Goal: Transaction & Acquisition: Purchase product/service

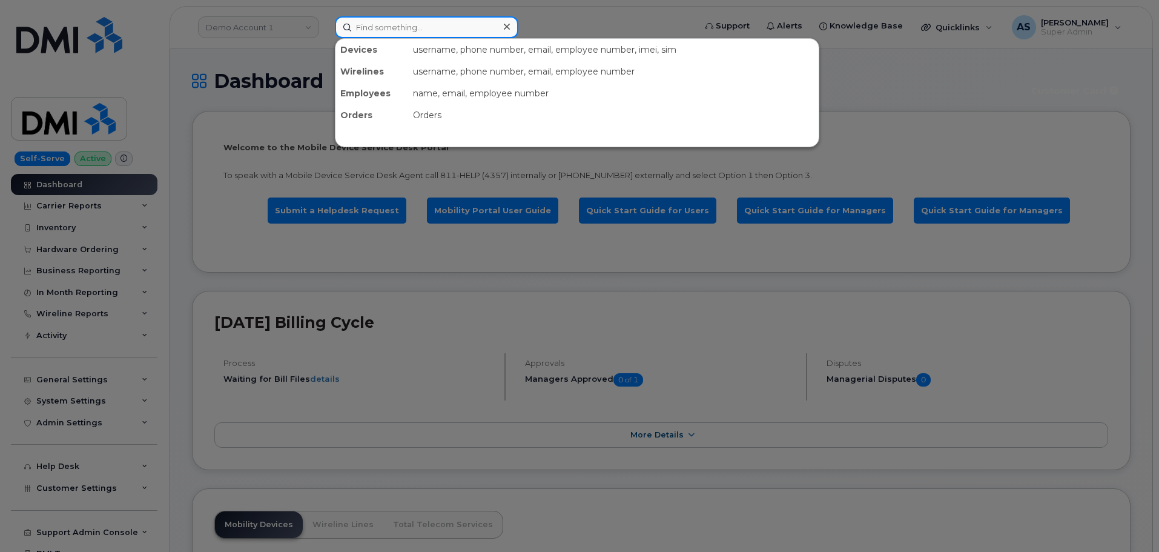
click at [388, 35] on input at bounding box center [426, 27] width 183 height 22
click at [259, 65] on div at bounding box center [579, 276] width 1159 height 552
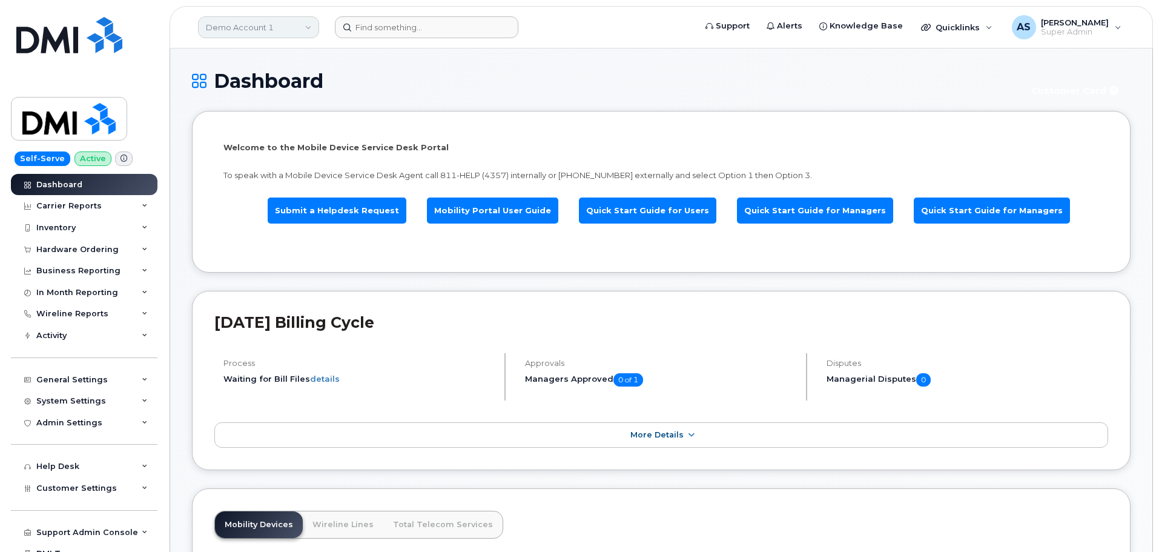
click at [280, 22] on link "Demo Account 1" at bounding box center [258, 27] width 121 height 22
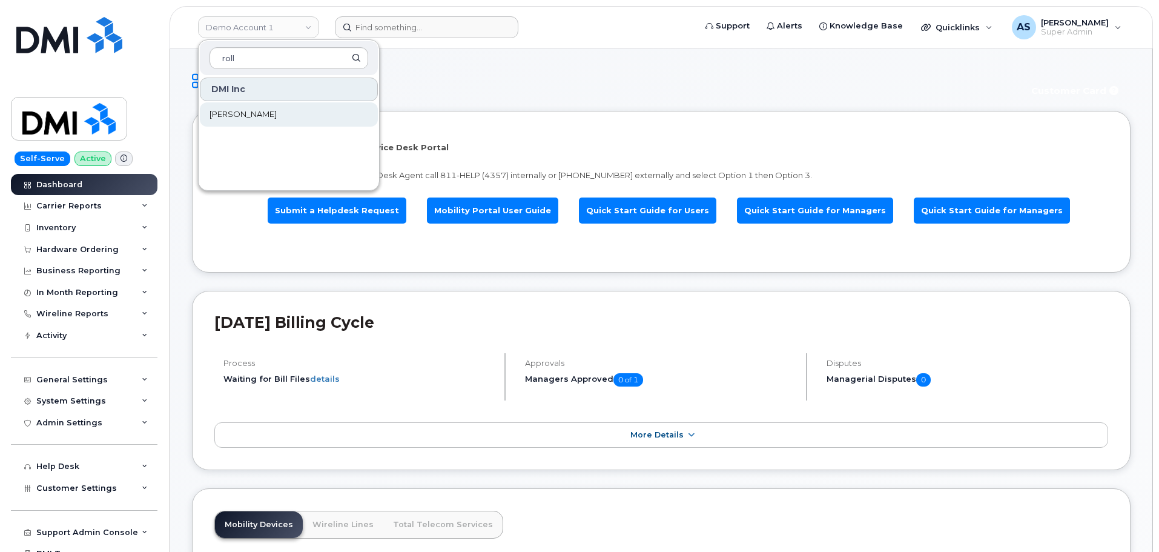
type input "roll"
click at [252, 117] on link "Rollins" at bounding box center [289, 114] width 178 height 24
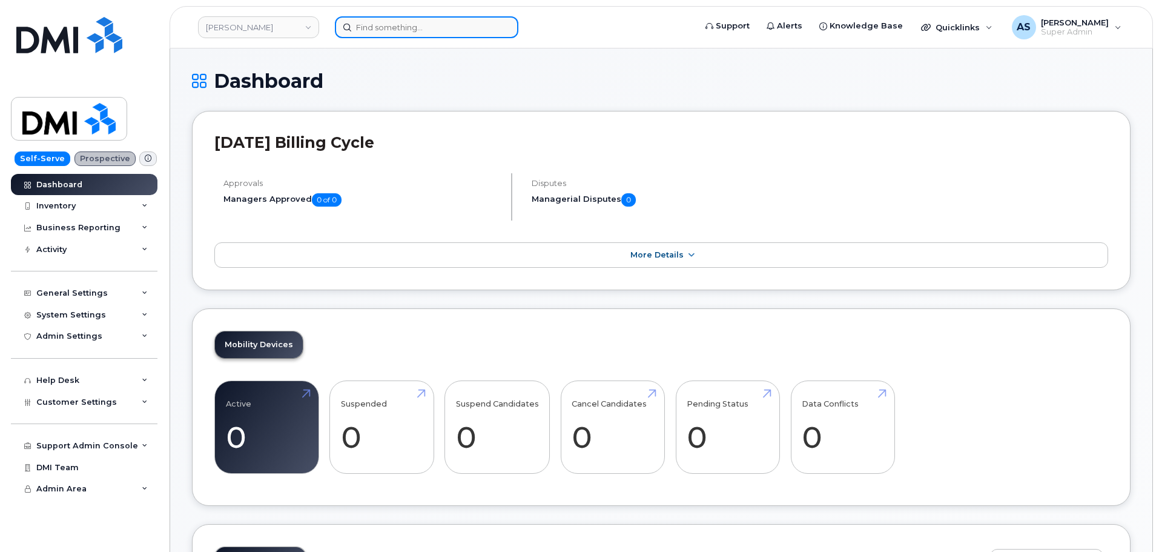
click at [404, 31] on input at bounding box center [426, 27] width 183 height 22
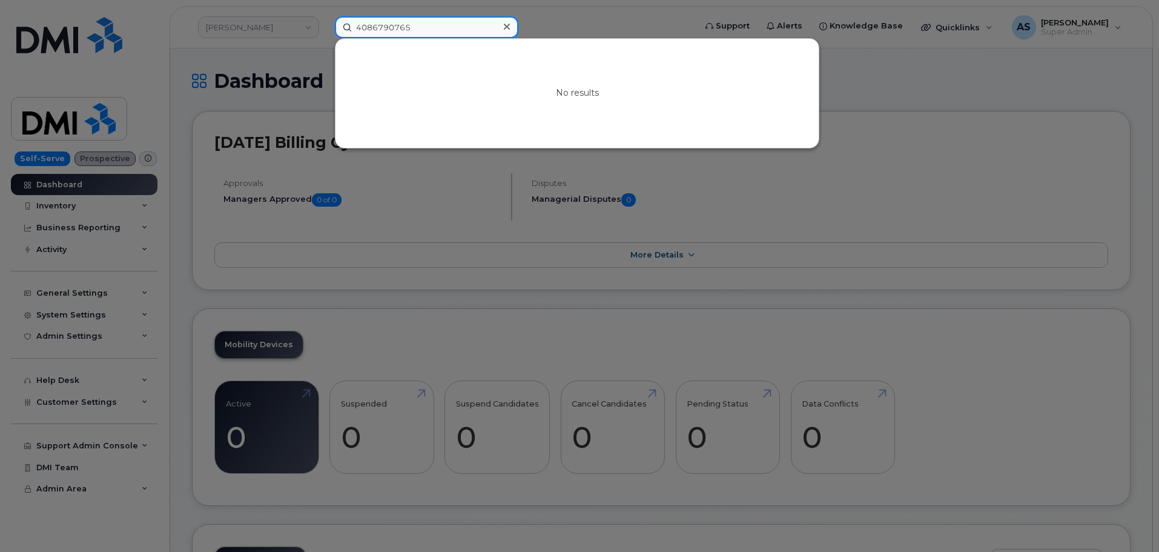
type input "4086790765"
drag, startPoint x: 363, startPoint y: 26, endPoint x: 315, endPoint y: 26, distance: 47.2
click at [325, 26] on div "4086790765 No results" at bounding box center [511, 27] width 372 height 22
click at [928, 90] on div at bounding box center [579, 276] width 1159 height 552
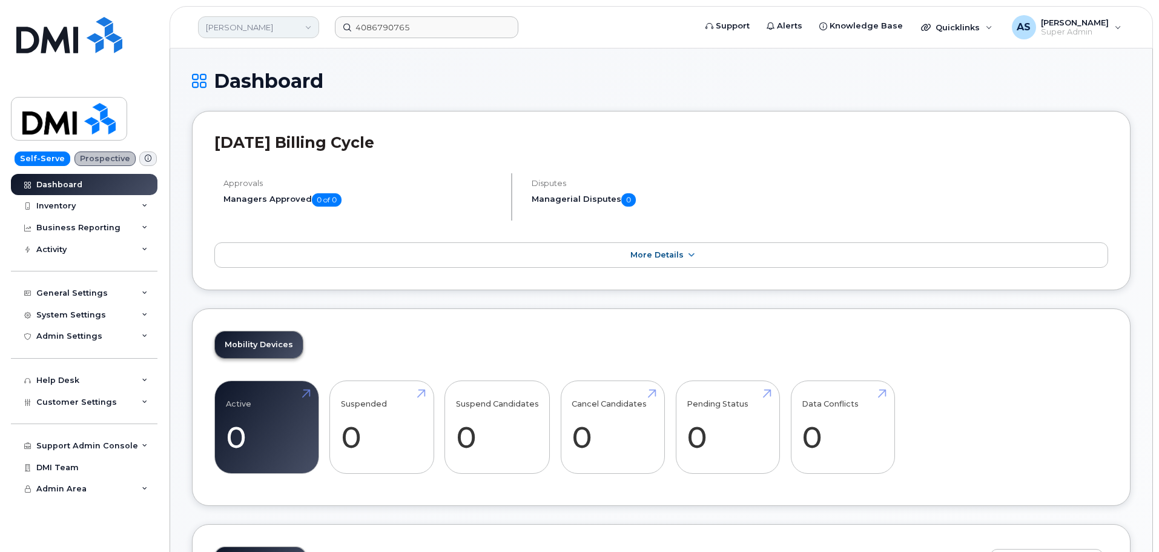
click at [251, 21] on link "[PERSON_NAME]" at bounding box center [258, 27] width 121 height 22
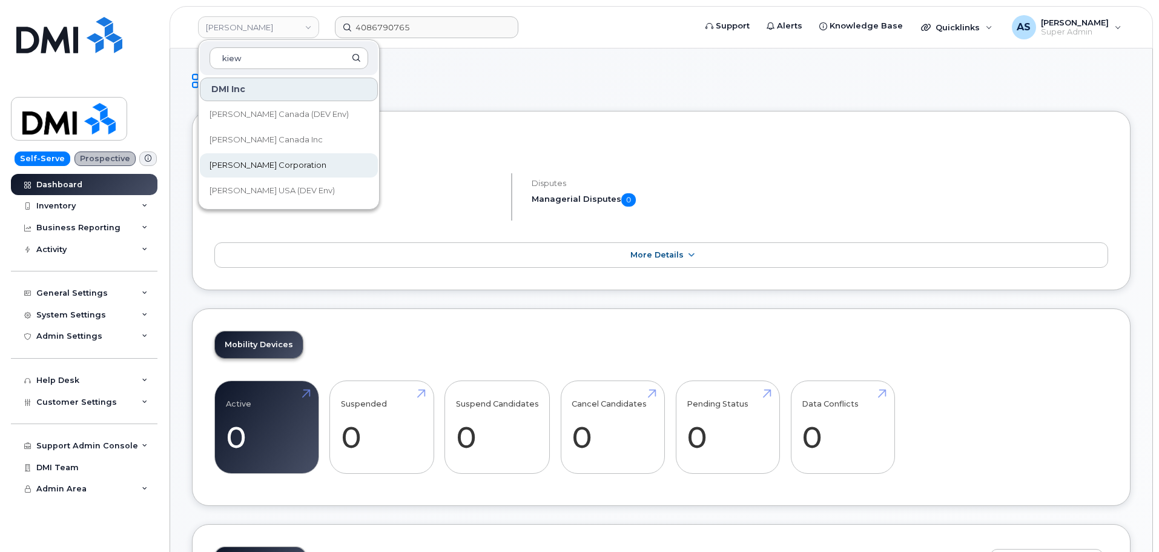
type input "kiew"
click at [298, 162] on link "[PERSON_NAME] Corporation" at bounding box center [289, 165] width 178 height 24
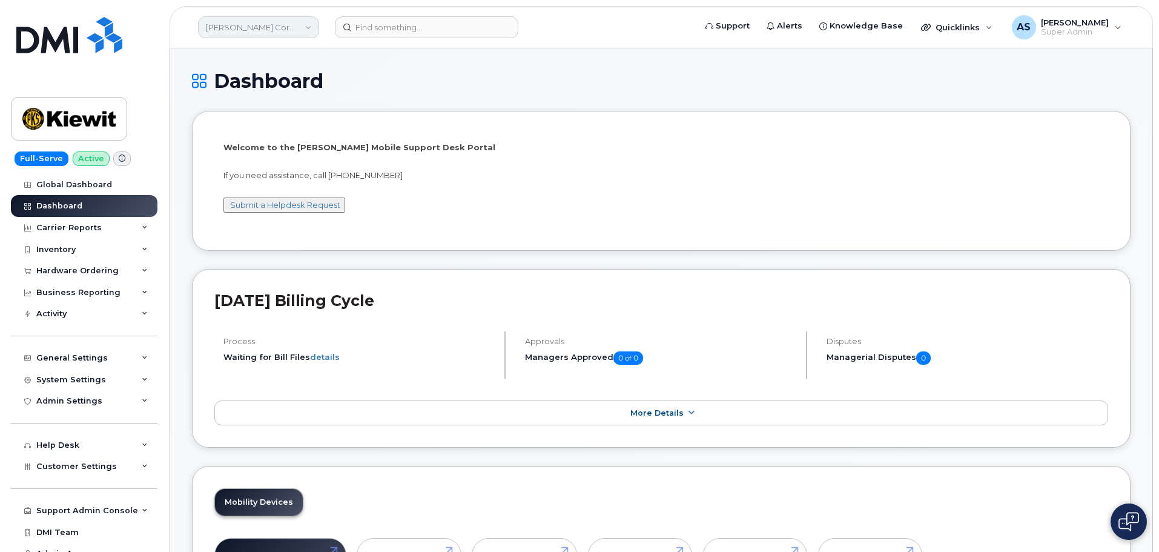
click at [304, 27] on link "[PERSON_NAME] Corporation" at bounding box center [258, 27] width 121 height 22
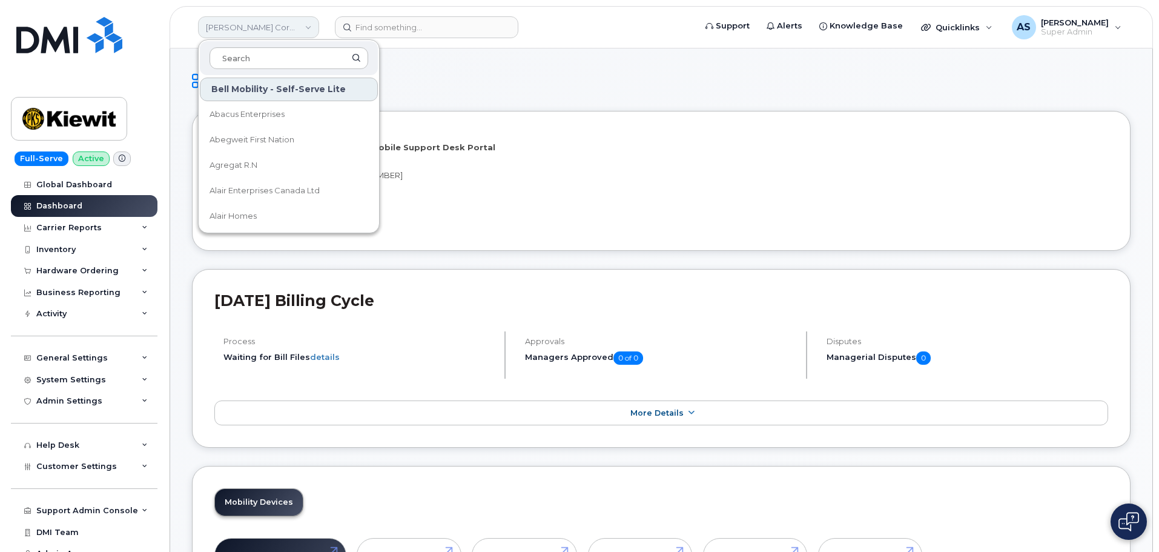
click at [305, 25] on link "[PERSON_NAME] Corporation" at bounding box center [258, 27] width 121 height 22
drag, startPoint x: 488, startPoint y: 89, endPoint x: 472, endPoint y: 74, distance: 21.4
click at [476, 75] on h1 "Dashboard" at bounding box center [661, 80] width 938 height 21
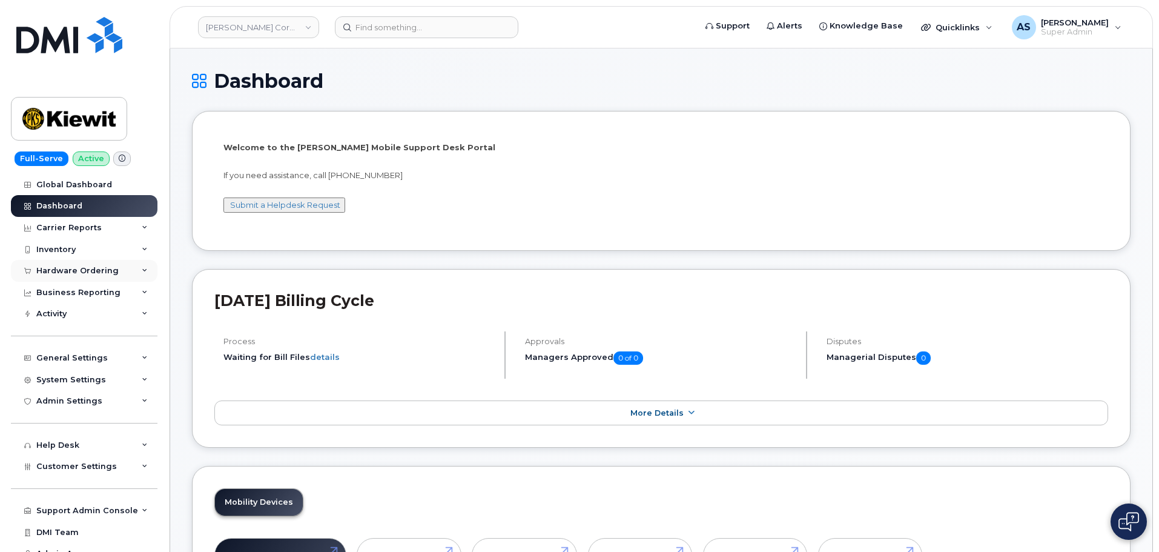
click at [139, 275] on div "Hardware Ordering" at bounding box center [84, 271] width 147 height 22
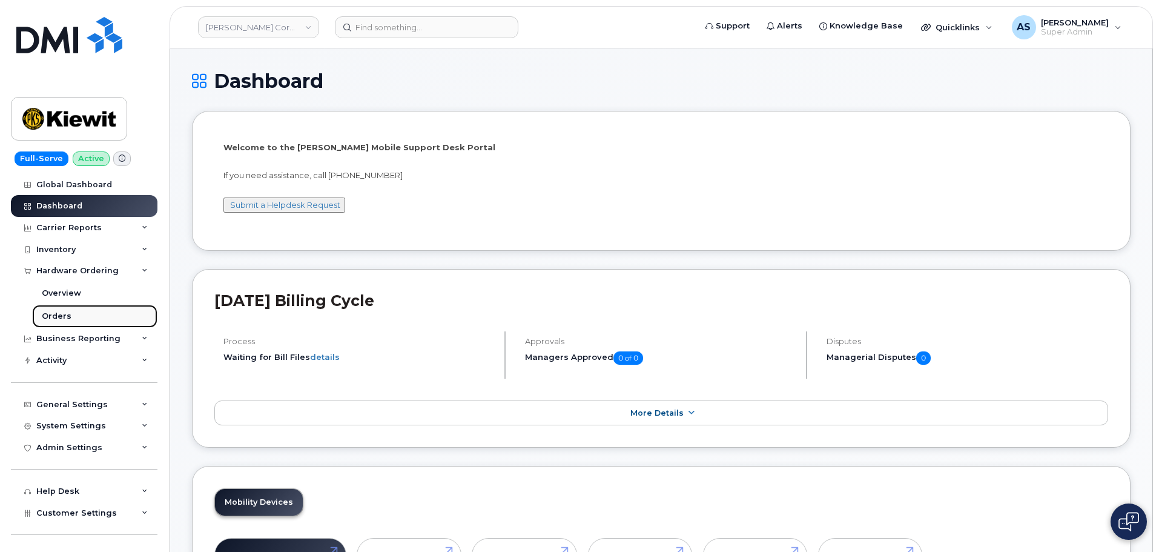
click at [71, 315] on link "Orders" at bounding box center [94, 316] width 125 height 23
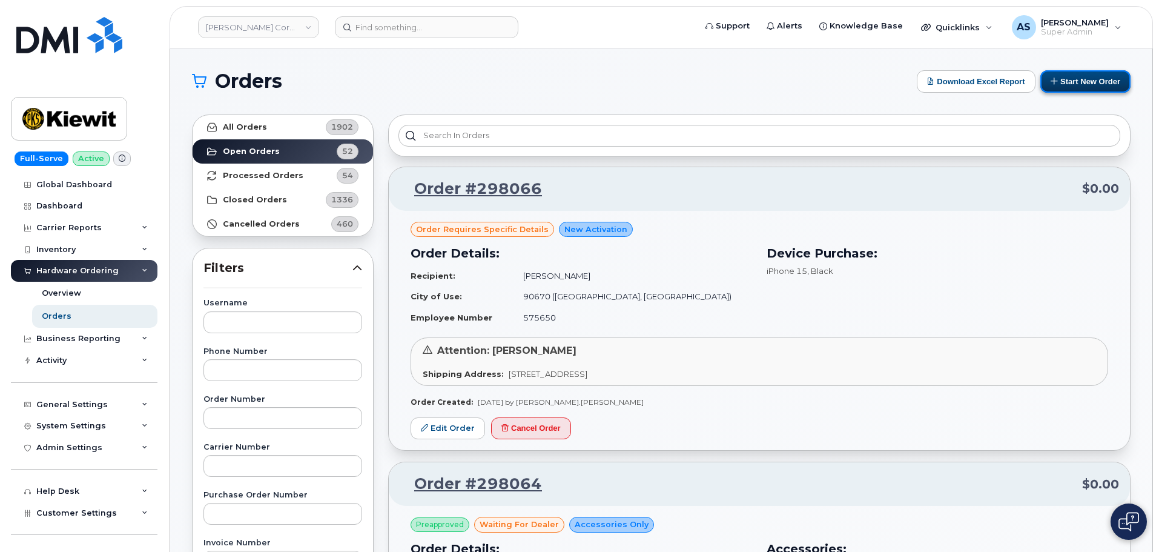
click at [1094, 81] on button "Start New Order" at bounding box center [1085, 81] width 90 height 22
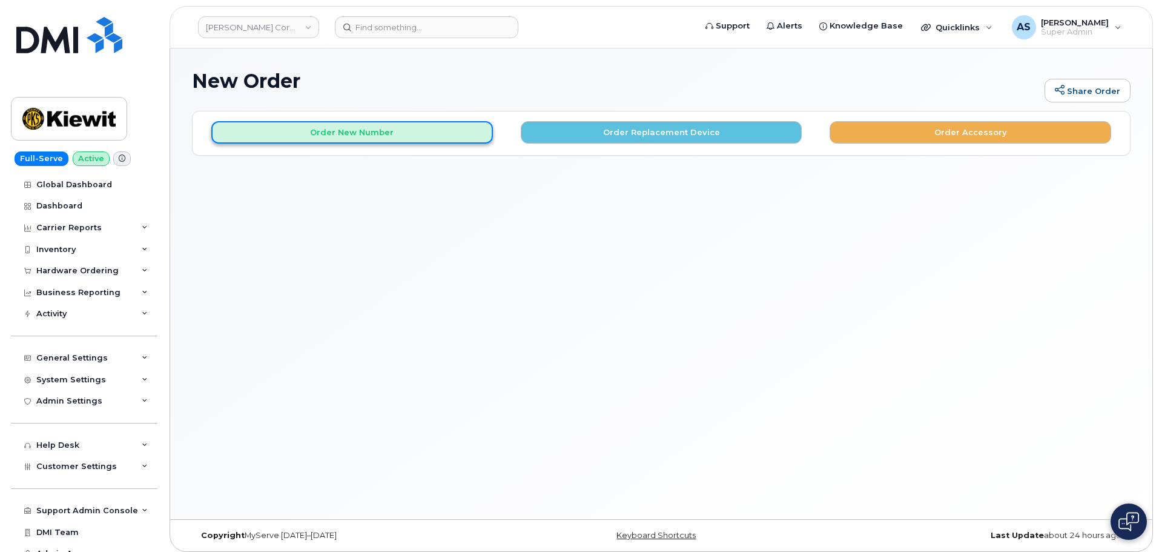
click at [390, 129] on button "Order New Number" at bounding box center [352, 132] width 282 height 22
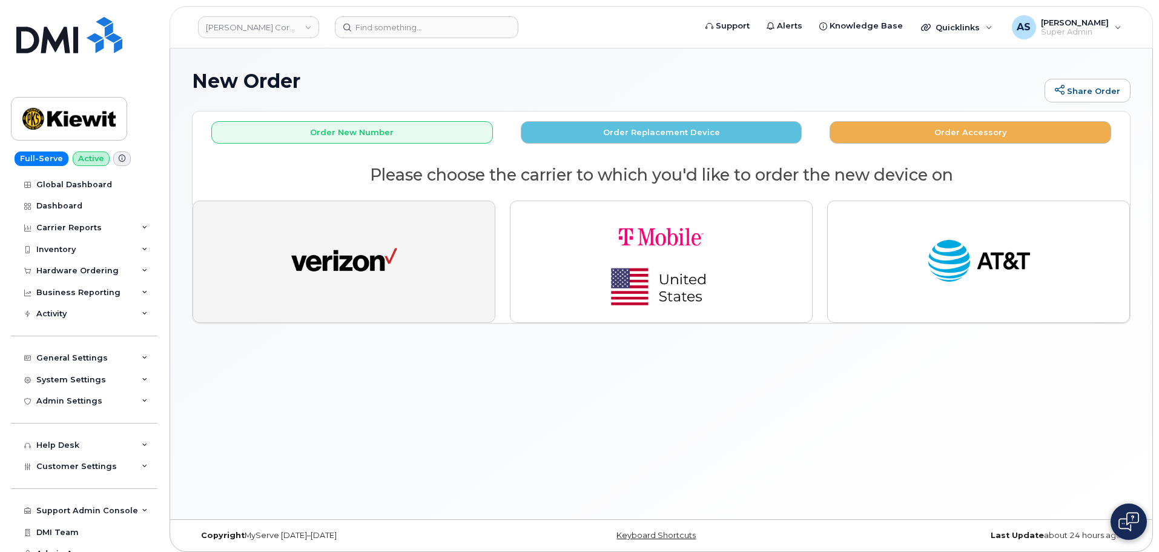
click at [411, 277] on button "button" at bounding box center [344, 261] width 303 height 122
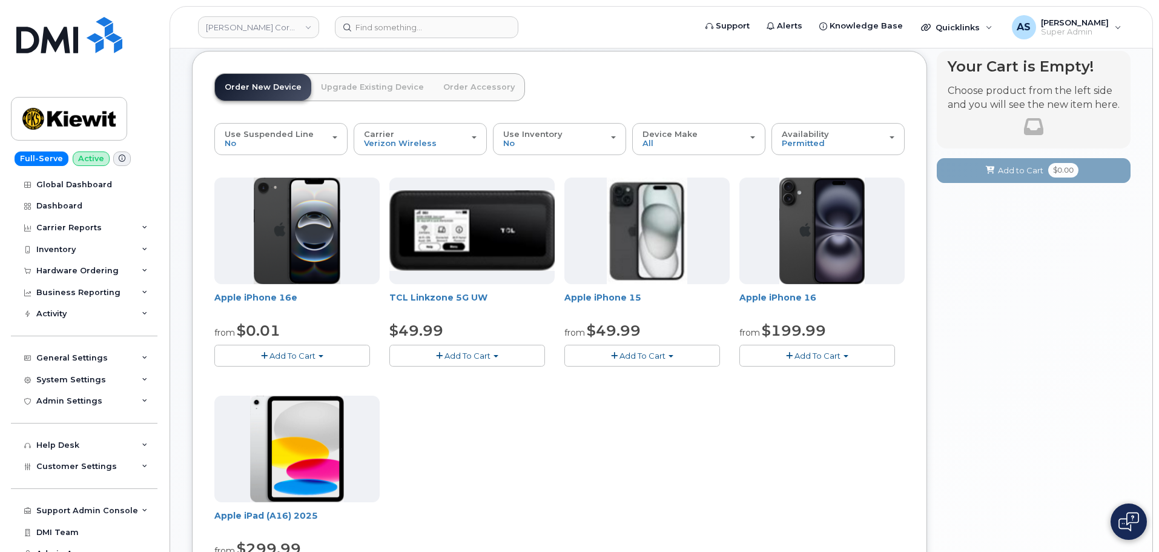
scroll to position [61, 0]
click at [304, 351] on span "Add To Cart" at bounding box center [292, 355] width 46 height 10
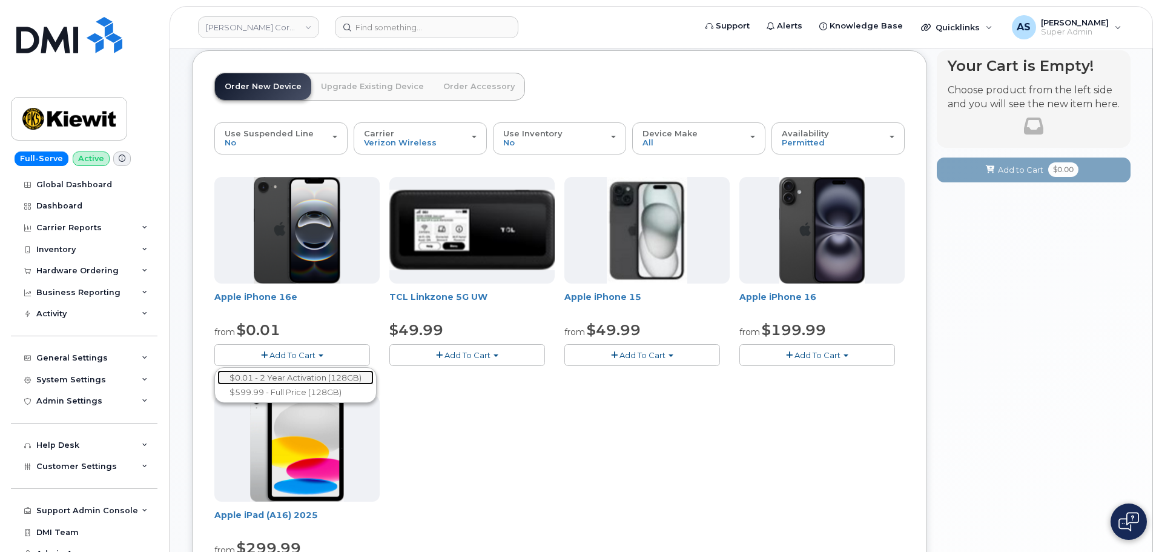
click at [322, 373] on link "$0.01 - 2 Year Activation (128GB)" at bounding box center [295, 377] width 156 height 15
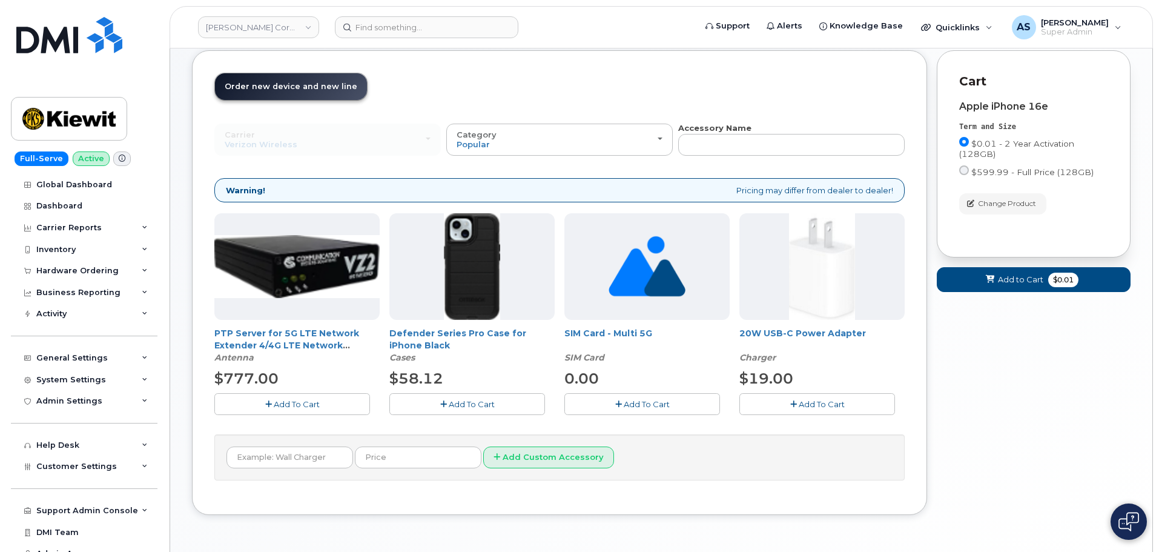
click at [474, 405] on span "Add To Cart" at bounding box center [472, 404] width 46 height 10
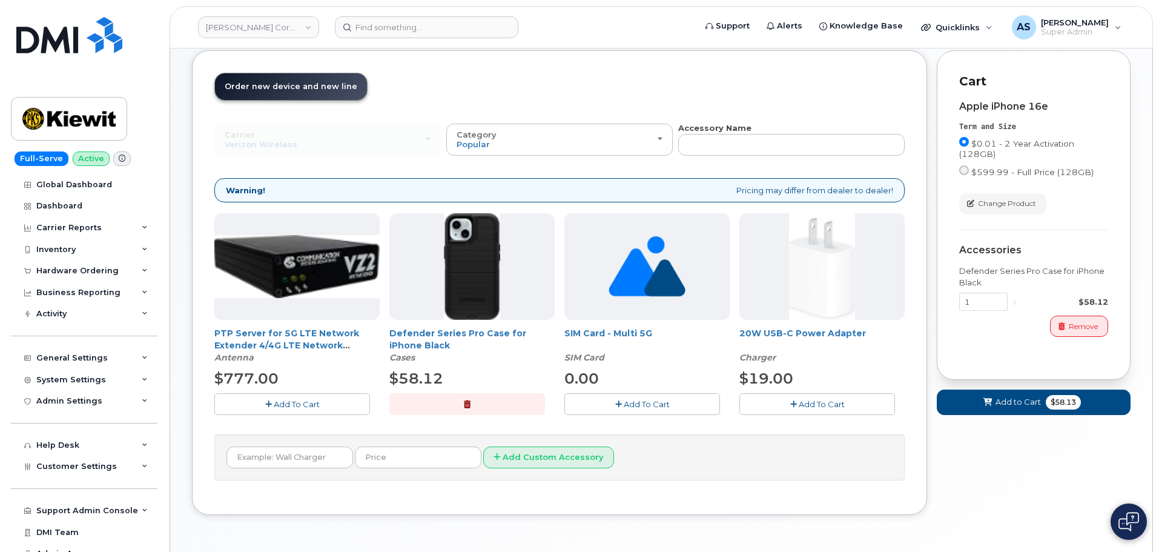
click at [831, 400] on span "Add To Cart" at bounding box center [822, 404] width 46 height 10
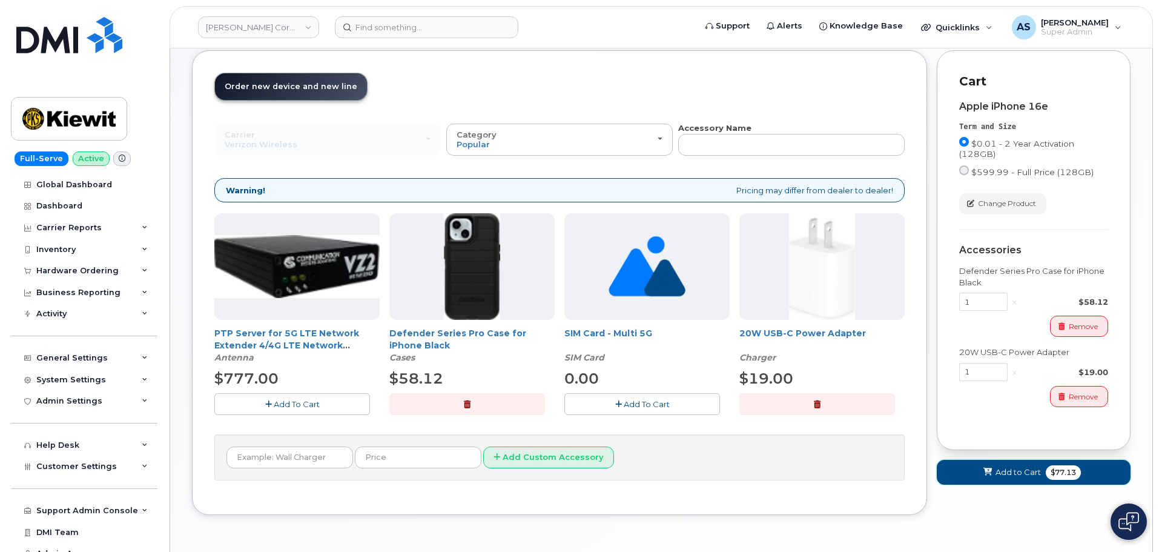
click at [1026, 467] on span "Add to Cart" at bounding box center [1017, 472] width 45 height 12
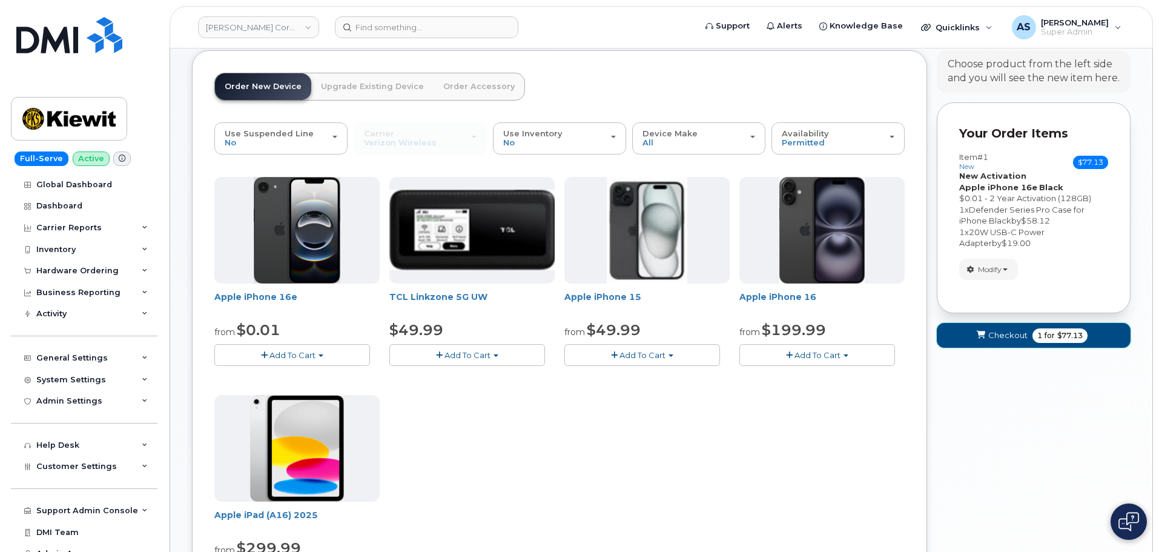
click at [994, 342] on button "Checkout 1 for $77.13" at bounding box center [1034, 335] width 194 height 25
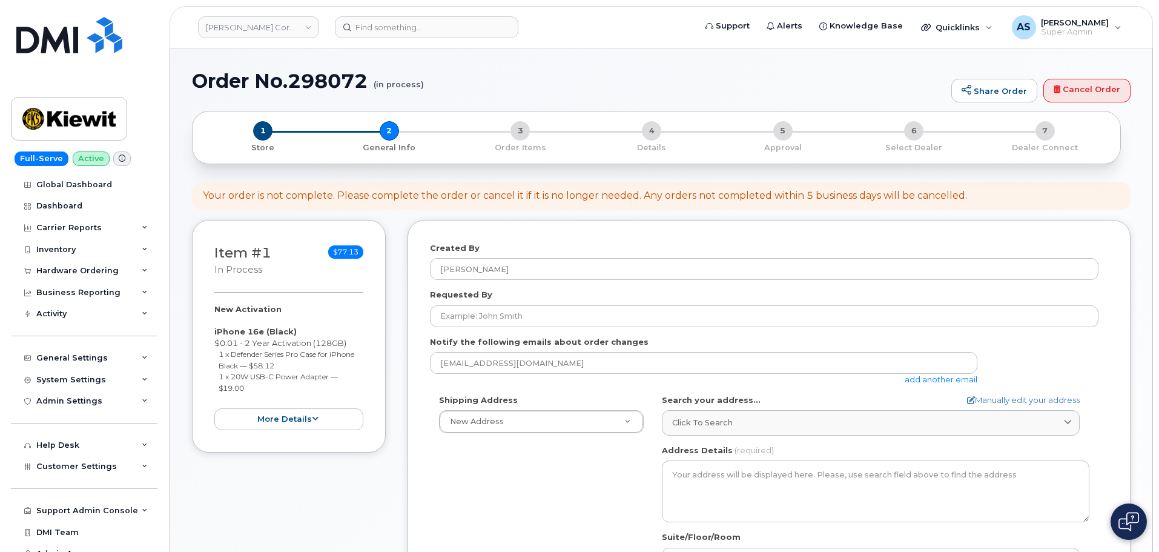
select select
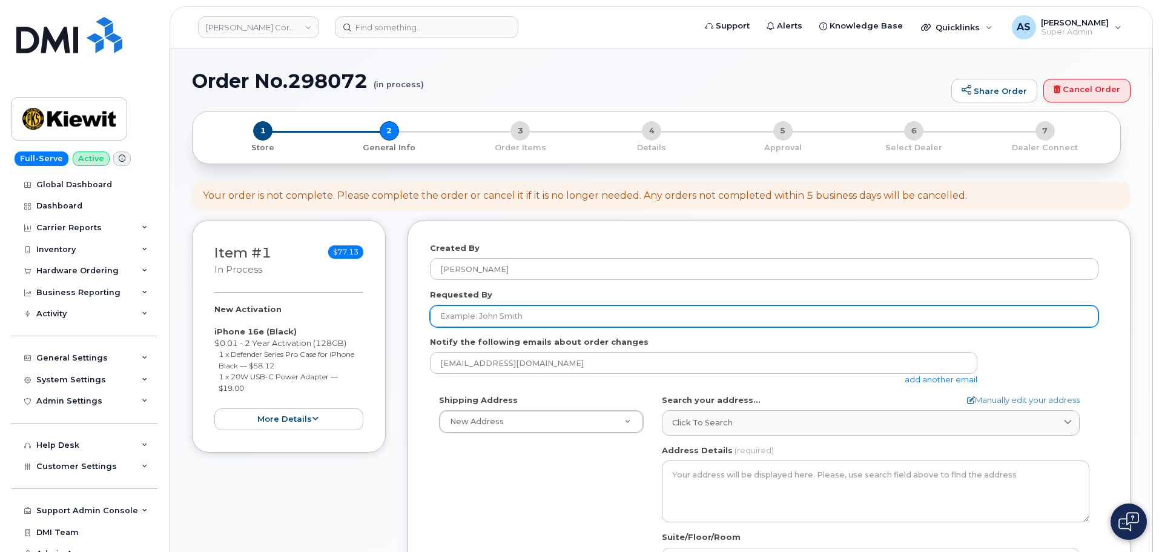
click at [535, 307] on input "Requested By" at bounding box center [764, 316] width 668 height 22
paste input "Leigh Meadows"
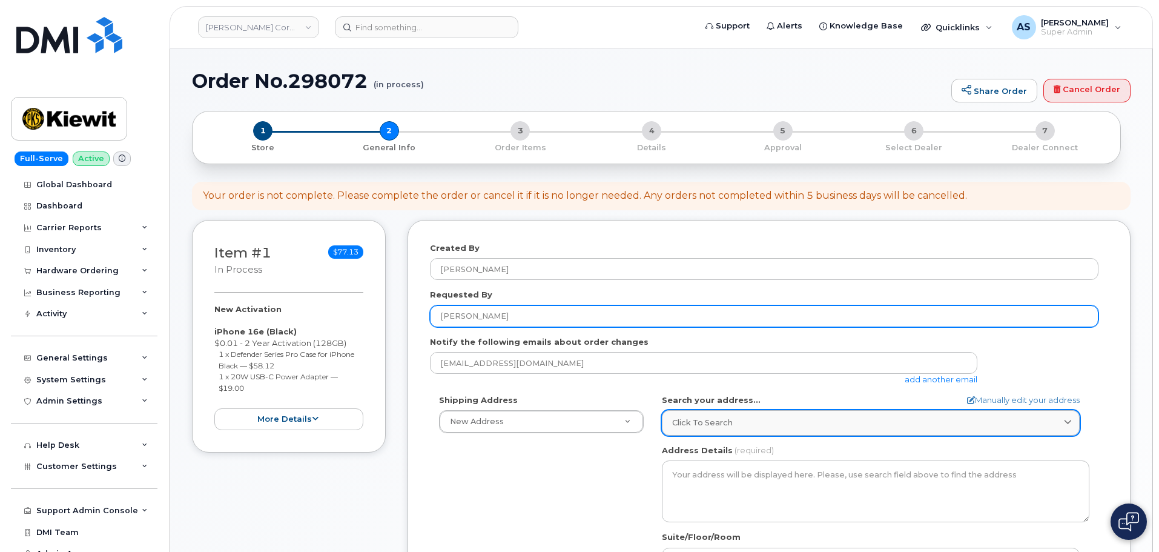
type input "[PERSON_NAME]"
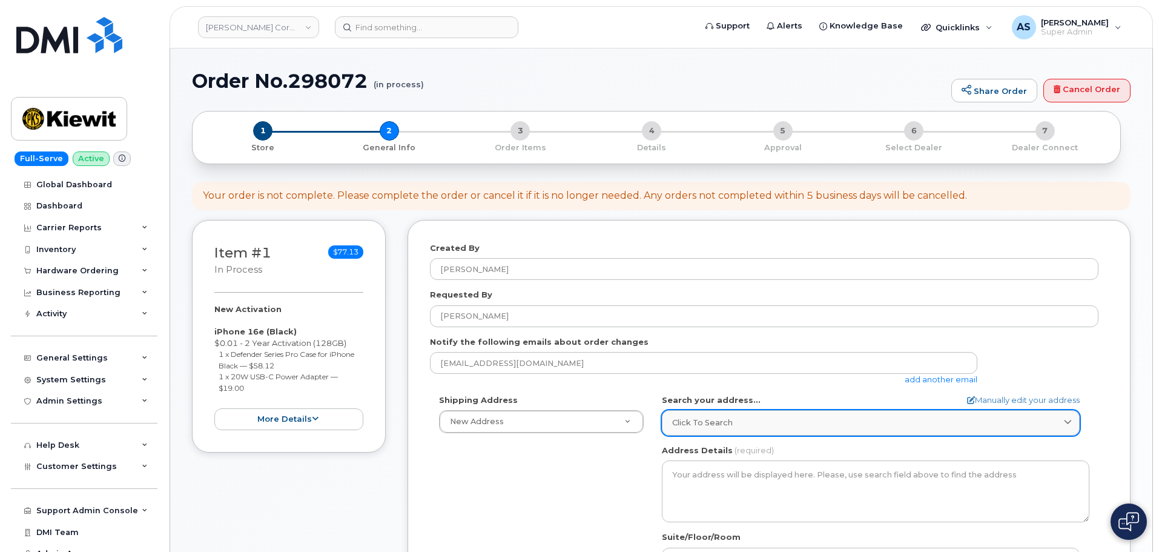
click at [756, 425] on div "Click to search" at bounding box center [870, 423] width 397 height 12
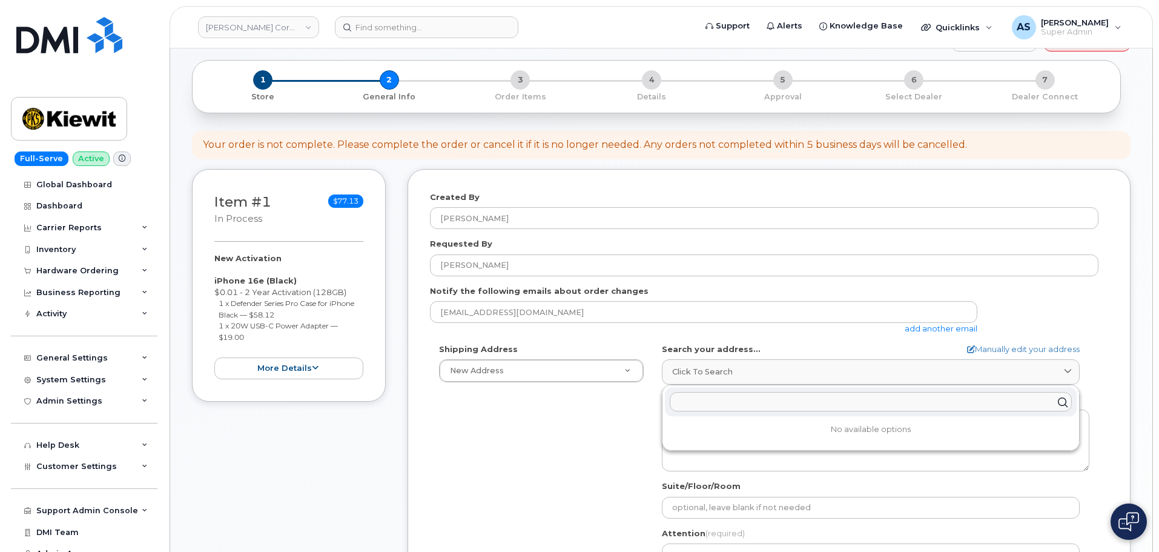
scroll to position [121, 0]
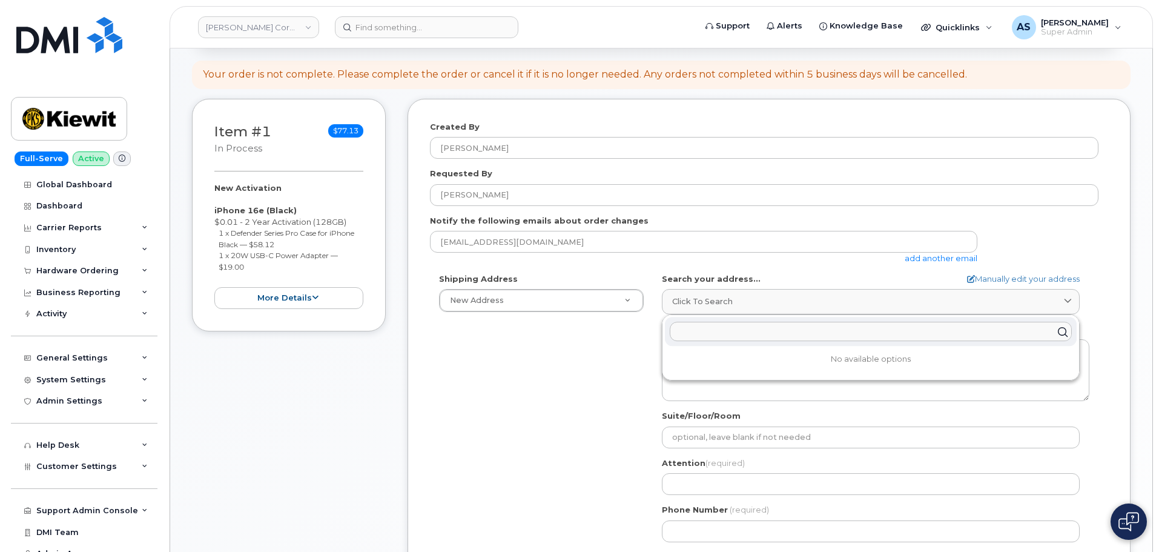
click at [712, 335] on input "text" at bounding box center [871, 331] width 402 height 19
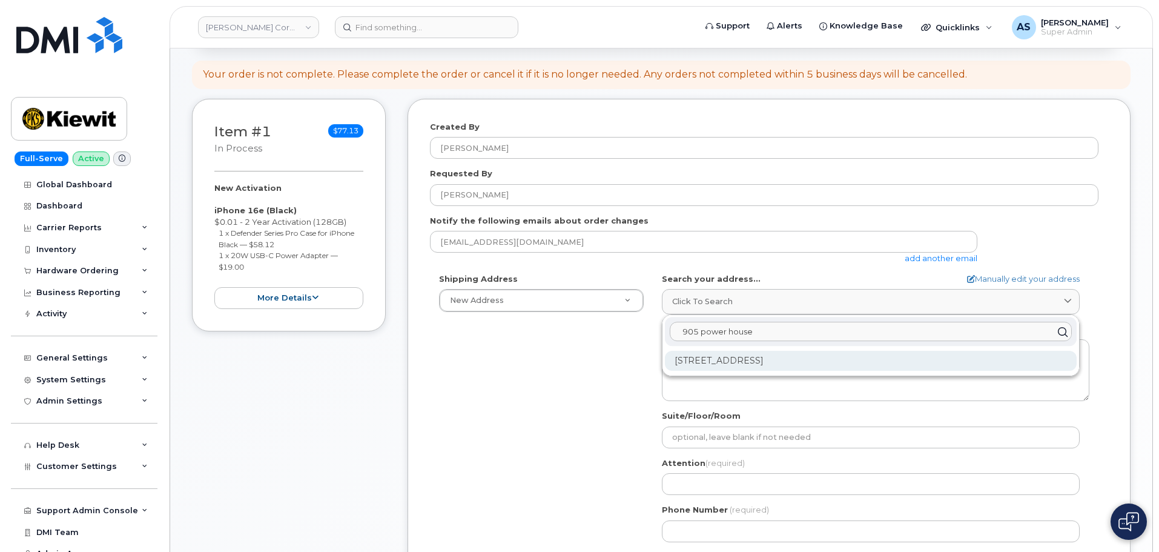
type input "905 power house"
click at [787, 360] on div "905 Power House Rd Orange TX 77630-1049" at bounding box center [871, 361] width 412 height 20
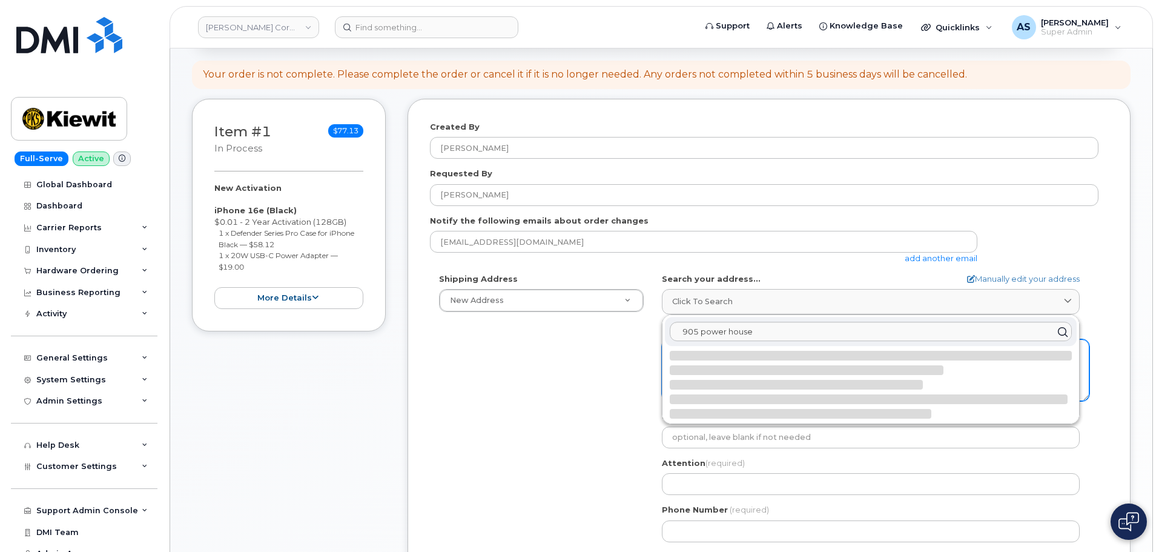
select select
type textarea "905 Power House Rd ORANGE TX 77630-1049 UNITED STATES"
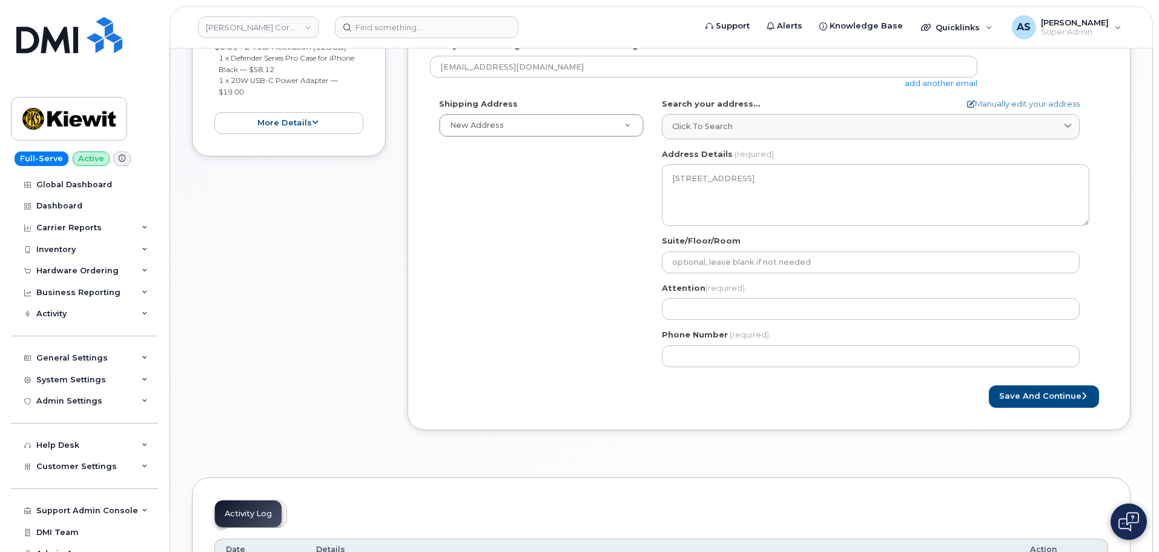
scroll to position [303, 0]
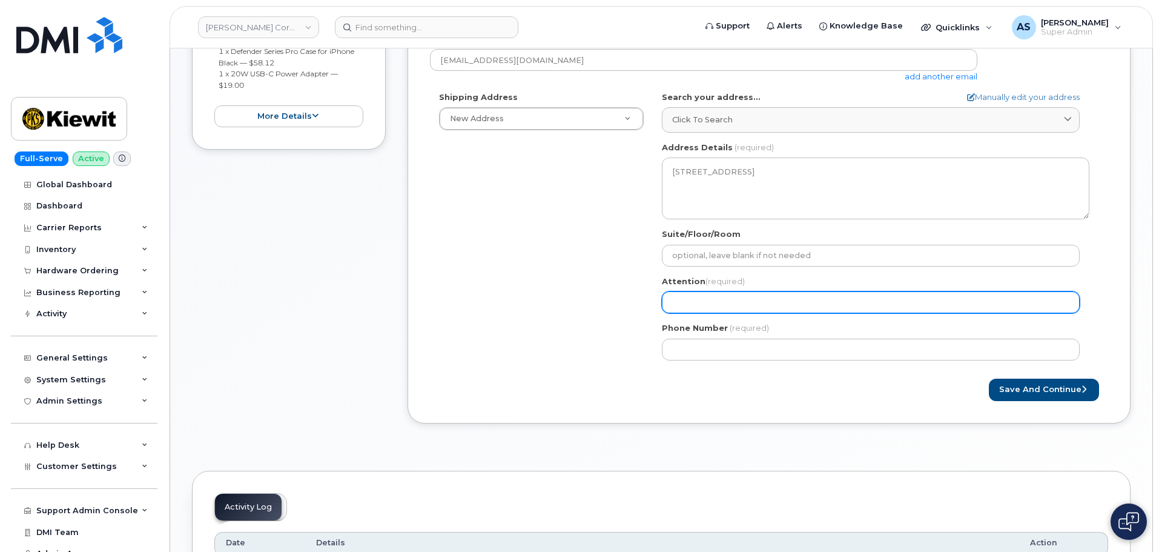
click at [717, 302] on input "Attention (required)" at bounding box center [871, 302] width 418 height 22
paste input "[PERSON_NAME]"
select select
type input "[PERSON_NAME]"
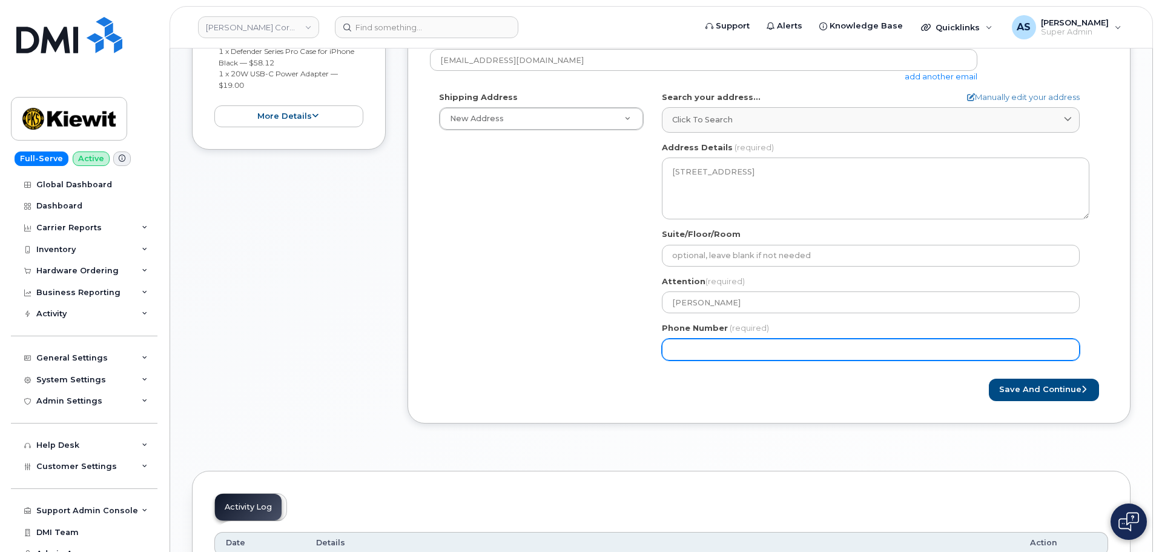
drag, startPoint x: 527, startPoint y: 306, endPoint x: 538, endPoint y: 329, distance: 26.0
click at [527, 308] on div "Shipping Address New Address New Address 20910 Broad Hollow Ct 400 More Ave 216…" at bounding box center [764, 230] width 668 height 278
drag, startPoint x: 747, startPoint y: 348, endPoint x: 725, endPoint y: 352, distance: 22.7
click at [746, 349] on input "Phone Number" at bounding box center [871, 349] width 418 height 22
click at [726, 353] on input "Phone Number" at bounding box center [871, 349] width 418 height 22
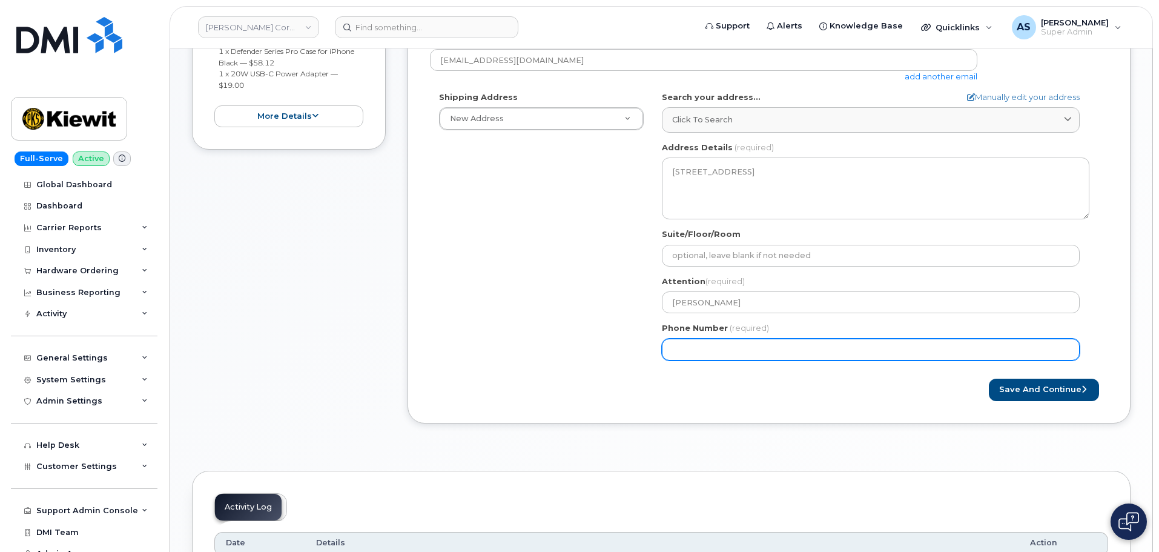
paste input "8139248405"
select select
type input "8139248405"
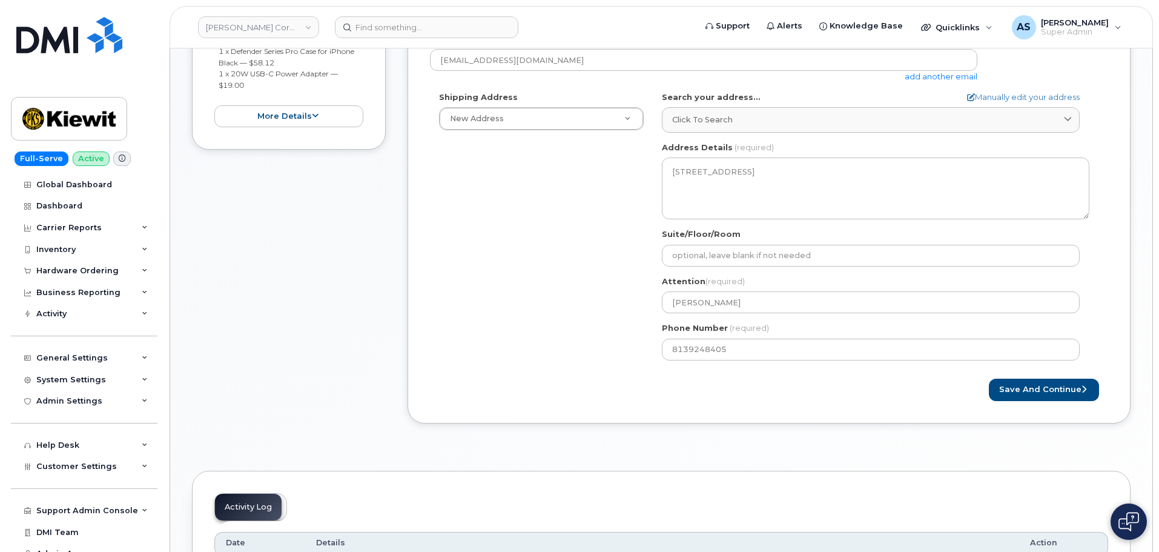
click at [548, 352] on div "Shipping Address New Address New Address 20910 Broad Hollow Ct 400 More Ave 216…" at bounding box center [764, 230] width 668 height 278
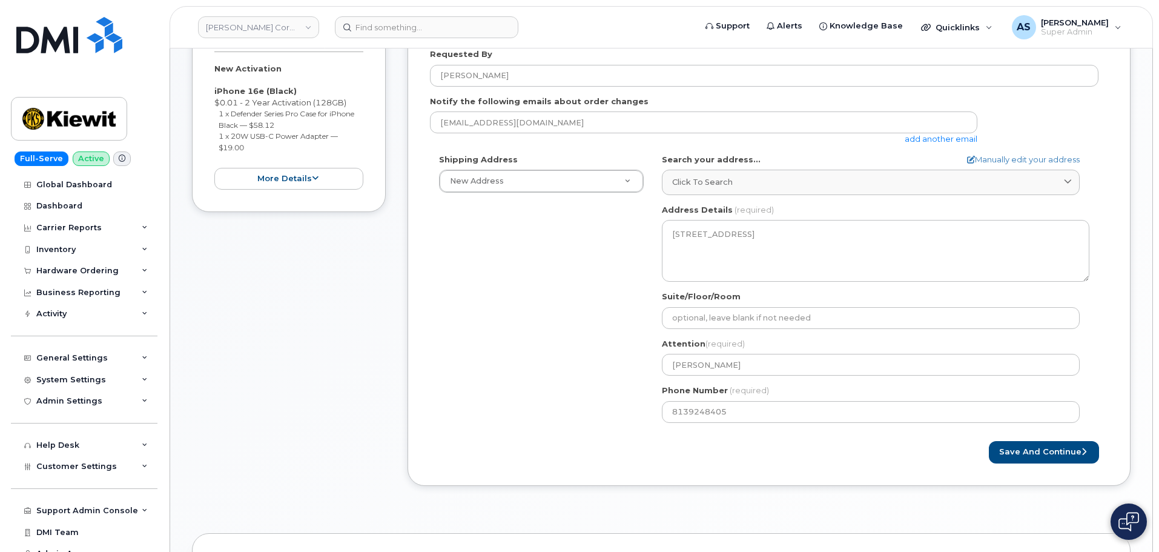
scroll to position [182, 0]
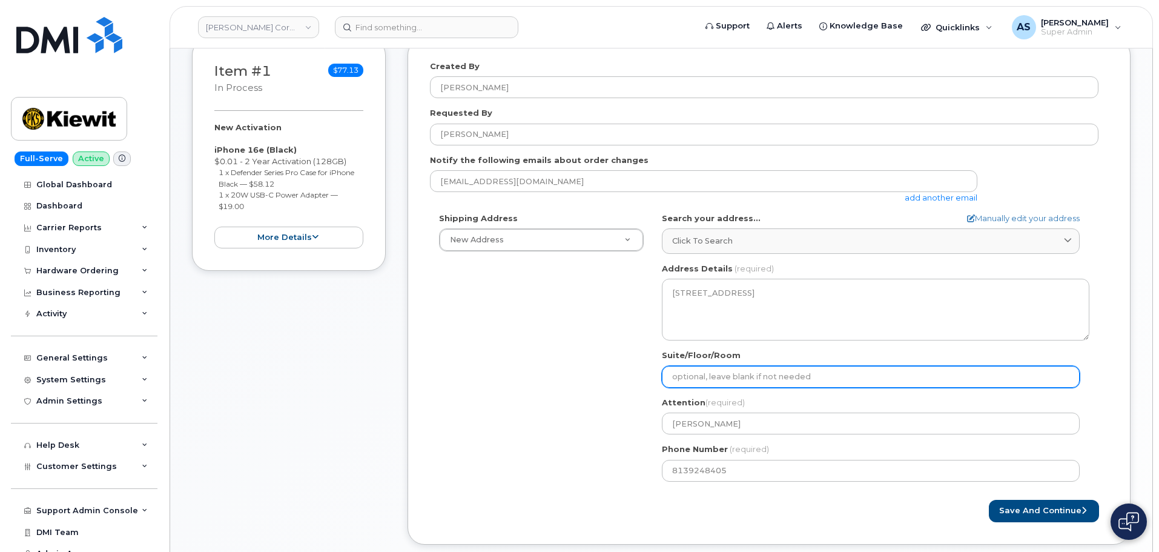
click at [762, 372] on input "Suite/Floor/Room" at bounding box center [871, 377] width 418 height 22
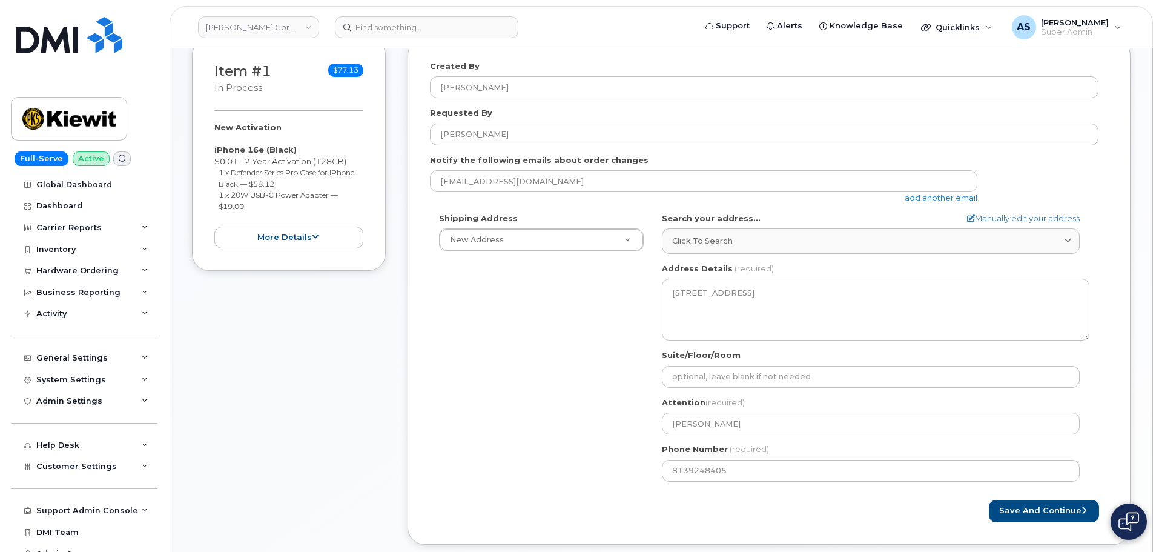
drag, startPoint x: 573, startPoint y: 398, endPoint x: 615, endPoint y: 406, distance: 43.1
click at [572, 397] on div "Shipping Address New Address New Address 20910 Broad Hollow Ct 400 More Ave 216…" at bounding box center [764, 352] width 668 height 278
click at [1033, 513] on button "Save and Continue" at bounding box center [1044, 511] width 110 height 22
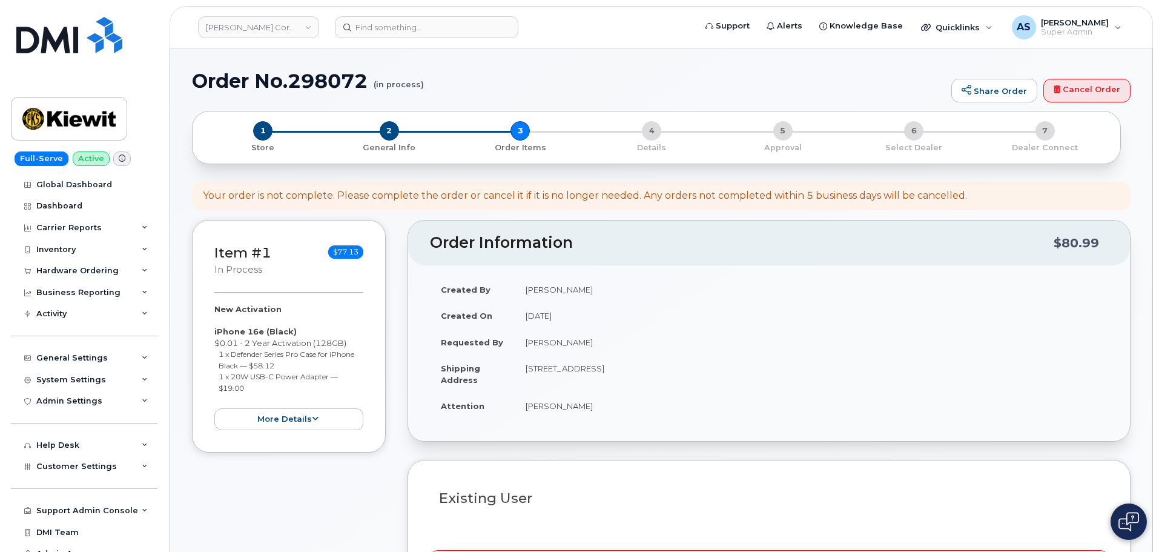
select select
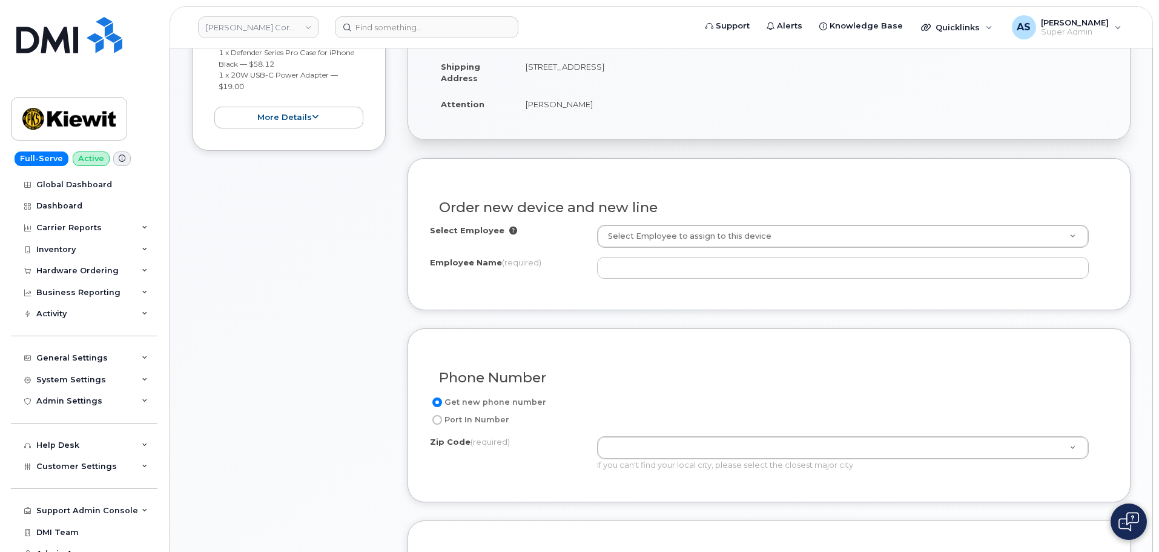
scroll to position [303, 0]
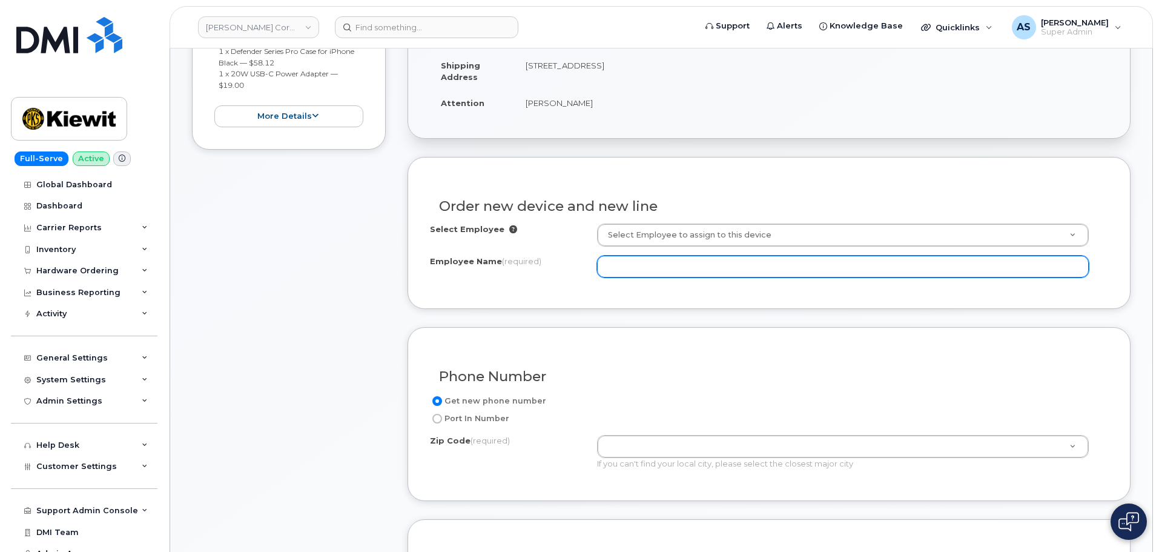
click at [640, 271] on input "Employee Name (required)" at bounding box center [843, 267] width 492 height 22
click at [747, 268] on input "Employee Name (required)" at bounding box center [843, 267] width 492 height 22
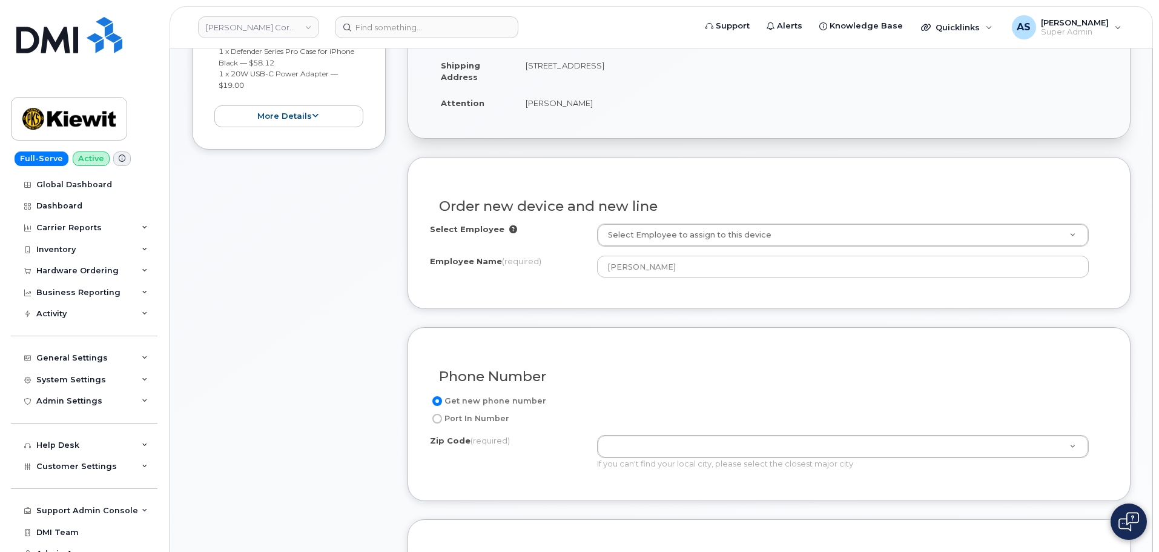
click at [657, 305] on div "Order new device and new line Select Employee Select Employee to assign to this…" at bounding box center [768, 233] width 723 height 152
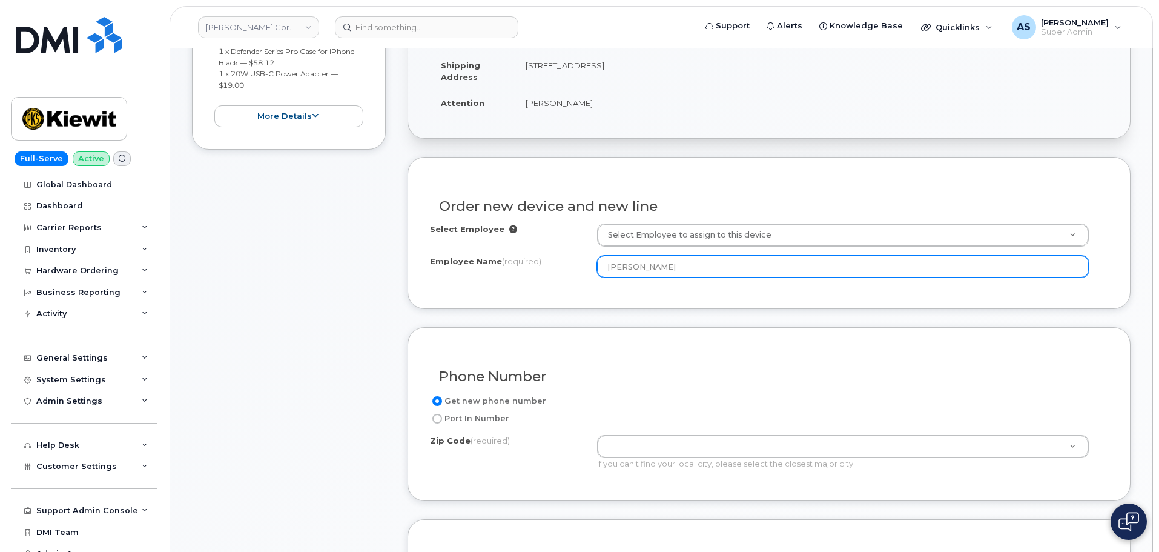
click at [647, 265] on input "Kwadwo Poussainc" at bounding box center [843, 267] width 492 height 22
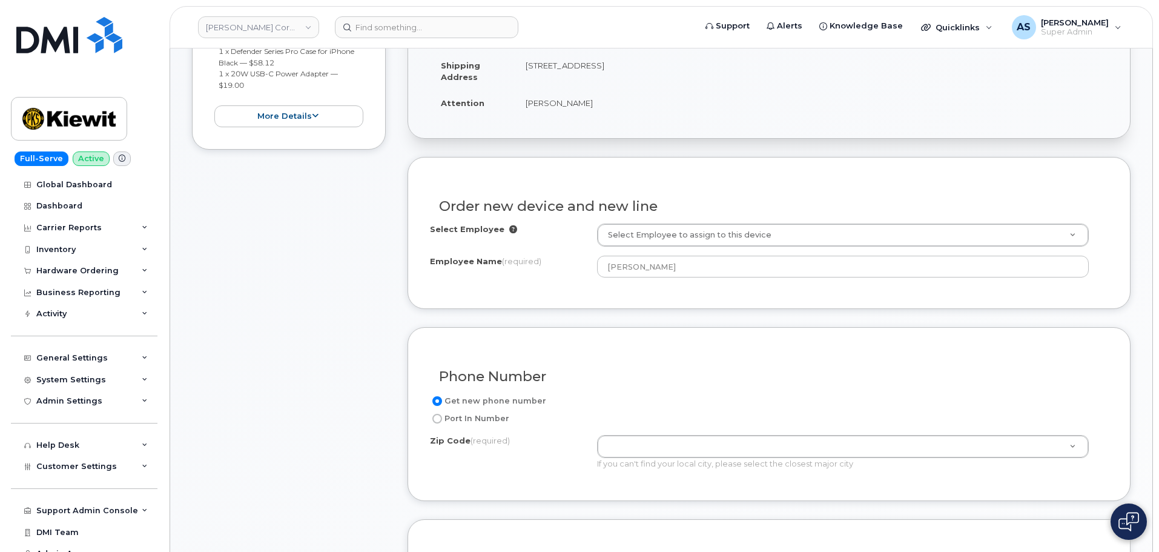
click at [709, 288] on div "Order new device and new line Select Employee Select Employee to assign to this…" at bounding box center [768, 233] width 723 height 152
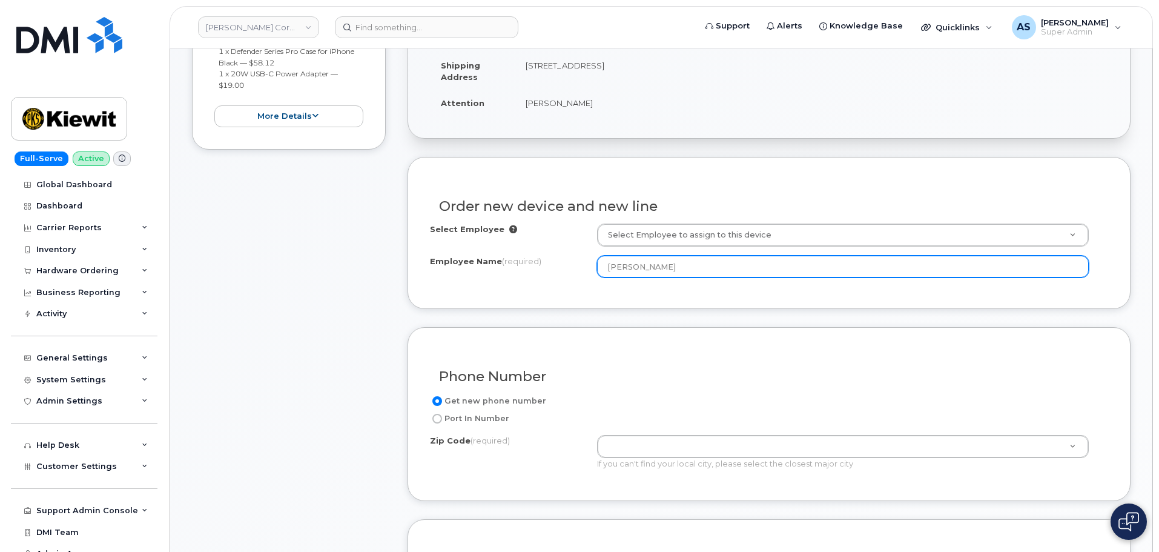
click at [702, 265] on input "Kwadwo Toussainc" at bounding box center [843, 267] width 492 height 22
type input "[PERSON_NAME][DATE]"
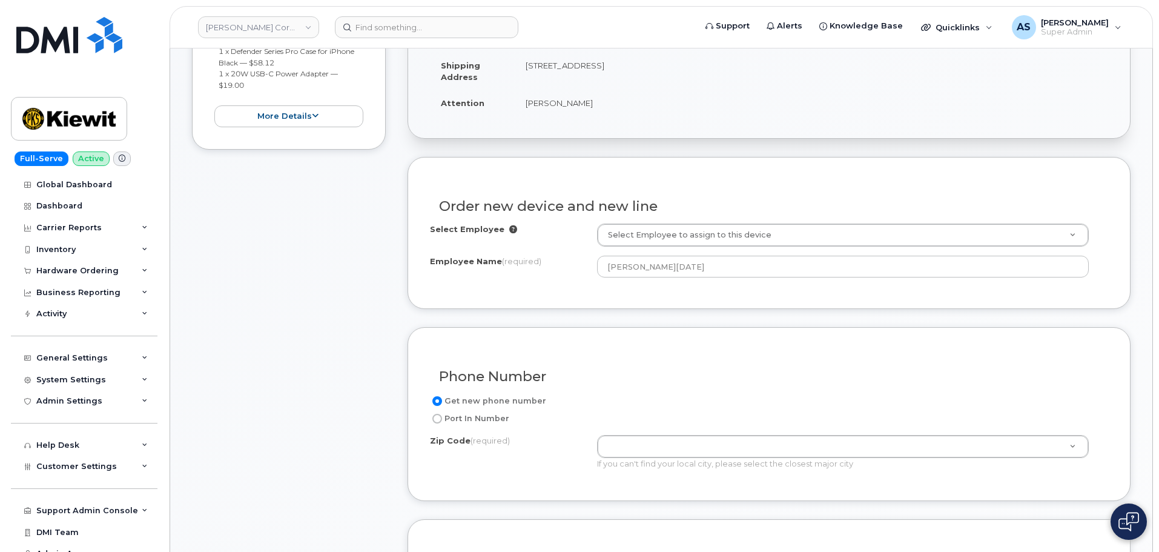
click at [694, 294] on div "Order new device and new line Select Employee Select Employee to assign to this…" at bounding box center [768, 233] width 723 height 152
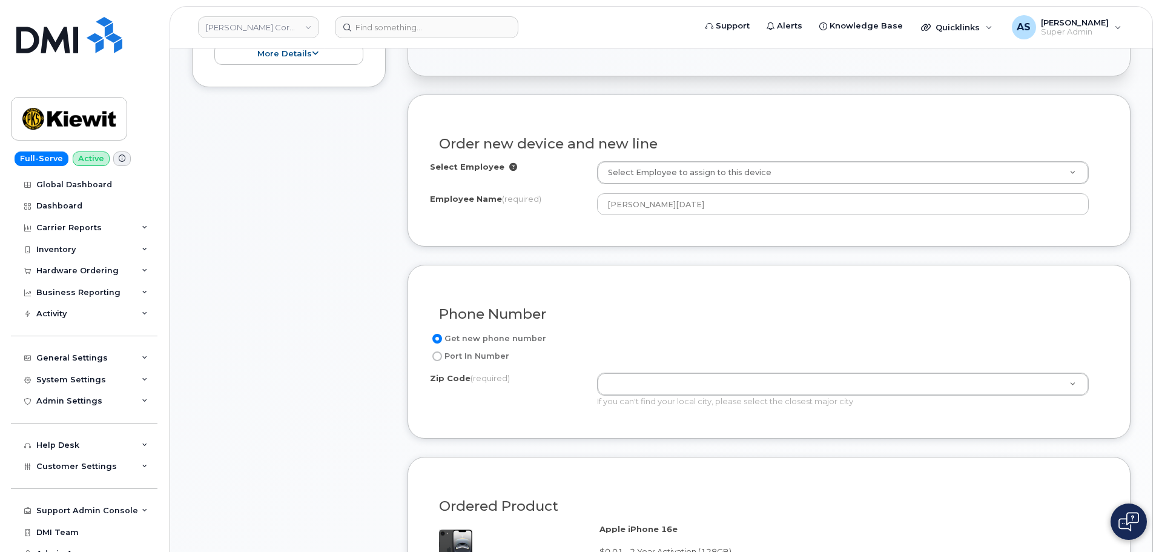
scroll to position [424, 0]
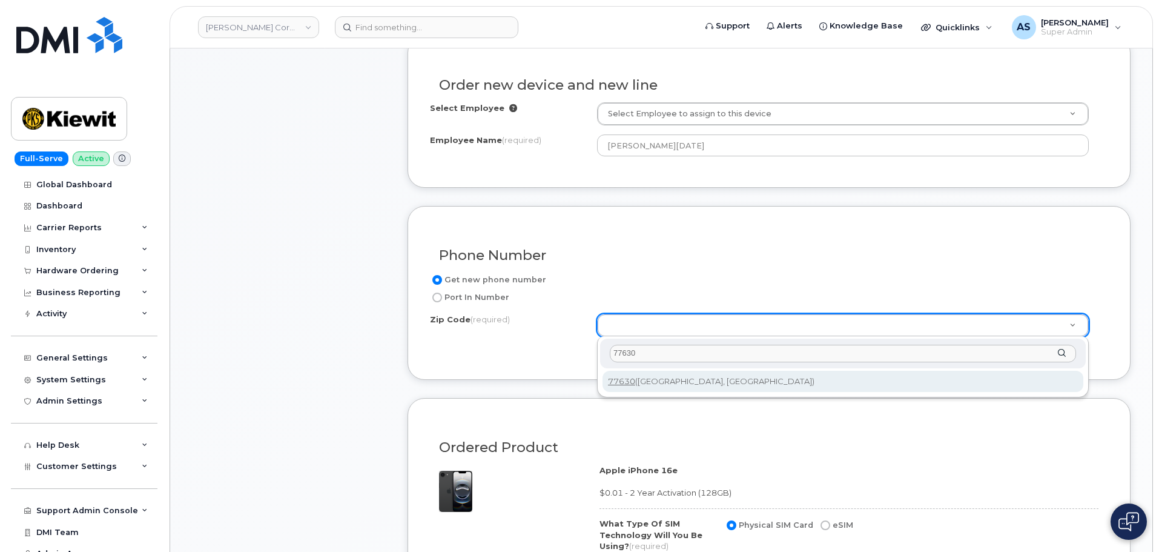
type input "77630"
type input "77630 (Orange, TX)"
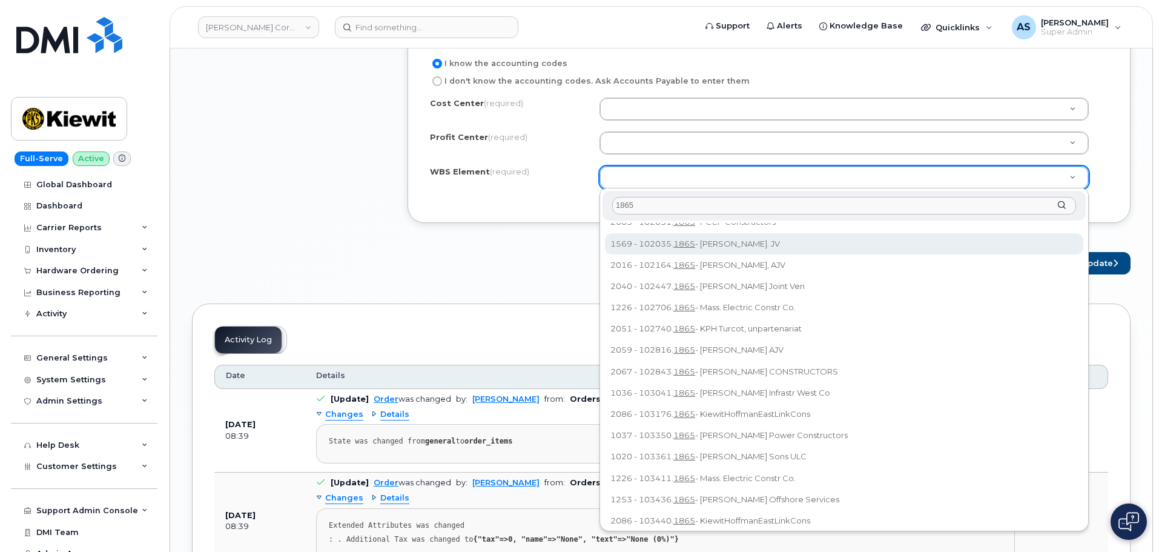
scroll to position [0, 0]
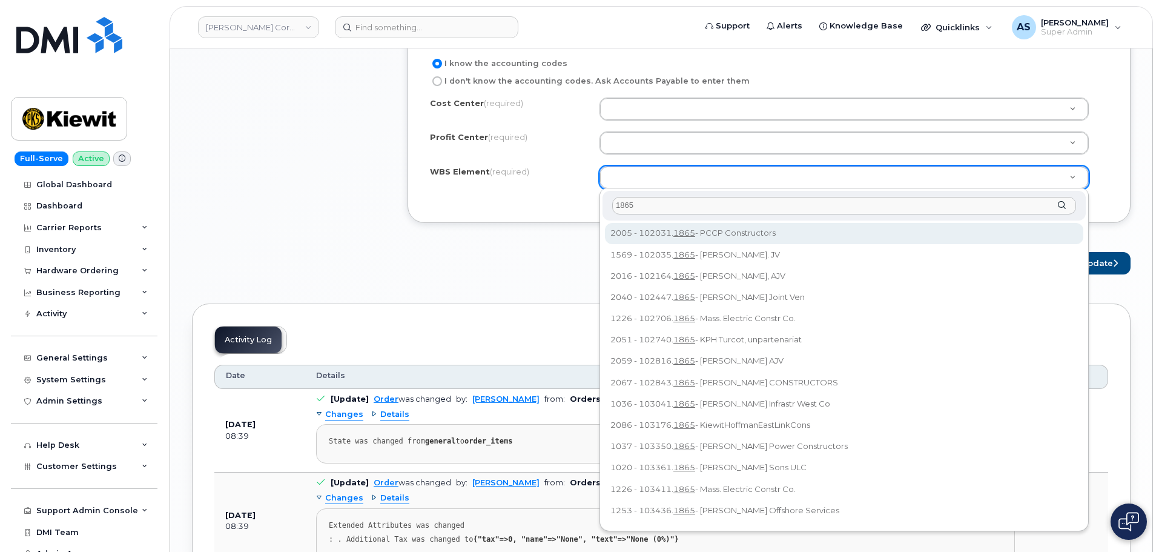
click at [617, 200] on input "1865" at bounding box center [844, 206] width 464 height 18
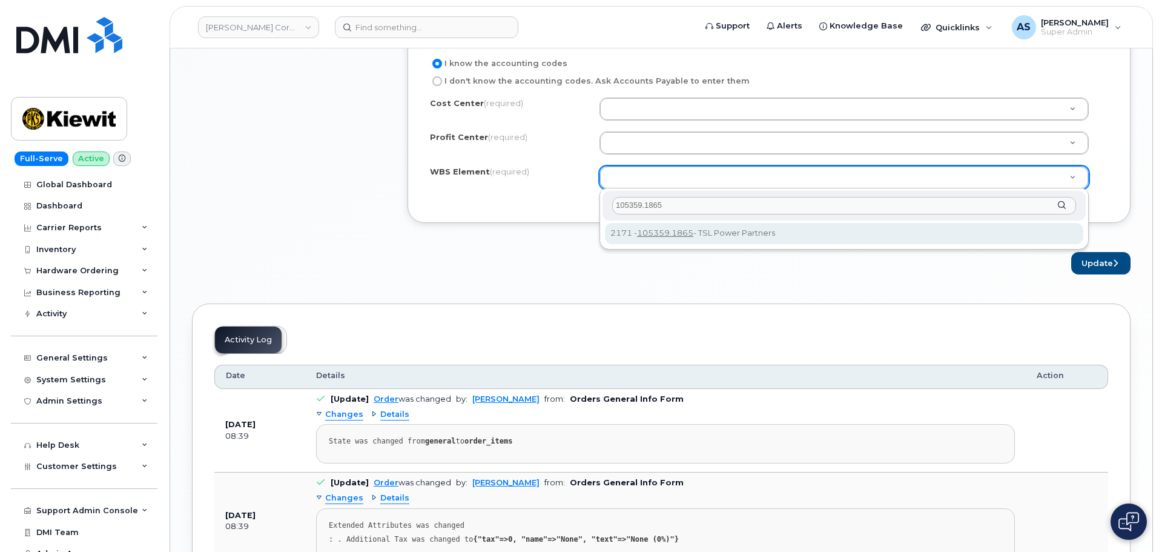
type input "105359.1865"
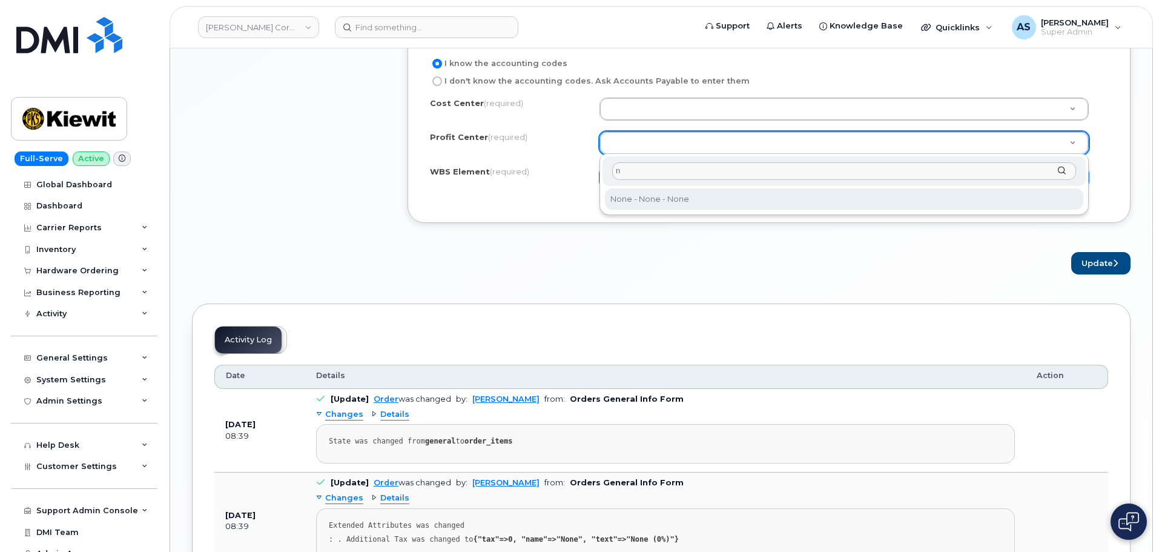
type input "n"
drag, startPoint x: 696, startPoint y: 193, endPoint x: 698, endPoint y: 167, distance: 26.1
select select "None"
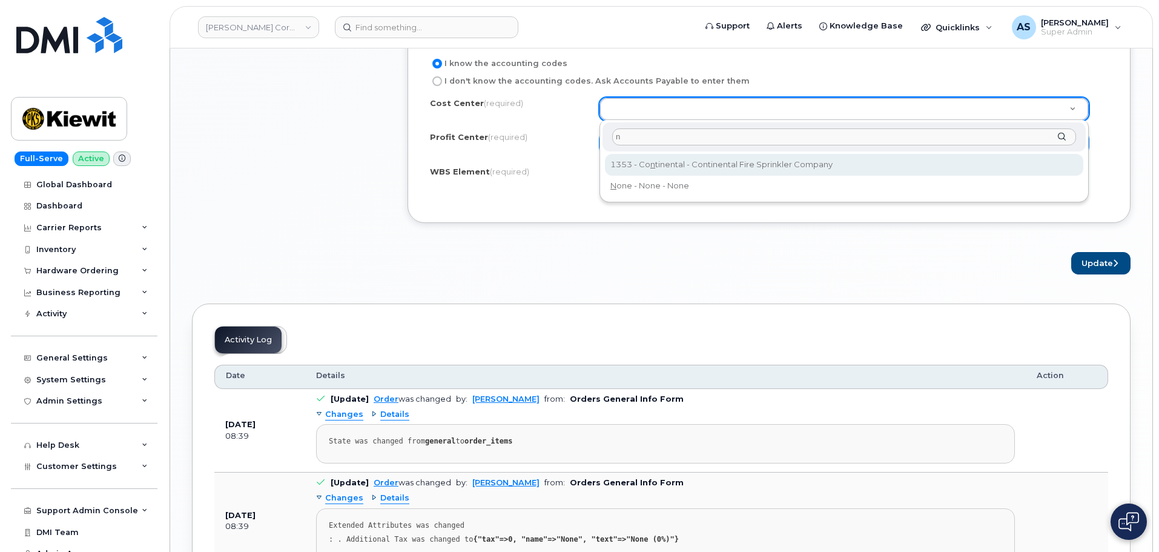
type input "n"
type input "Continental"
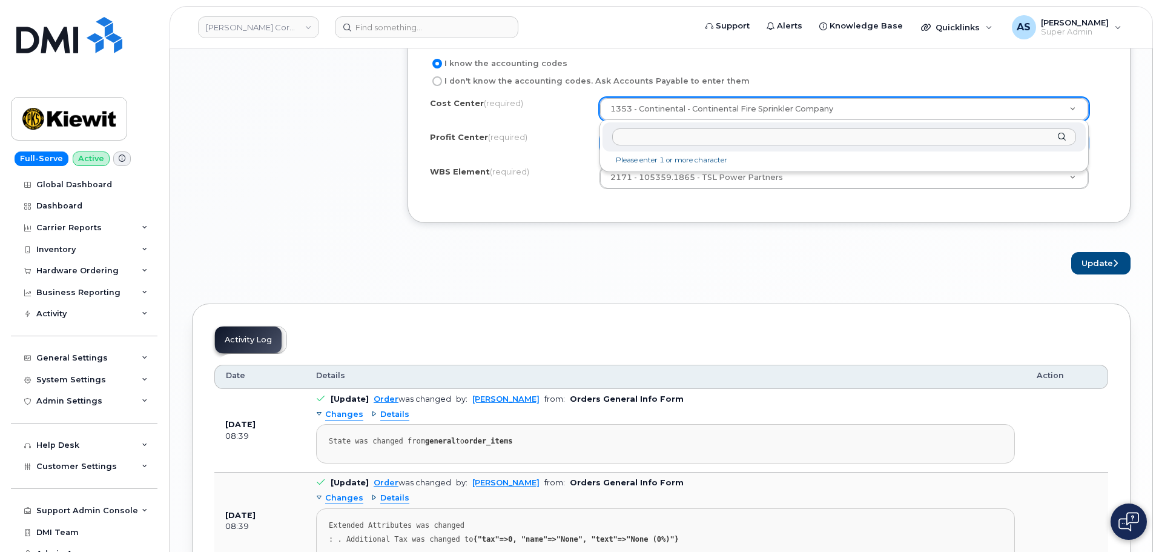
drag, startPoint x: 876, startPoint y: 109, endPoint x: 648, endPoint y: 95, distance: 228.1
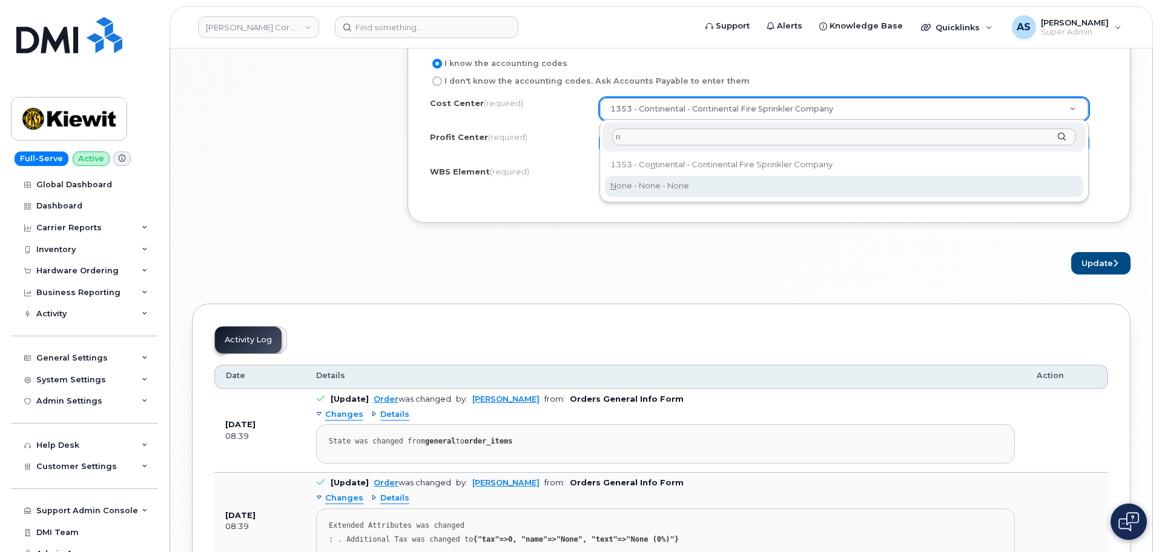
type input "n"
type input "None"
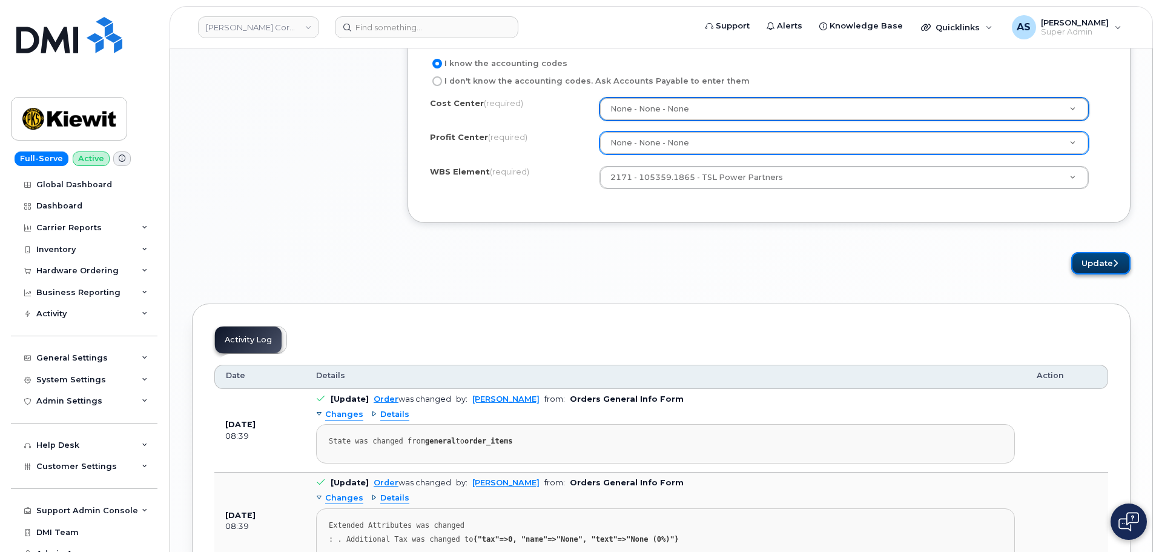
click at [1096, 260] on button "Update" at bounding box center [1100, 263] width 59 height 22
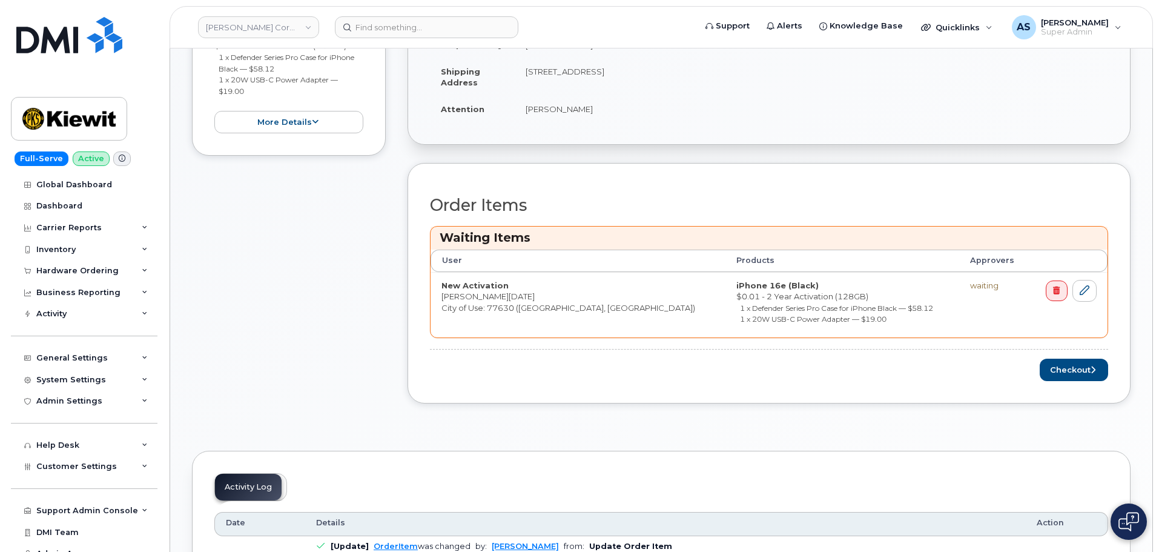
scroll to position [424, 0]
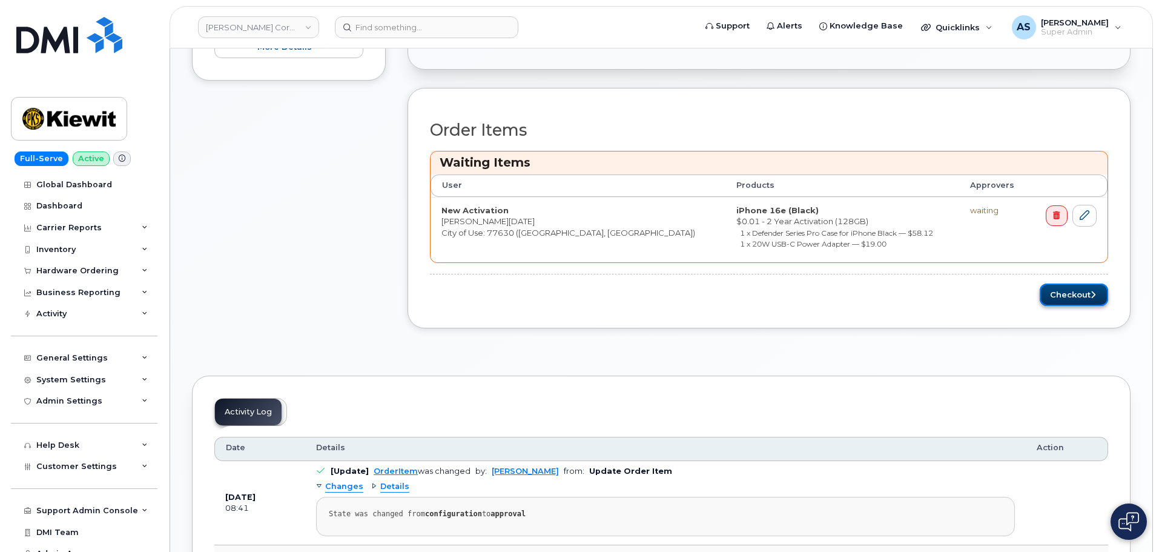
click at [1063, 290] on button "Checkout" at bounding box center [1074, 294] width 68 height 22
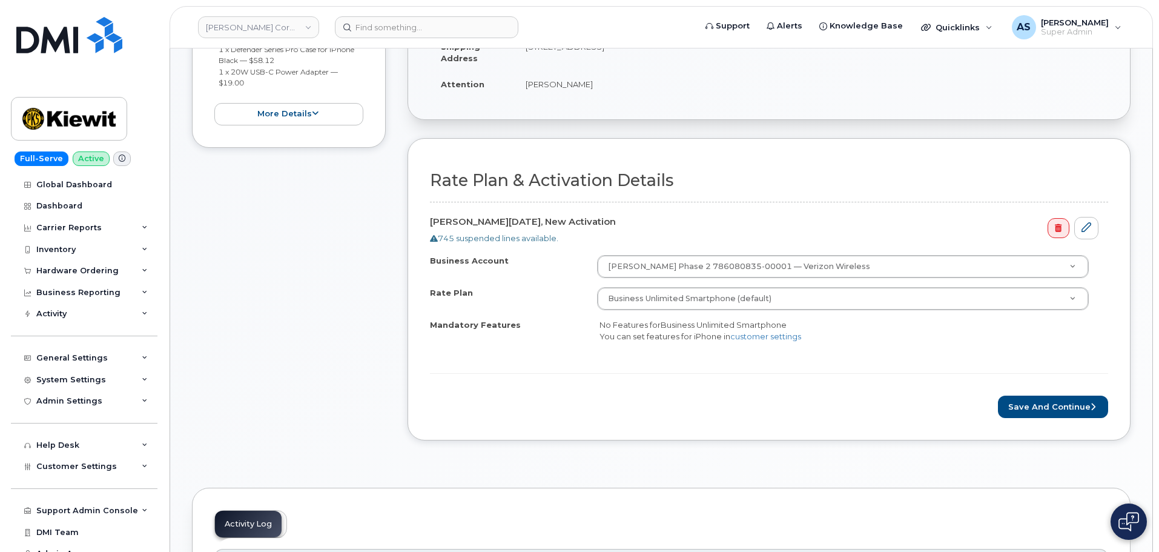
scroll to position [303, 0]
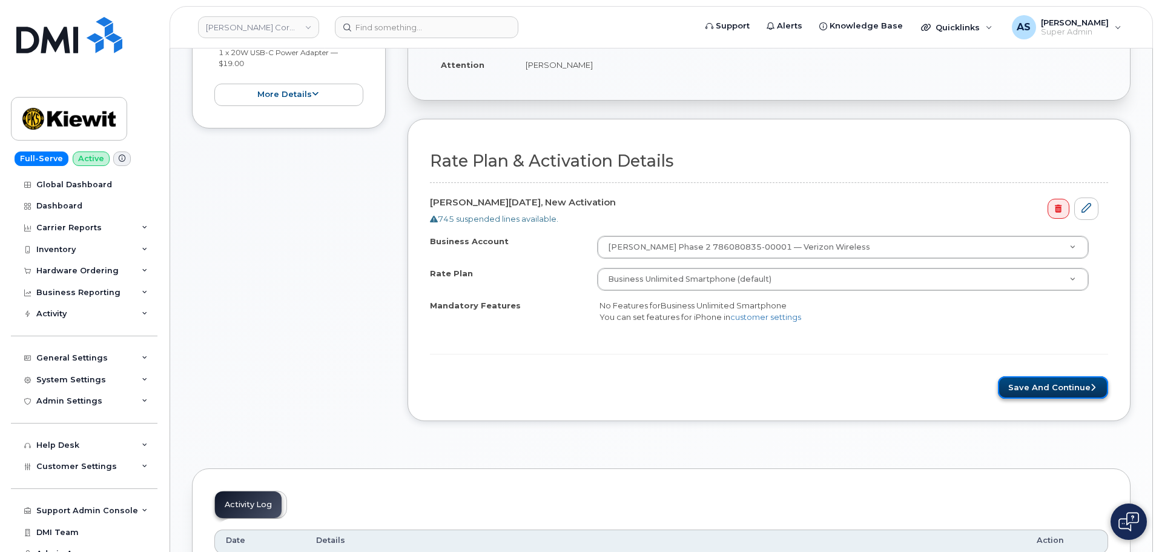
click at [1059, 384] on button "Save and Continue" at bounding box center [1053, 387] width 110 height 22
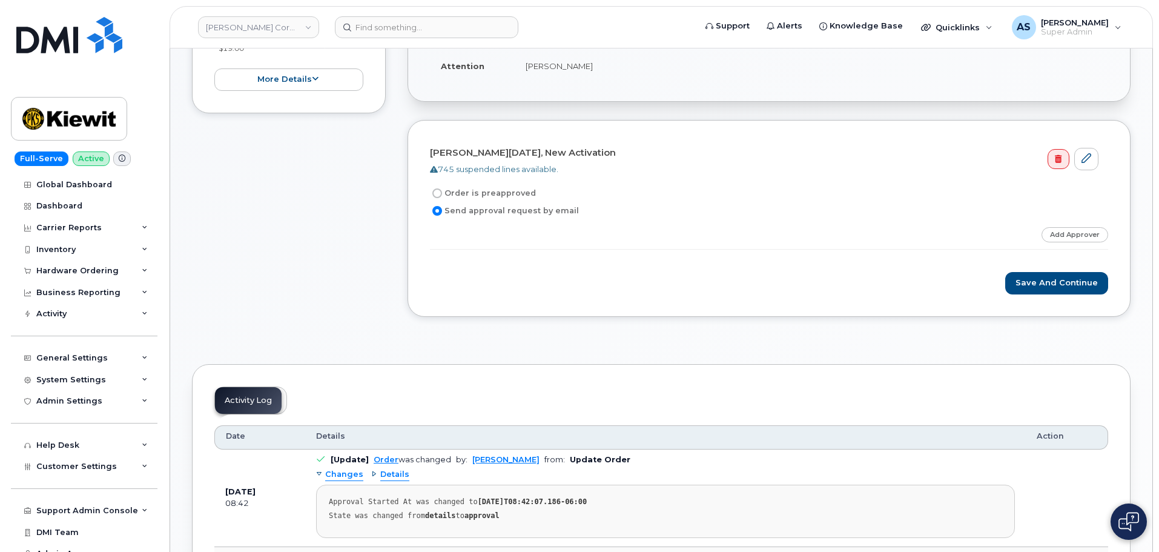
scroll to position [303, 0]
click at [1060, 232] on link "Add Approver" at bounding box center [1074, 233] width 67 height 15
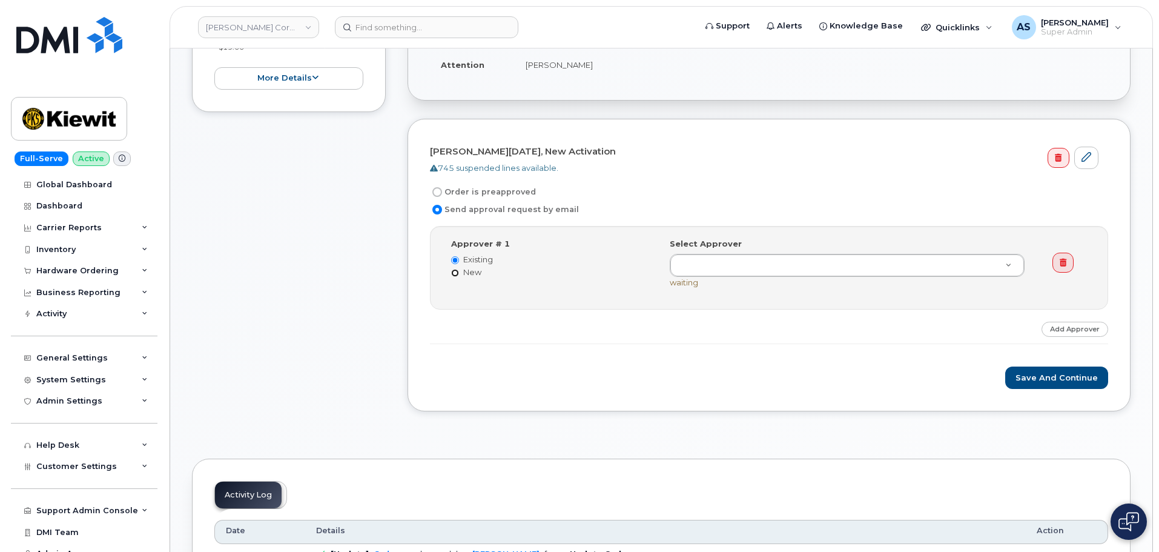
click at [454, 269] on input "New" at bounding box center [455, 273] width 8 height 8
radio input "true"
radio input "false"
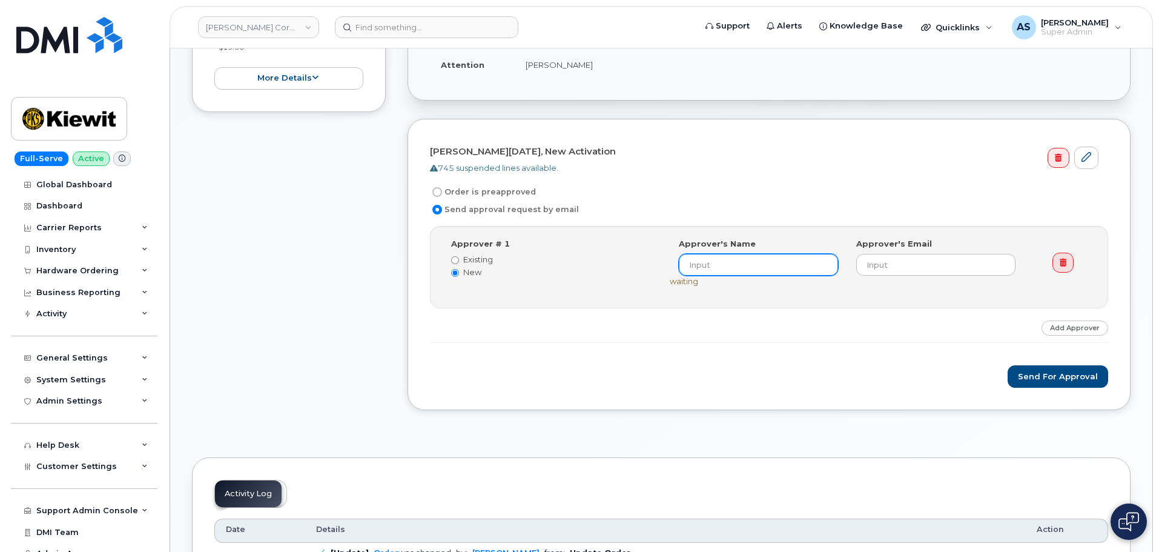
click at [768, 262] on input at bounding box center [758, 265] width 159 height 22
type input "[PERSON_NAME]"
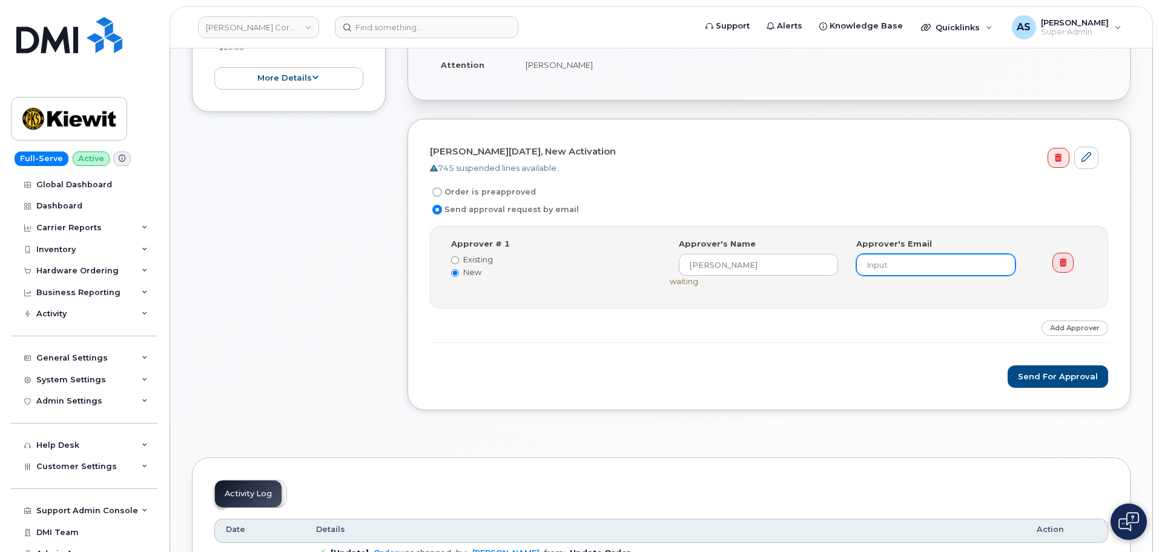
click at [927, 255] on input "email" at bounding box center [935, 265] width 159 height 22
type input "[EMAIL_ADDRESS][PERSON_NAME][PERSON_NAME][DOMAIN_NAME]"
click at [898, 311] on div "Step-by-step approvals: Leigh Meadows » Approved Approver # 1 Existing New Sele…" at bounding box center [769, 284] width 678 height 117
click at [1080, 377] on button "Send for Approval" at bounding box center [1058, 376] width 101 height 22
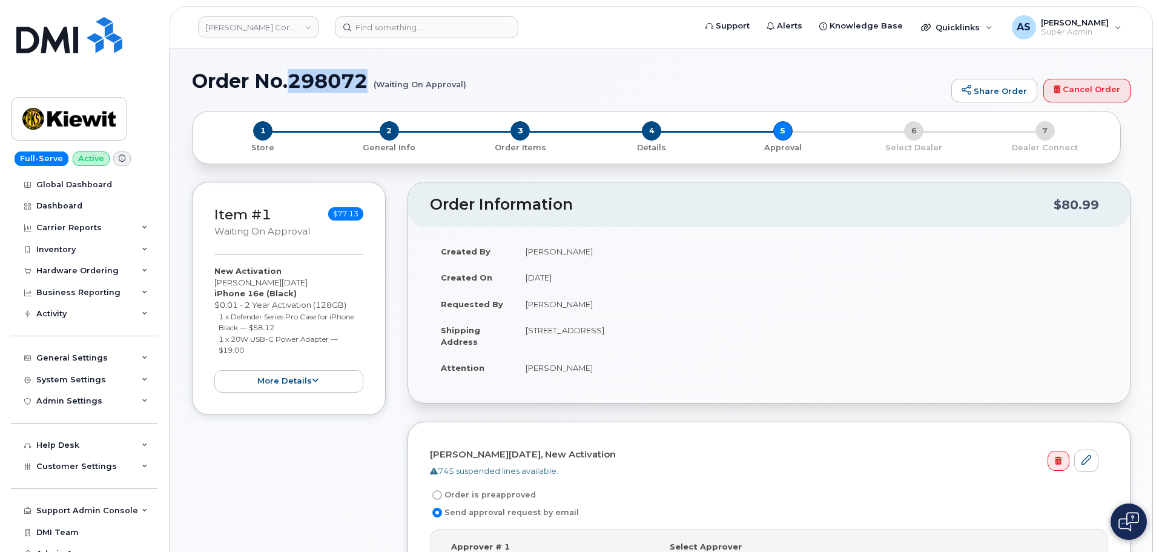
drag, startPoint x: 366, startPoint y: 82, endPoint x: 291, endPoint y: 74, distance: 74.8
click at [291, 74] on h1 "Order No.298072 (Waiting On Approval)" at bounding box center [568, 80] width 753 height 21
copy h1 "298072"
drag, startPoint x: 288, startPoint y: 282, endPoint x: 214, endPoint y: 283, distance: 73.9
click at [214, 283] on div "Item #1 Waiting On Approval $77.13 New Activation [PERSON_NAME][DATE] iPhone 16…" at bounding box center [289, 298] width 194 height 233
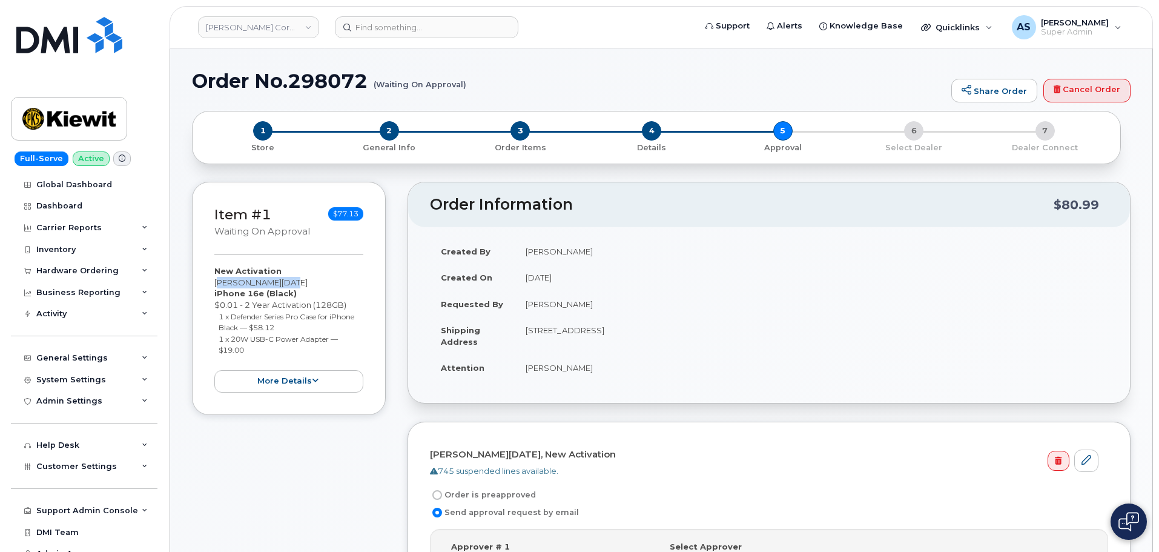
copy div "[PERSON_NAME][DATE]"
click at [71, 273] on div "Hardware Ordering" at bounding box center [77, 271] width 82 height 10
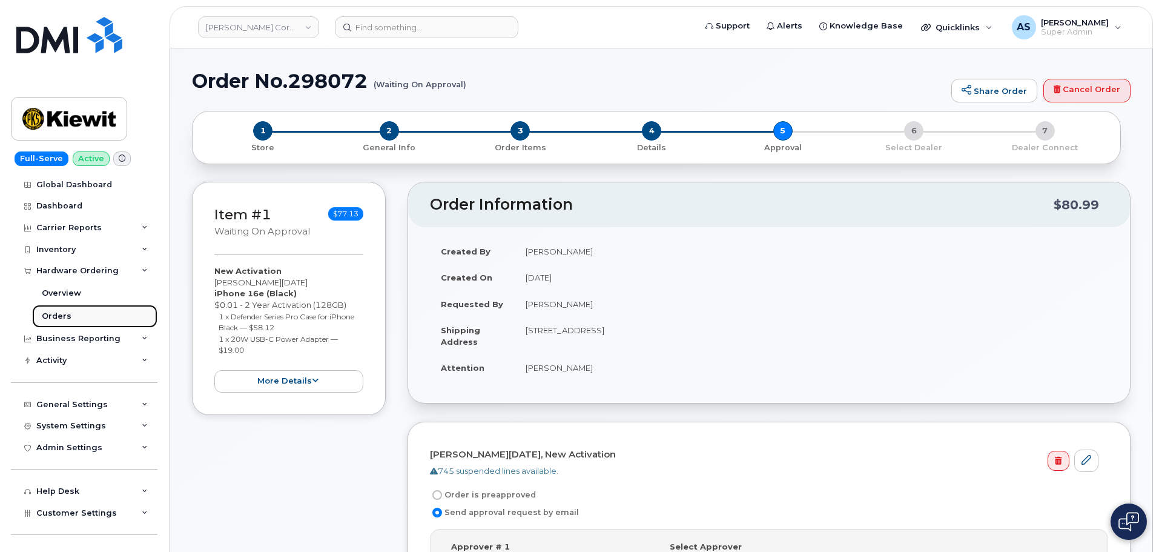
click at [77, 312] on link "Orders" at bounding box center [94, 316] width 125 height 23
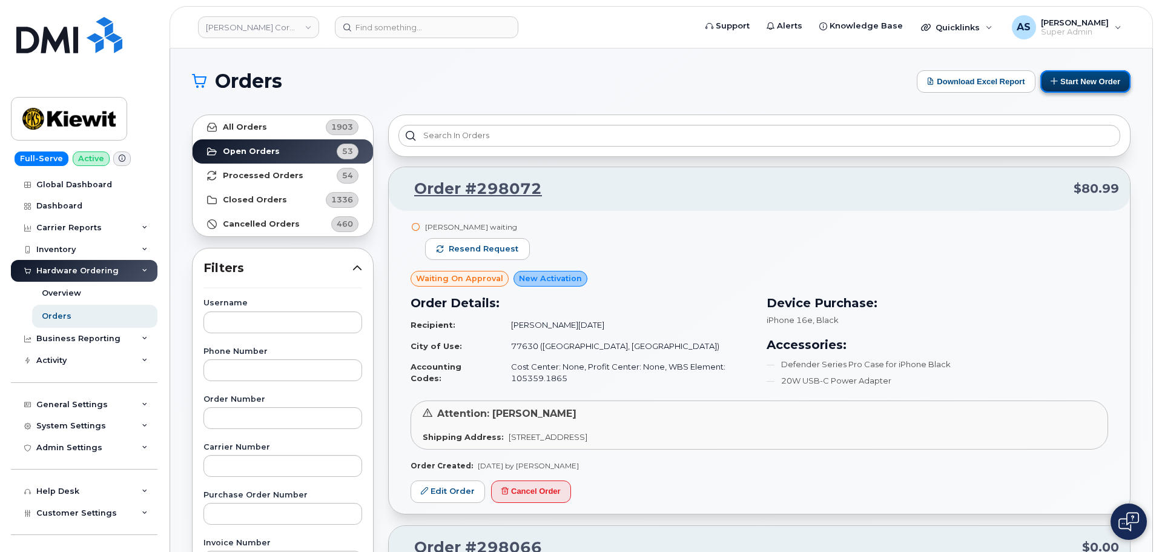
click at [1109, 82] on button "Start New Order" at bounding box center [1085, 81] width 90 height 22
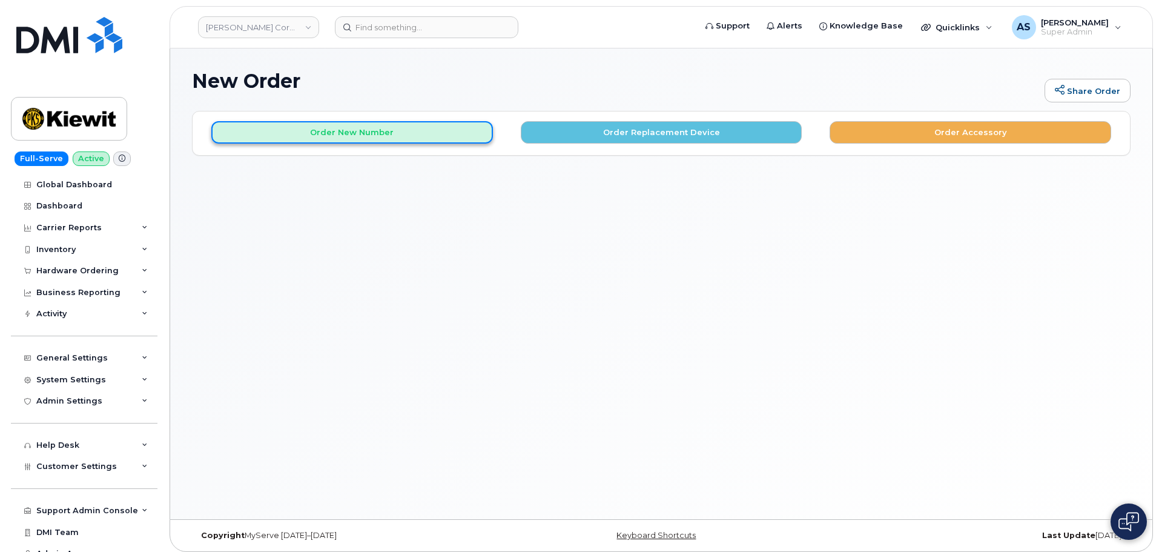
click at [397, 131] on button "Order New Number" at bounding box center [352, 132] width 282 height 22
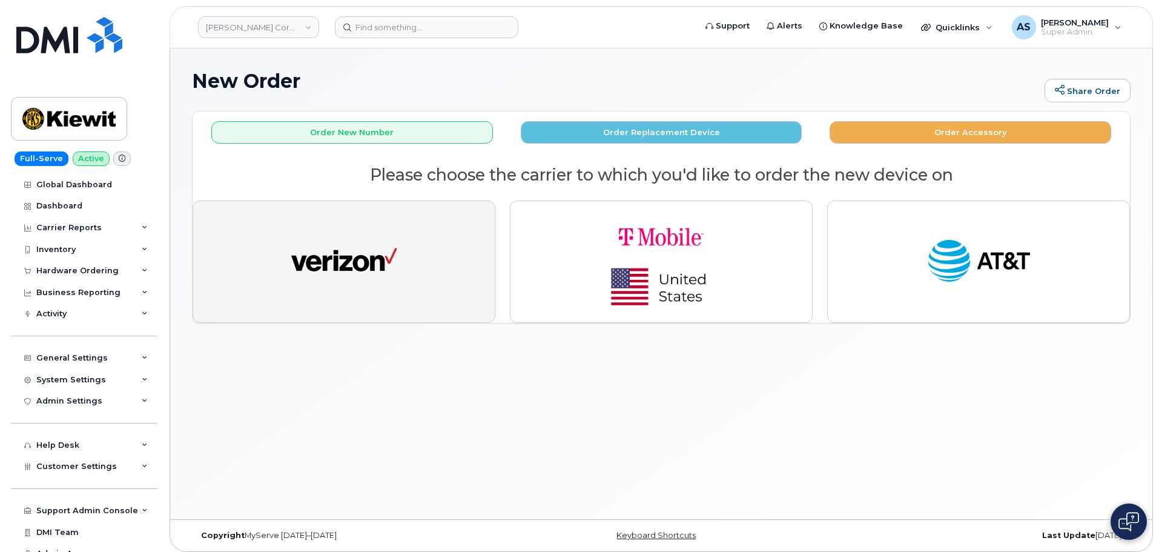
click at [442, 278] on button "button" at bounding box center [344, 261] width 303 height 122
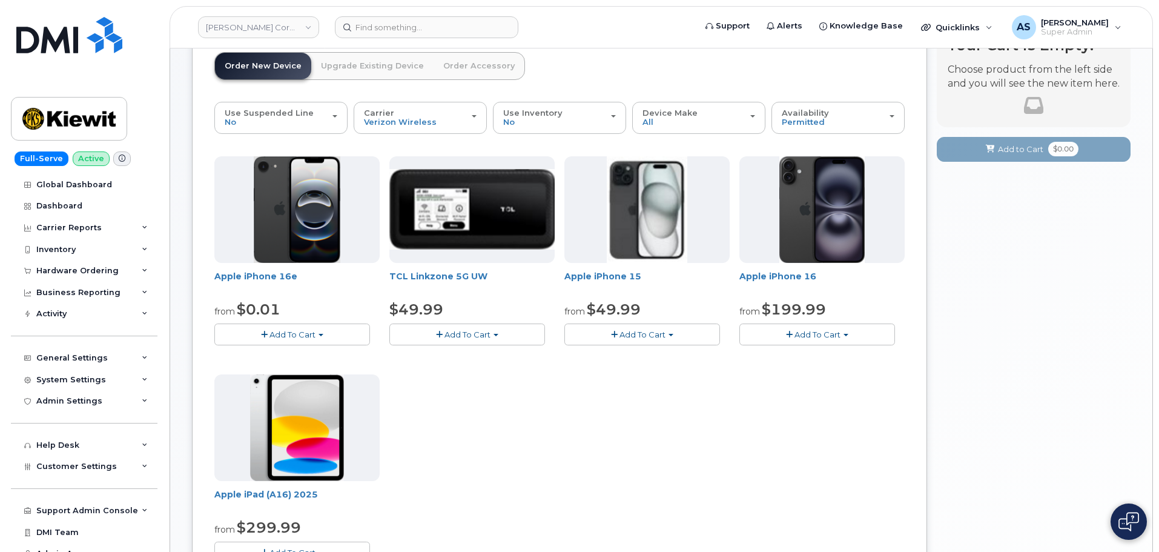
scroll to position [182, 0]
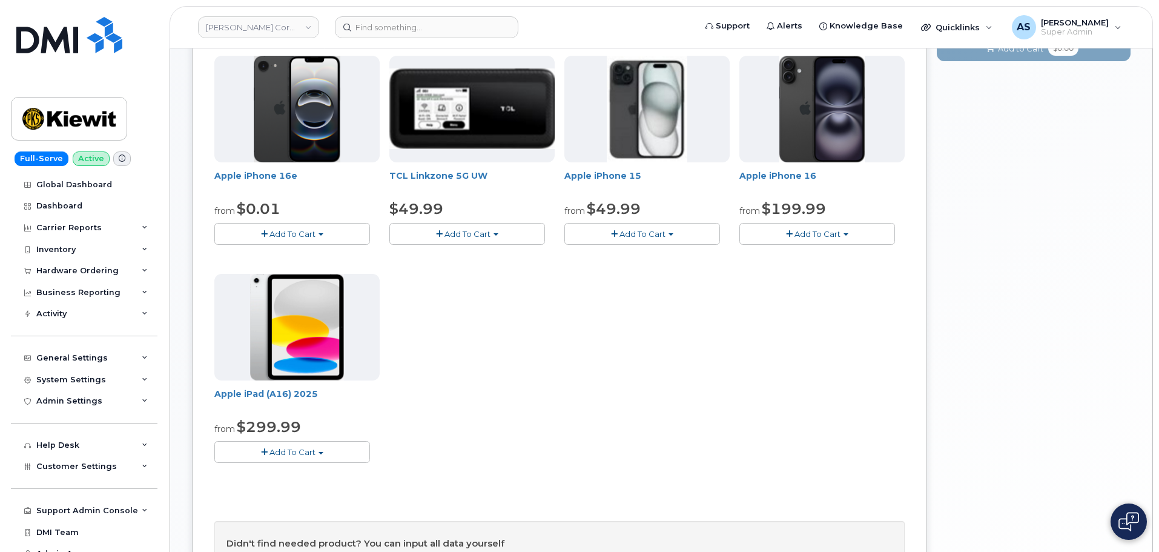
click at [310, 449] on span "Add To Cart" at bounding box center [292, 452] width 46 height 10
click at [317, 470] on link "$299.99 - 2 Year Activation (128GB)" at bounding box center [300, 474] width 167 height 15
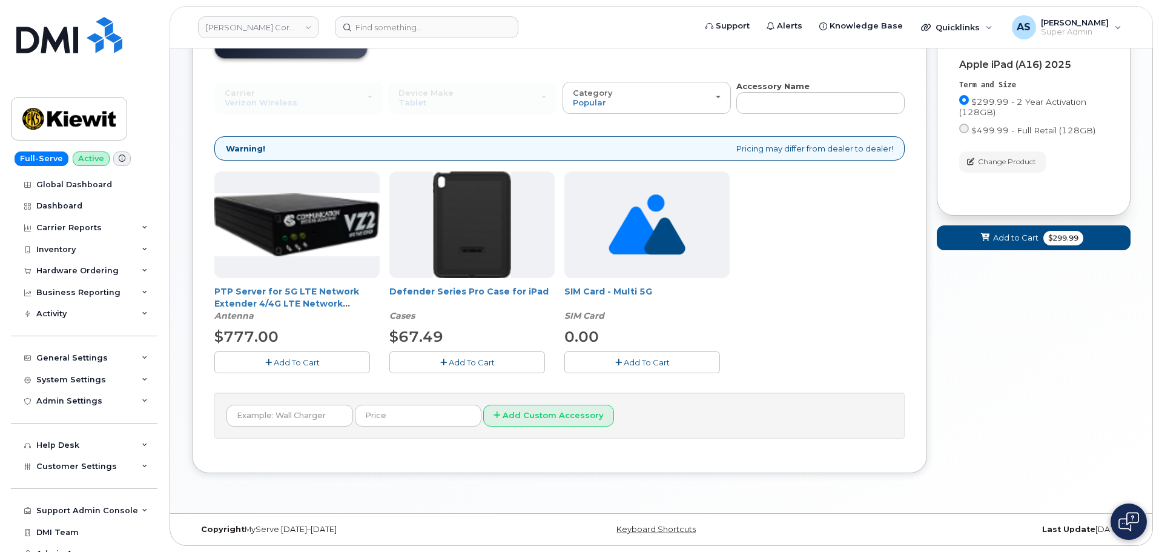
scroll to position [0, 0]
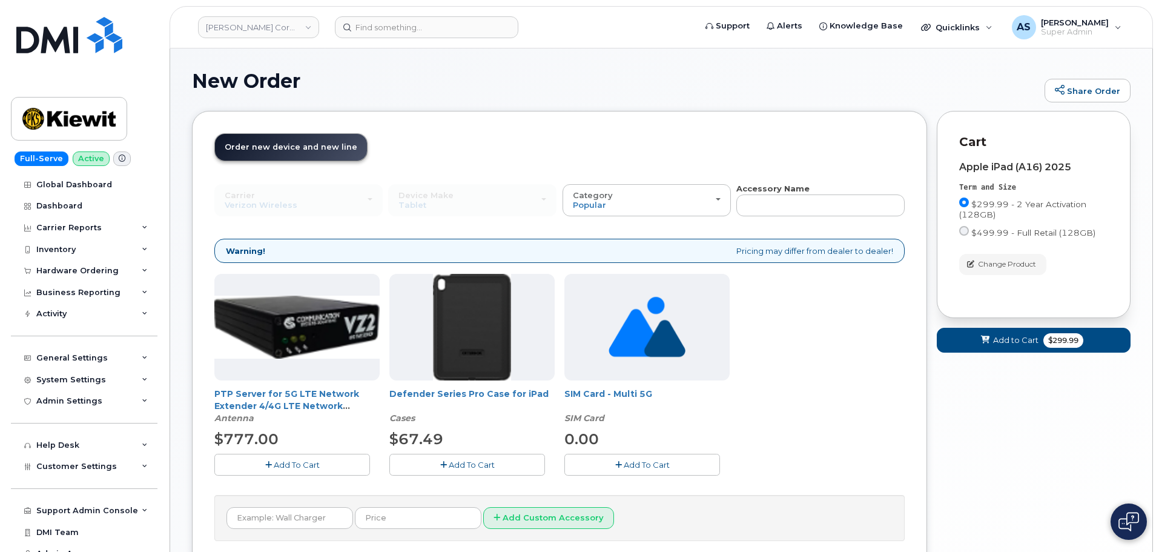
click at [488, 461] on span "Add To Cart" at bounding box center [472, 465] width 46 height 10
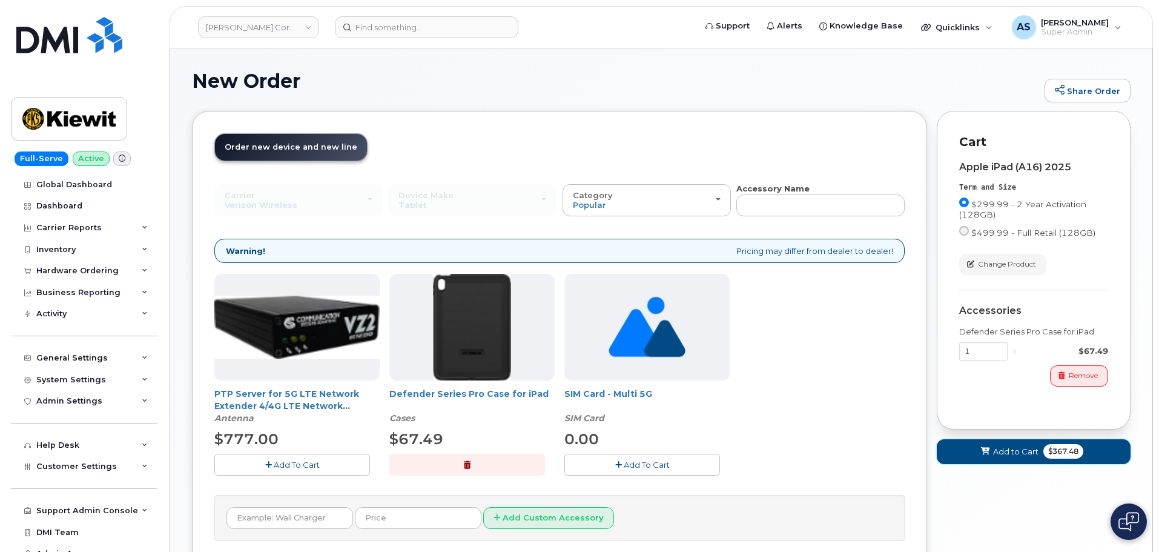
click at [1018, 455] on span "Add to Cart" at bounding box center [1015, 452] width 45 height 12
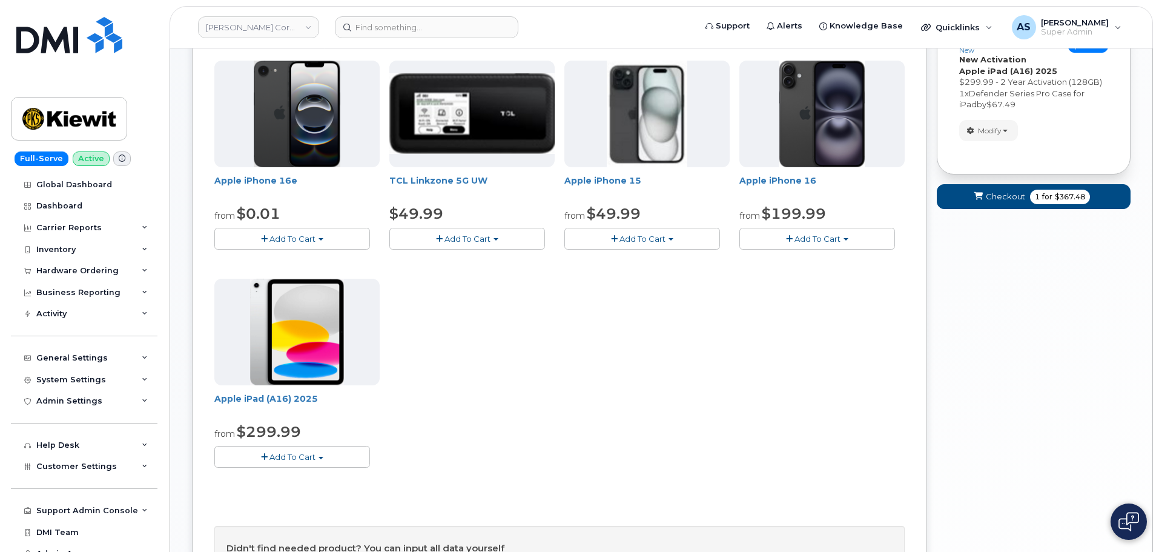
scroll to position [182, 0]
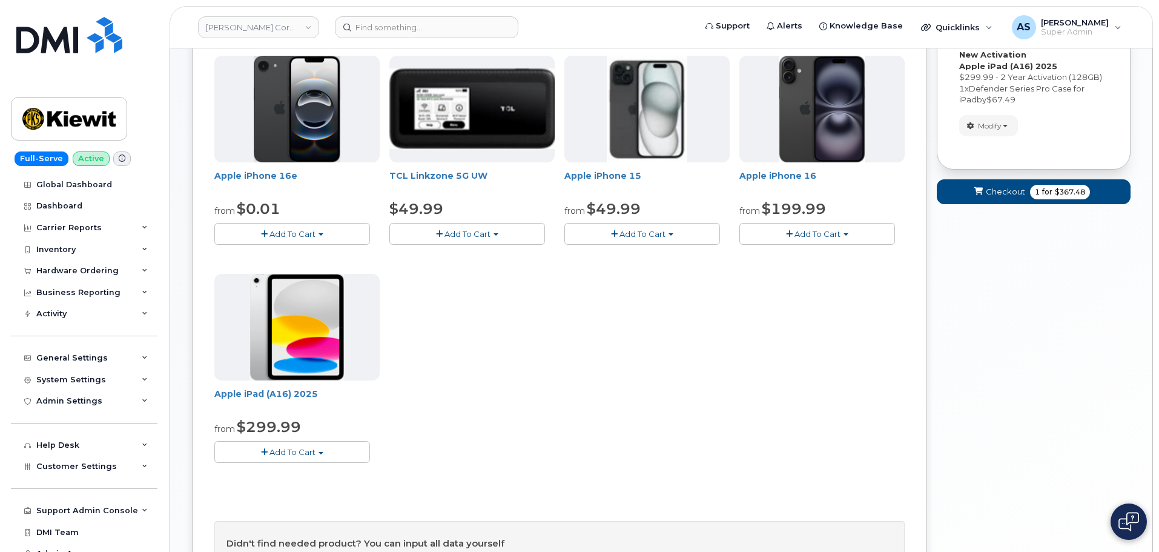
click at [309, 451] on span "Add To Cart" at bounding box center [292, 452] width 46 height 10
click at [300, 472] on link "$299.99 - 2 Year Activation (128GB)" at bounding box center [300, 474] width 167 height 15
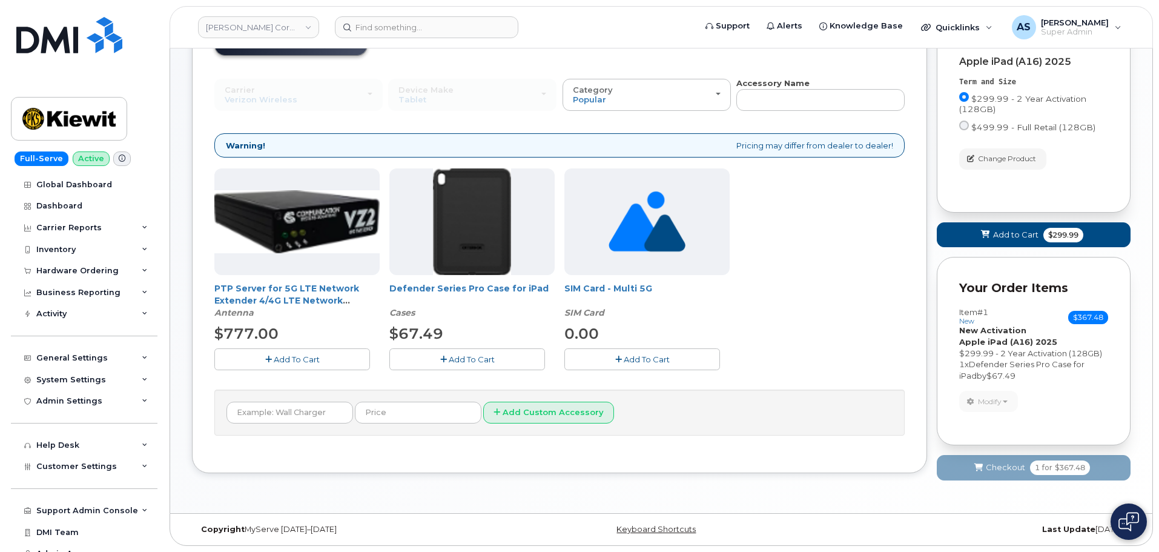
click at [497, 363] on button "Add To Cart" at bounding box center [467, 358] width 156 height 21
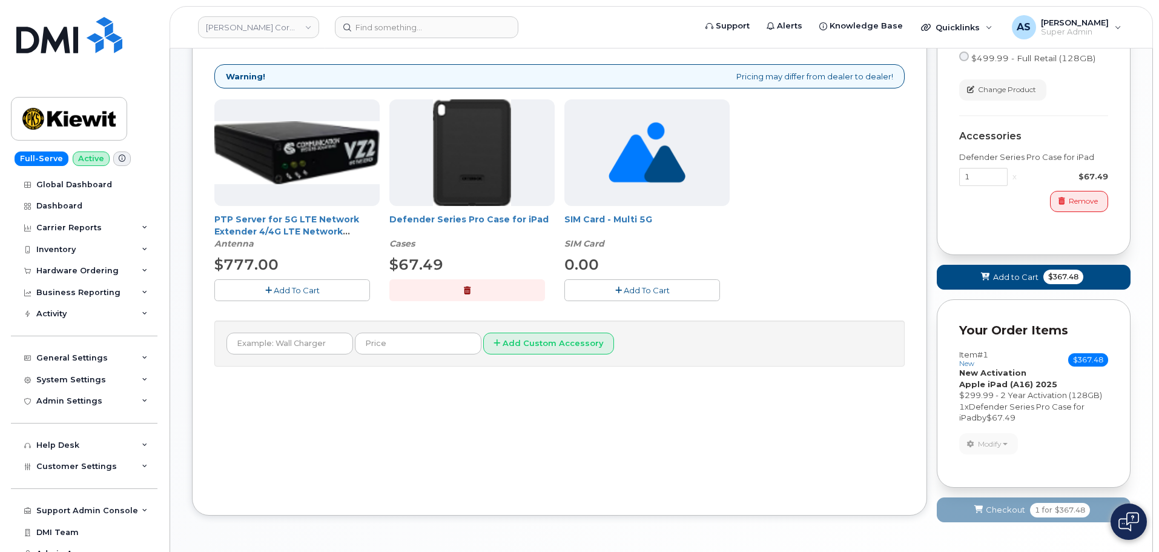
scroll to position [217, 0]
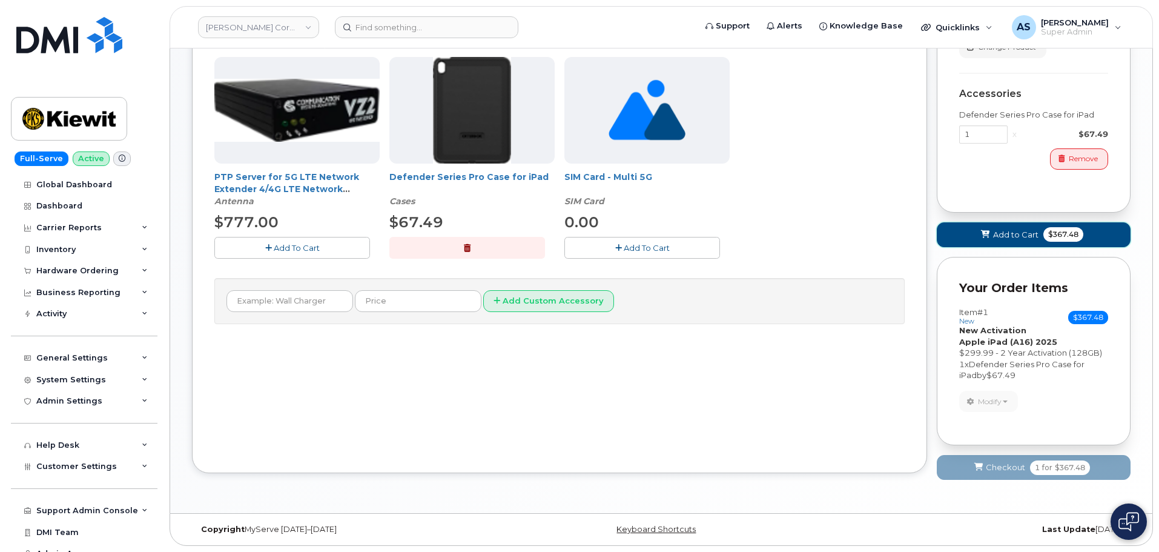
click at [1015, 234] on span "Add to Cart" at bounding box center [1015, 235] width 45 height 12
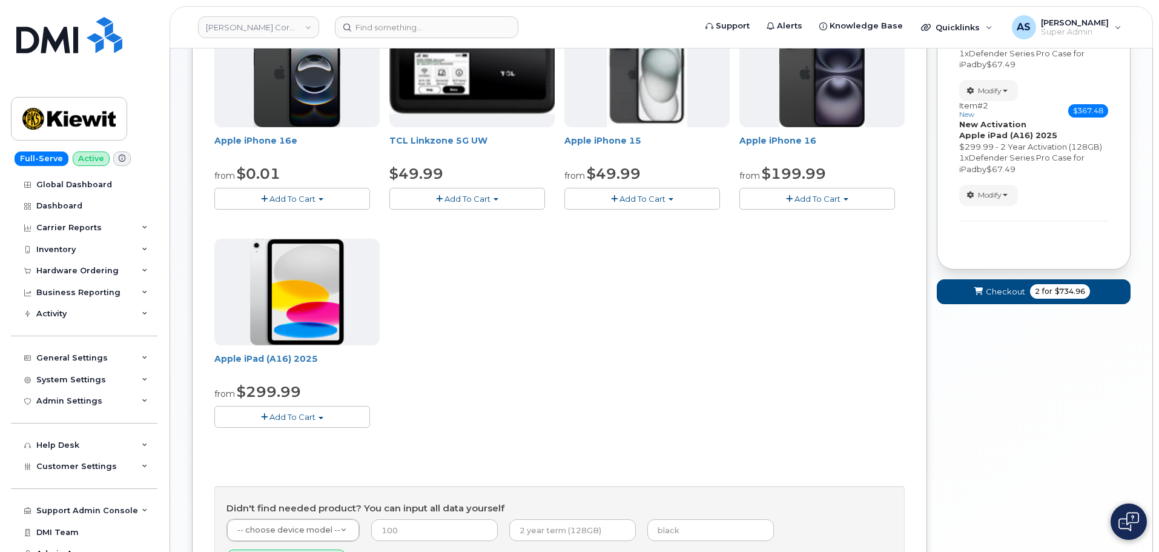
scroll to position [340, 0]
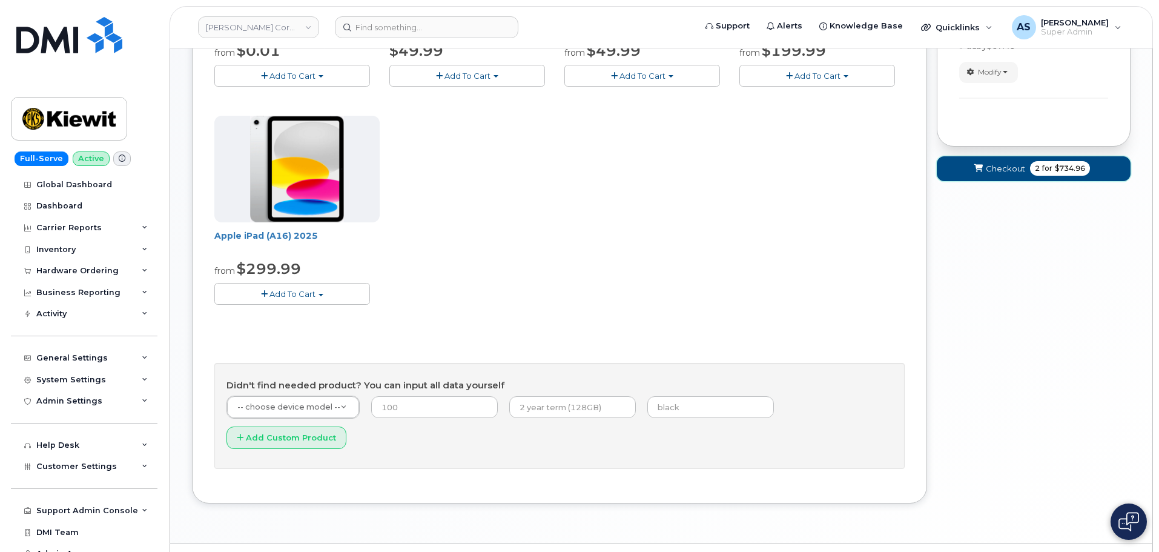
click at [997, 162] on button "Checkout 2 for $734.96" at bounding box center [1034, 168] width 194 height 25
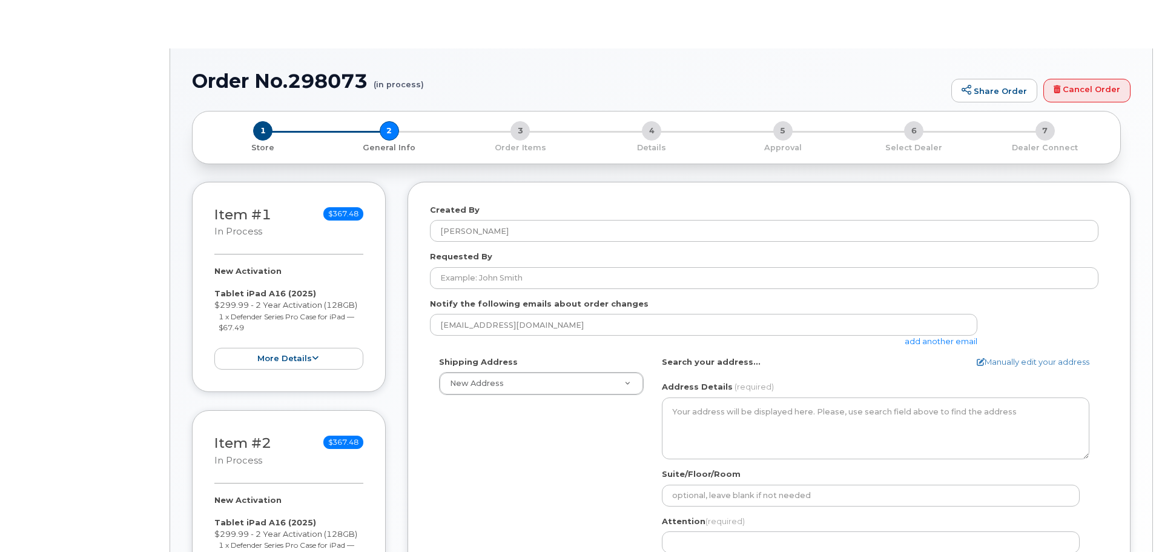
select select
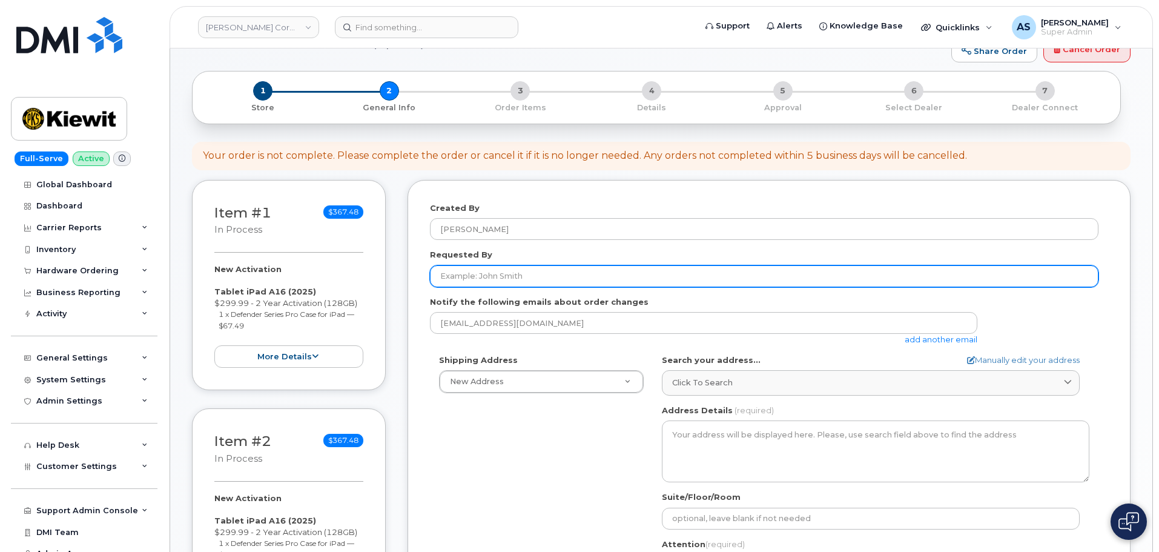
scroll to position [121, 0]
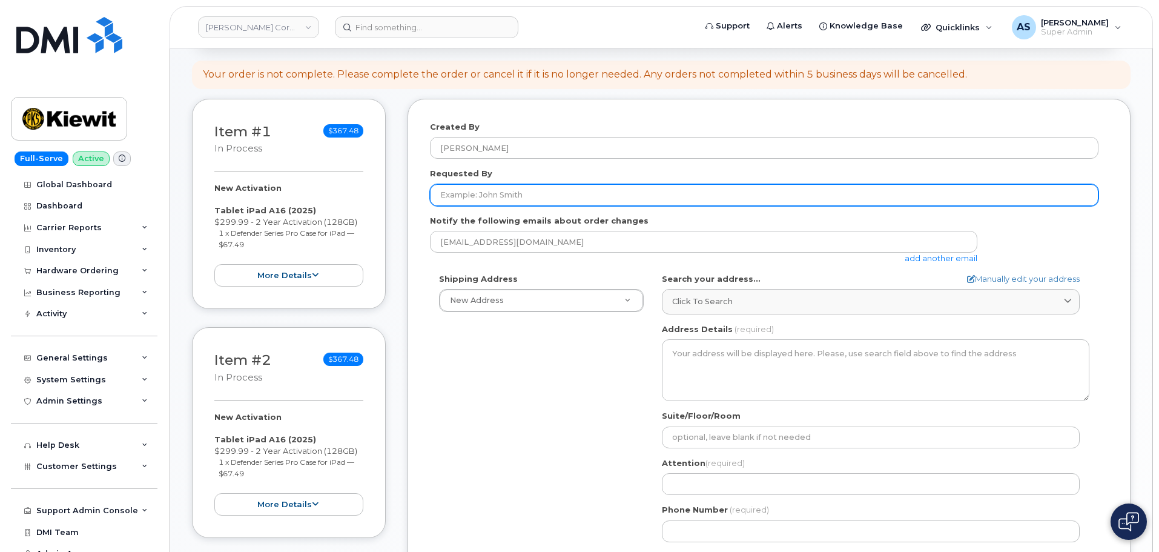
click at [519, 191] on input "Requested By" at bounding box center [764, 195] width 668 height 22
click at [532, 193] on input "Requested By" at bounding box center [764, 195] width 668 height 22
paste input "[PERSON_NAME]"
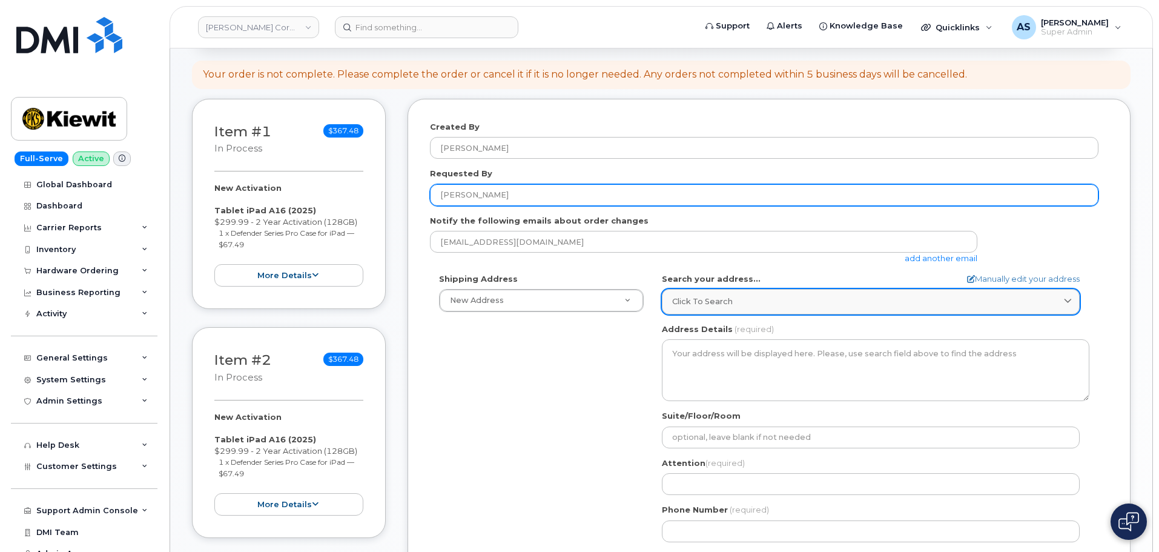
type input "[PERSON_NAME]"
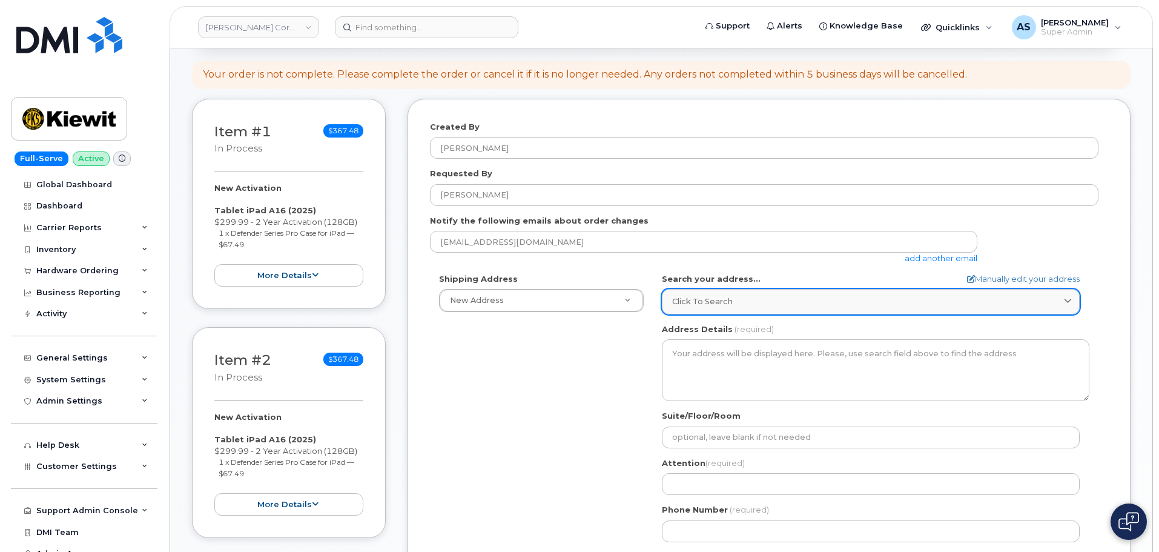
click at [739, 305] on div "Click to search" at bounding box center [870, 301] width 397 height 12
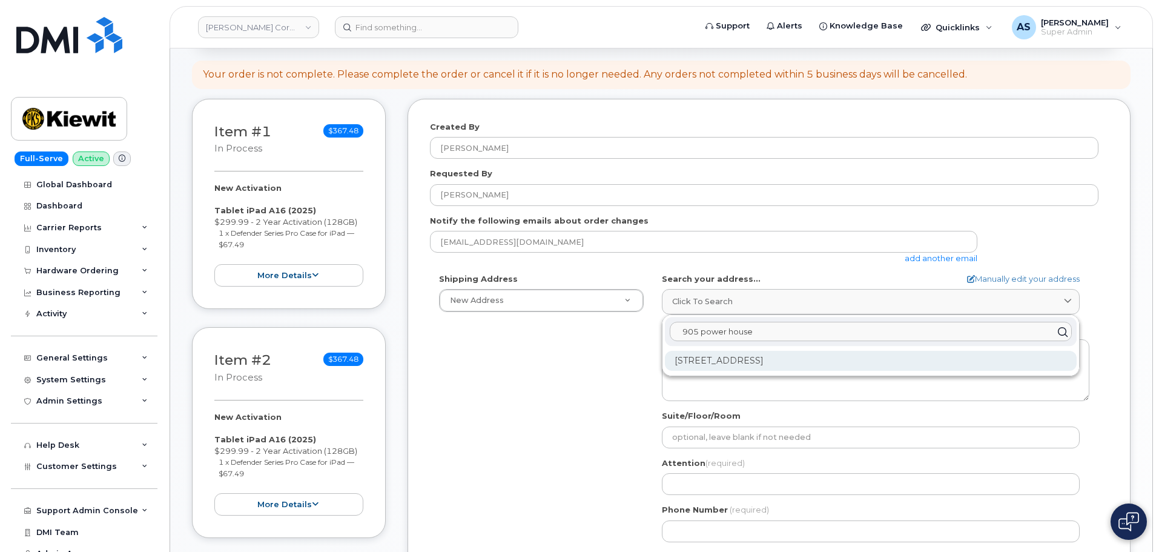
type input "905 power house"
click at [750, 354] on div "[STREET_ADDRESS]" at bounding box center [871, 361] width 412 height 20
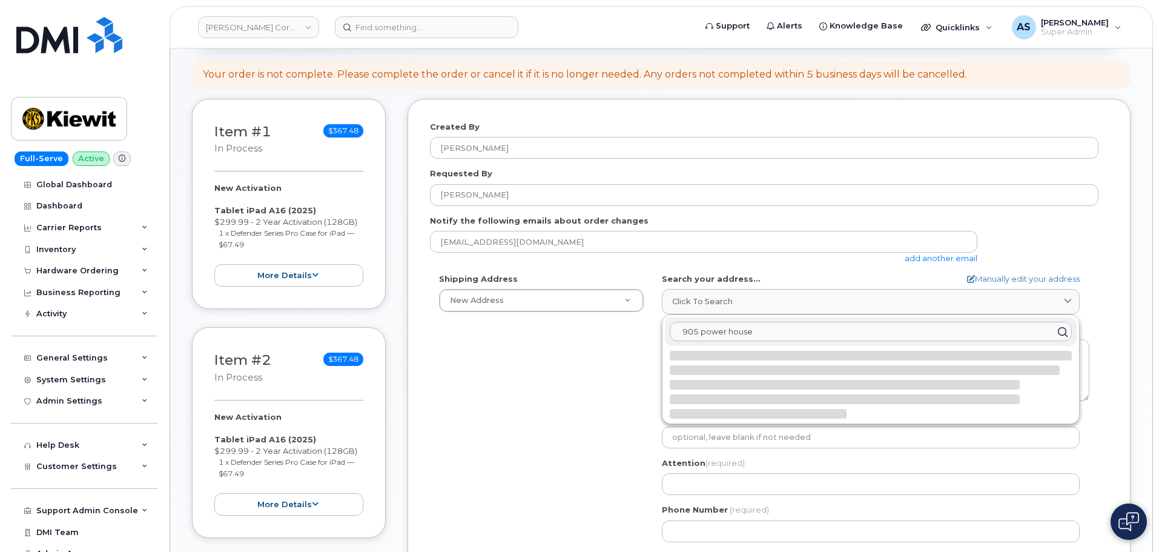
select select
type textarea "[STREET_ADDRESS]"
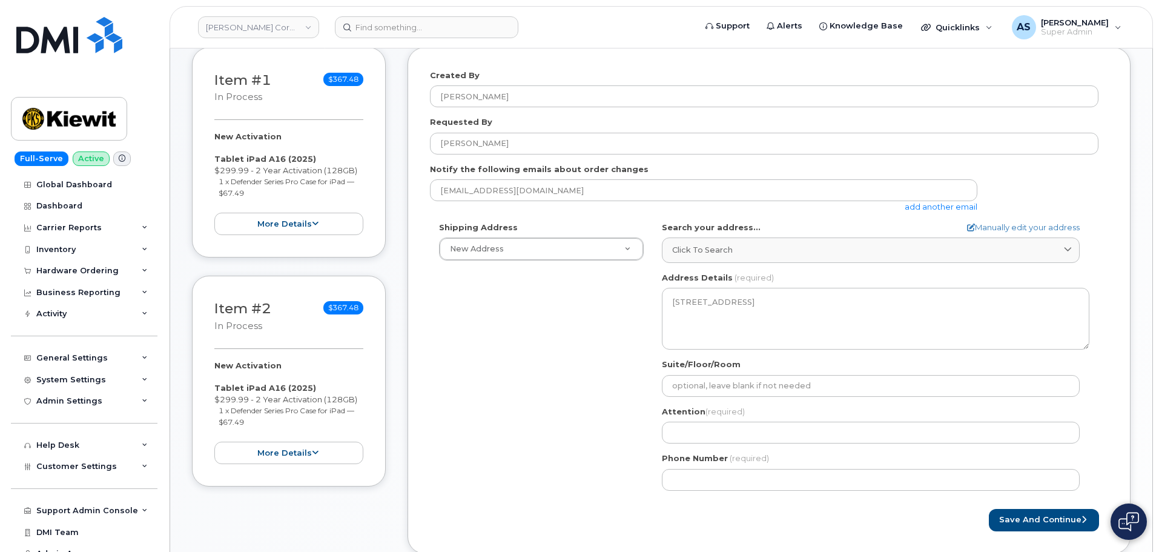
scroll to position [242, 0]
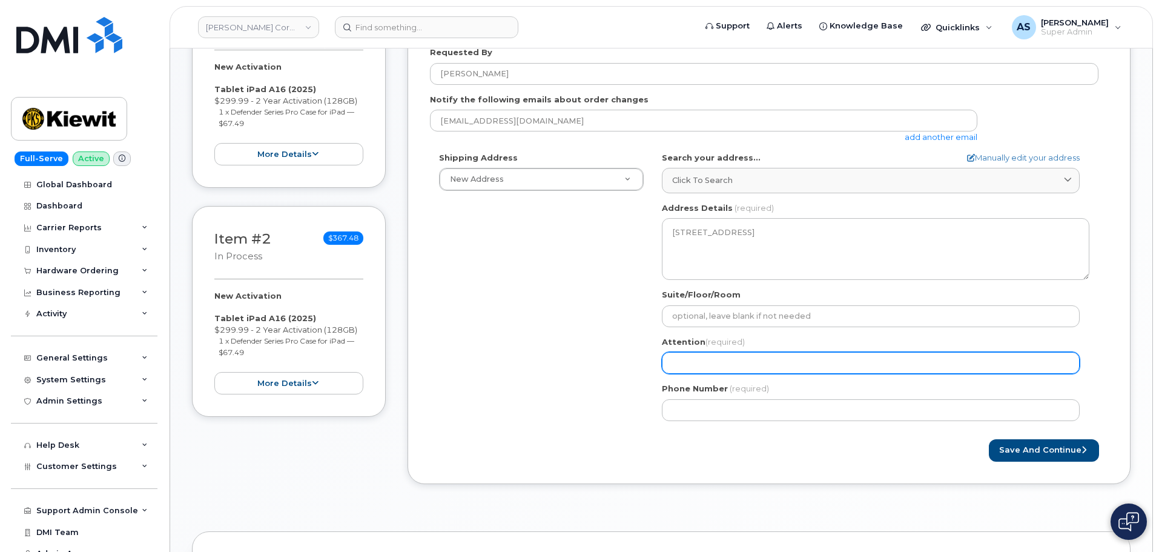
click at [739, 368] on input "Attention (required)" at bounding box center [871, 363] width 418 height 22
paste input "[PERSON_NAME]"
select select
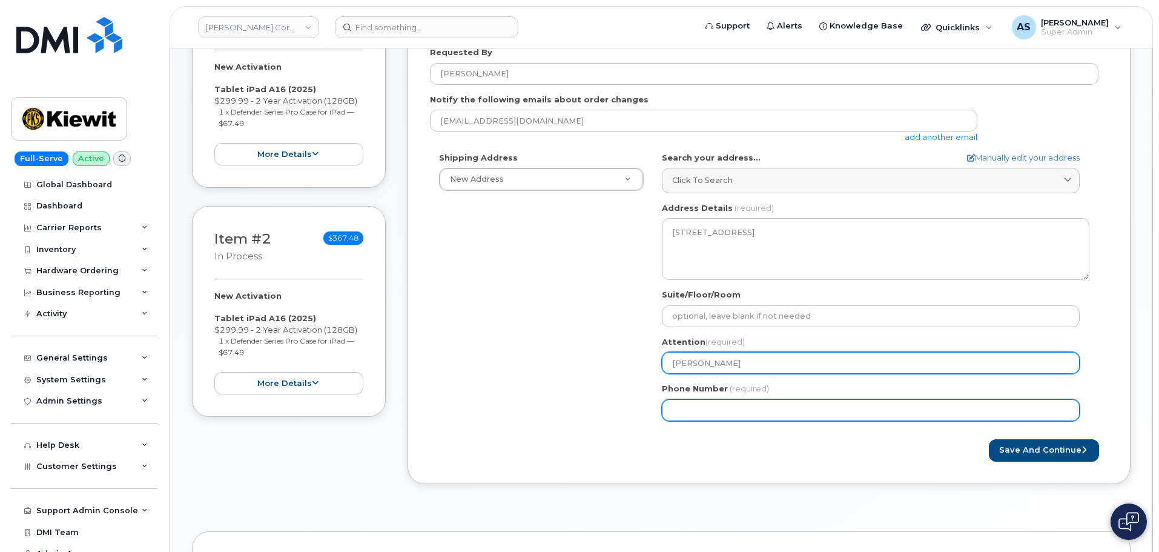
type input "[PERSON_NAME]"
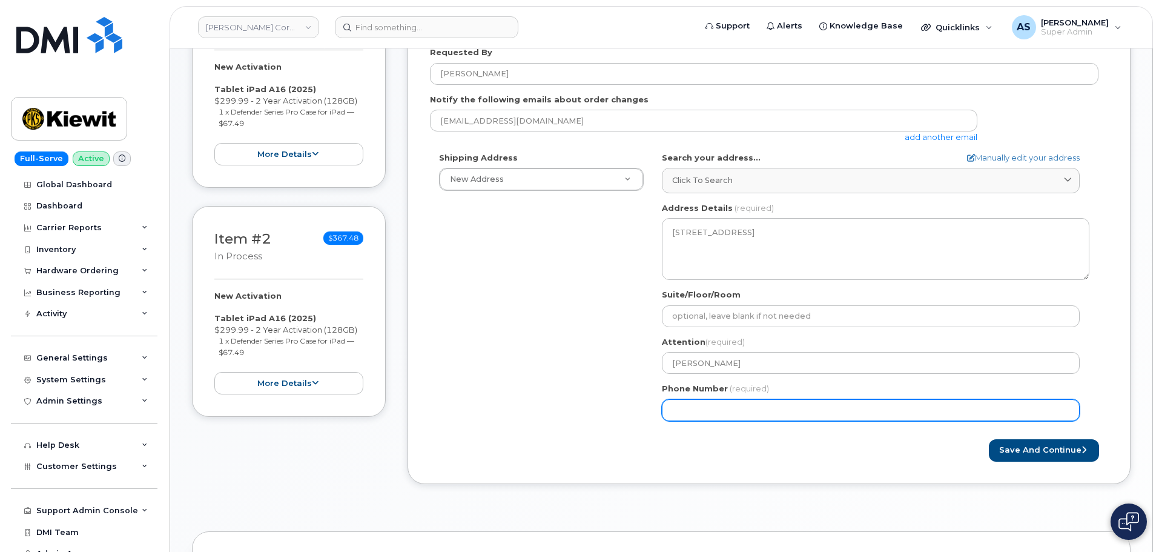
click at [683, 404] on input "Phone Number" at bounding box center [871, 410] width 418 height 22
click at [690, 403] on input "Phone Number" at bounding box center [871, 410] width 418 height 22
paste input "8139248405"
select select
type input "8139248405"
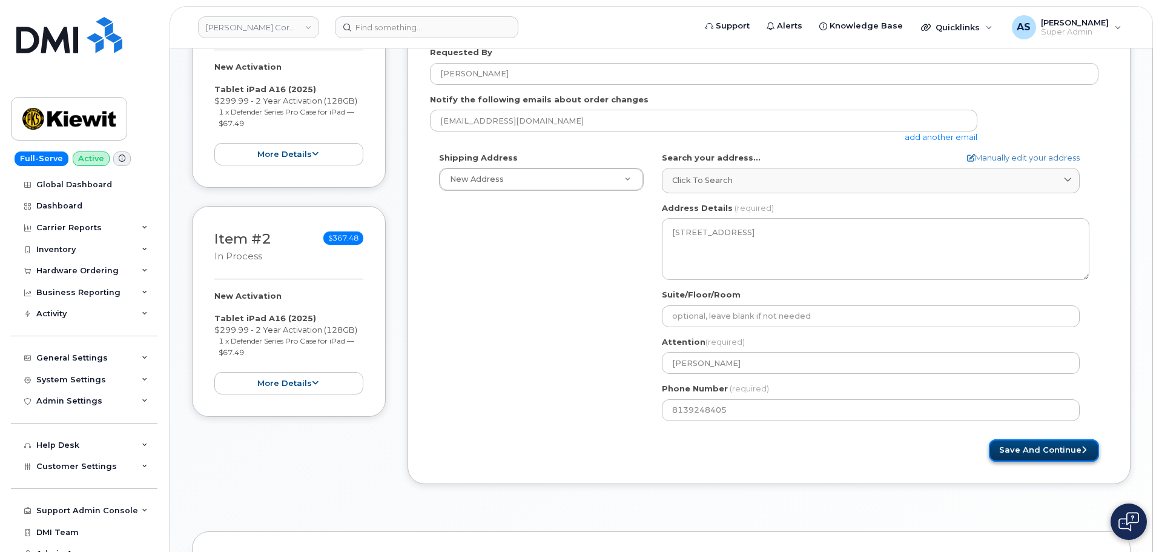
click at [1076, 444] on button "Save and Continue" at bounding box center [1044, 450] width 110 height 22
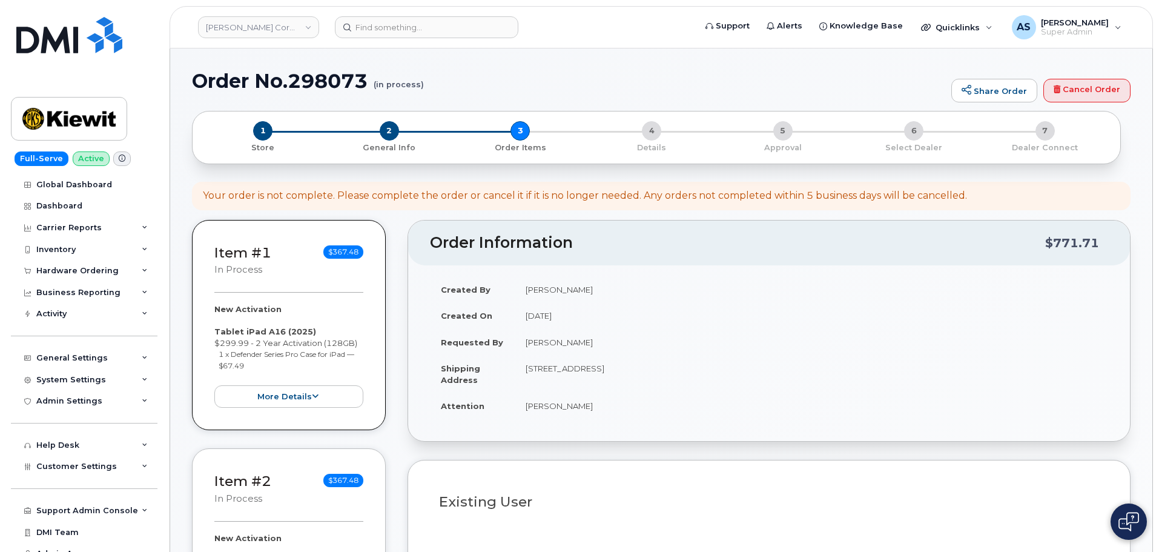
select select
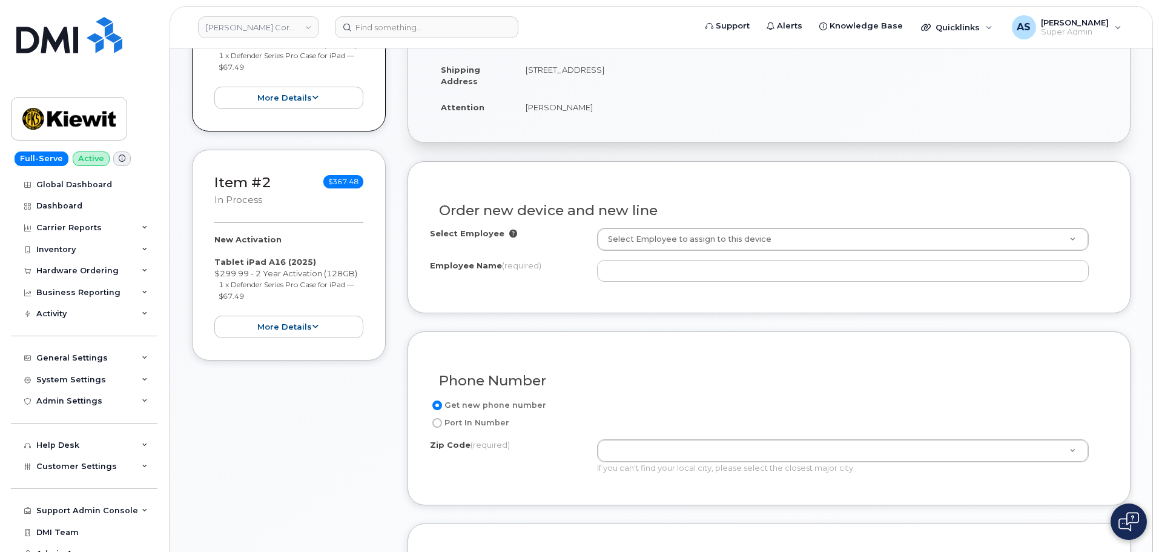
scroll to position [303, 0]
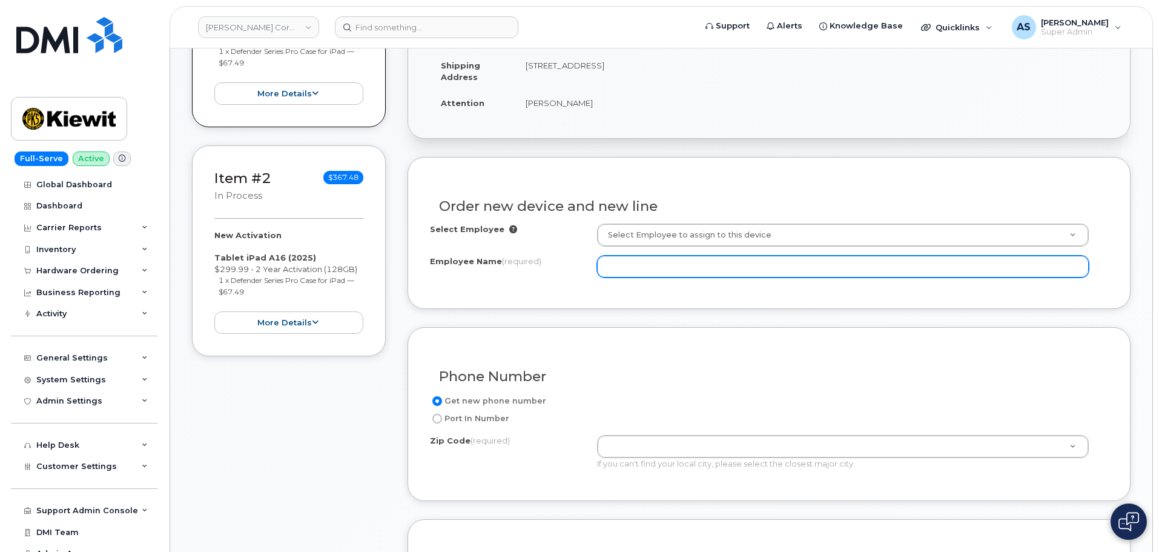
click at [637, 270] on input "Employee Name (required)" at bounding box center [843, 267] width 492 height 22
paste input "8139248405"
drag, startPoint x: 652, startPoint y: 275, endPoint x: 498, endPoint y: 268, distance: 154.6
click at [498, 268] on div "Employee Name (required) 8139248405" at bounding box center [769, 267] width 678 height 22
paste input "[PERSON_NAME]"
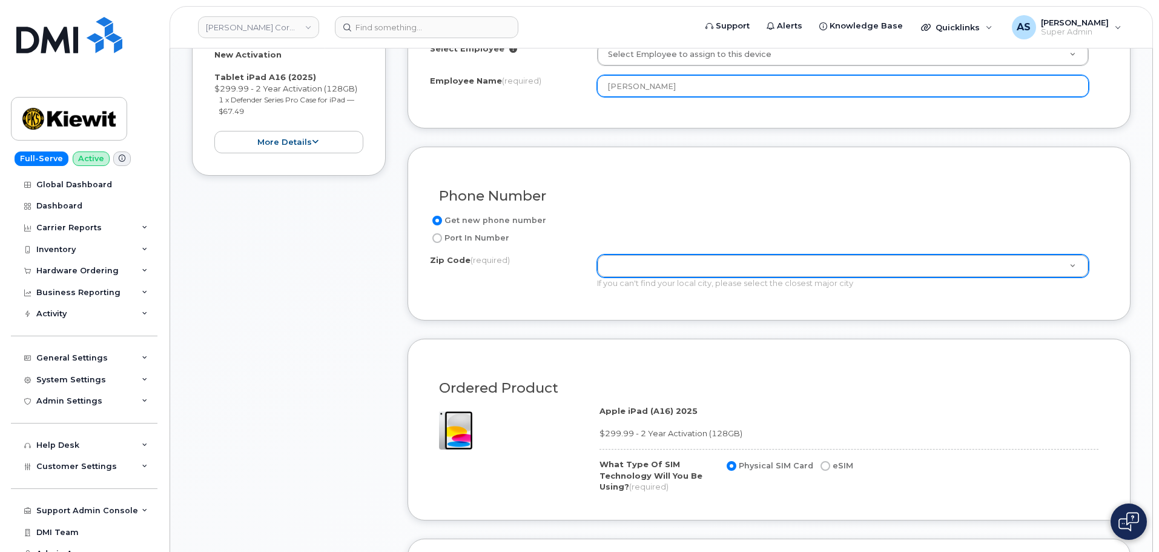
scroll to position [484, 0]
type input "[PERSON_NAME]"
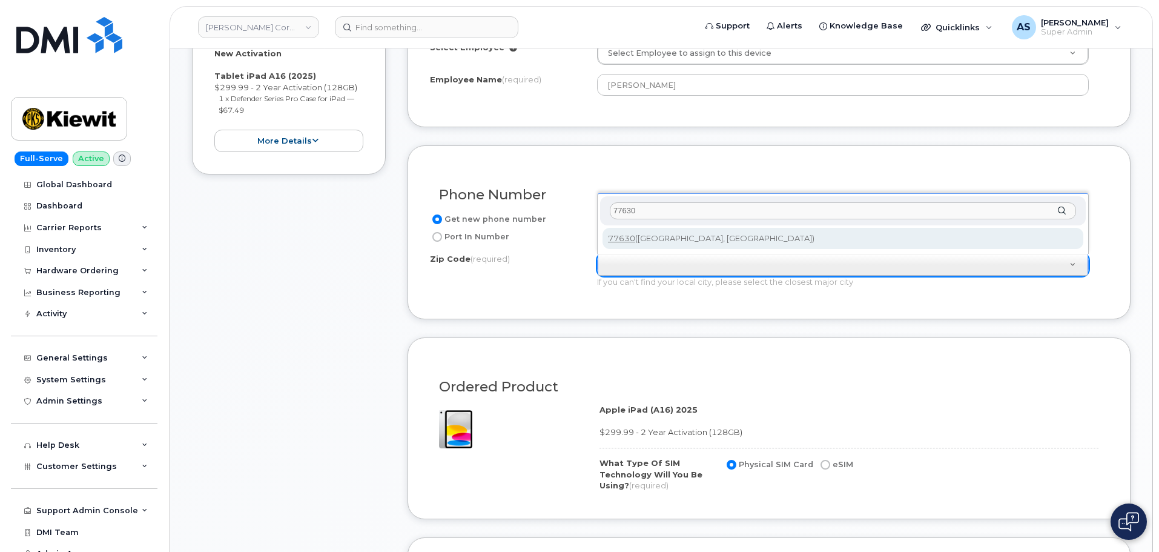
type input "77630"
type input "77630 ([GEOGRAPHIC_DATA], [GEOGRAPHIC_DATA])"
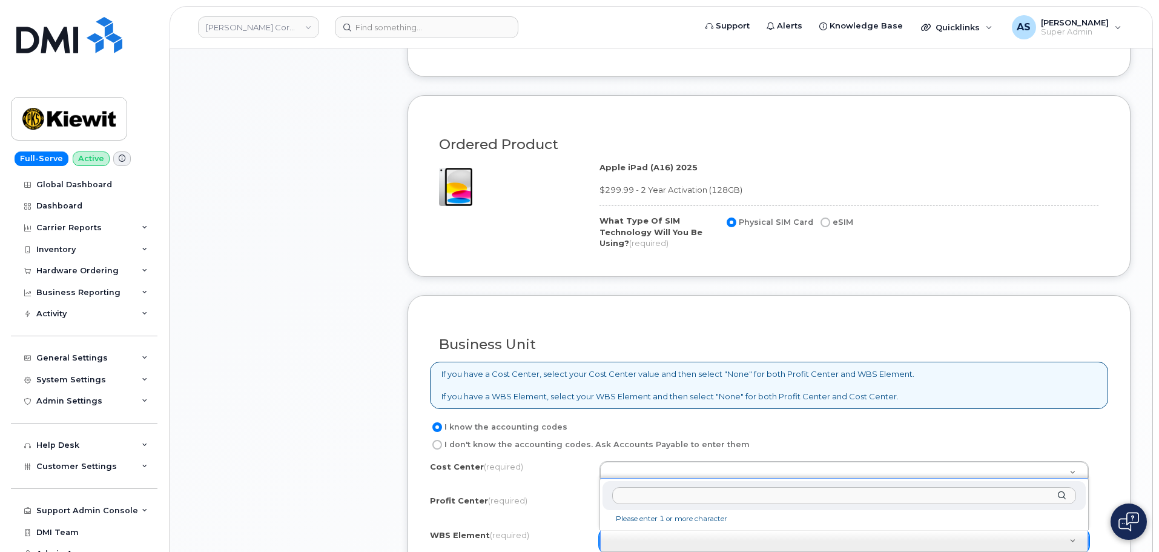
scroll to position [908, 0]
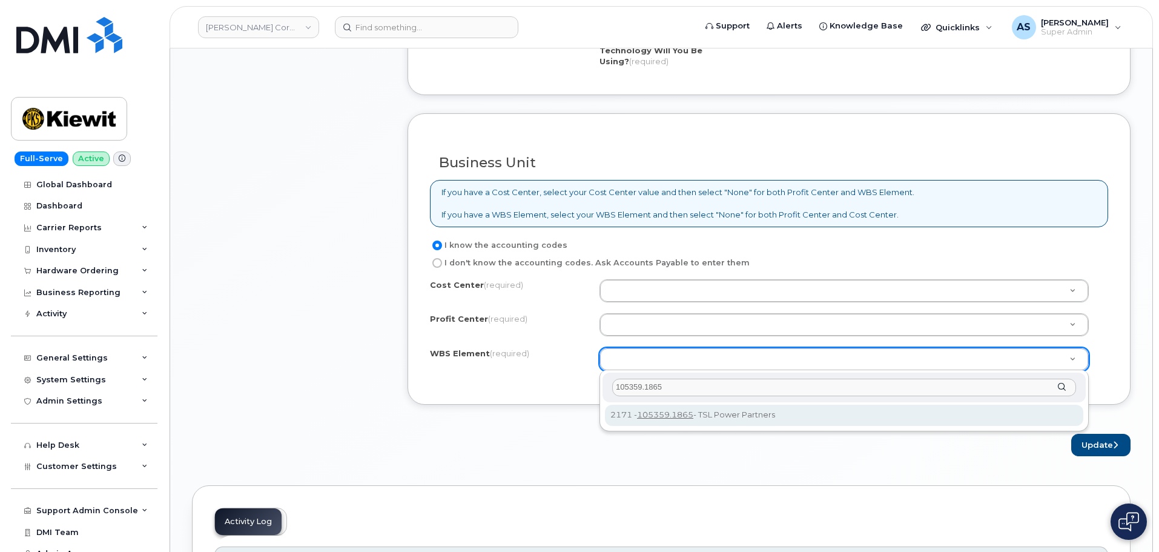
type input "105359.1865"
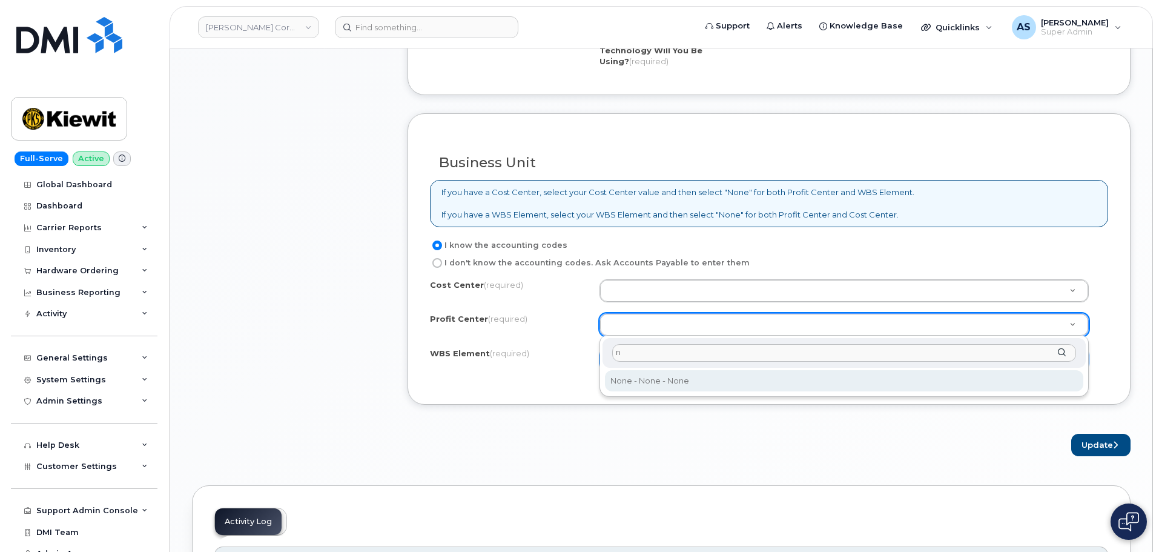
type input "n"
select select "None"
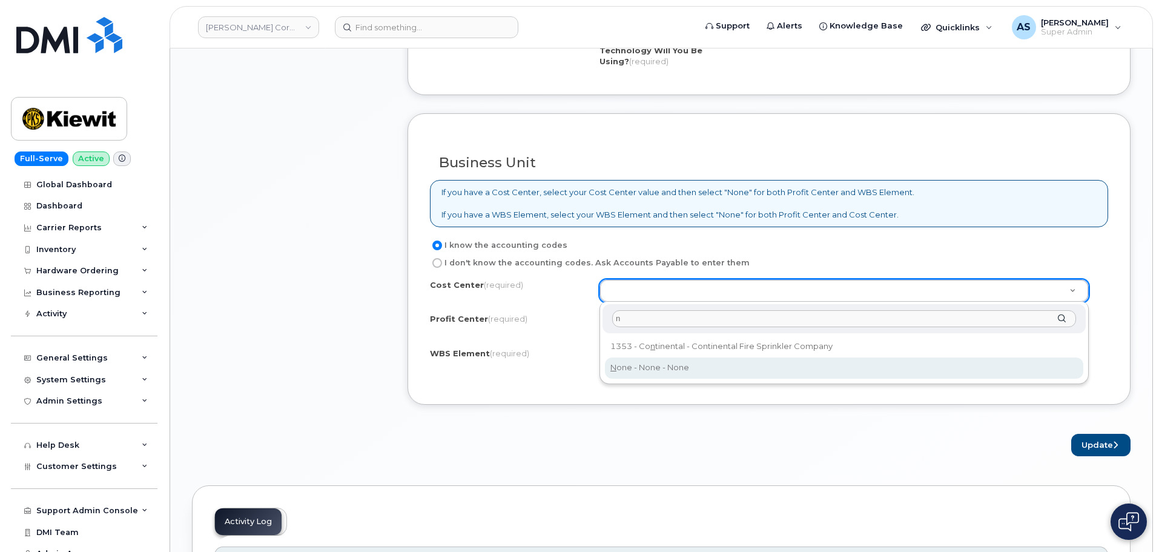
type input "n"
type input "None"
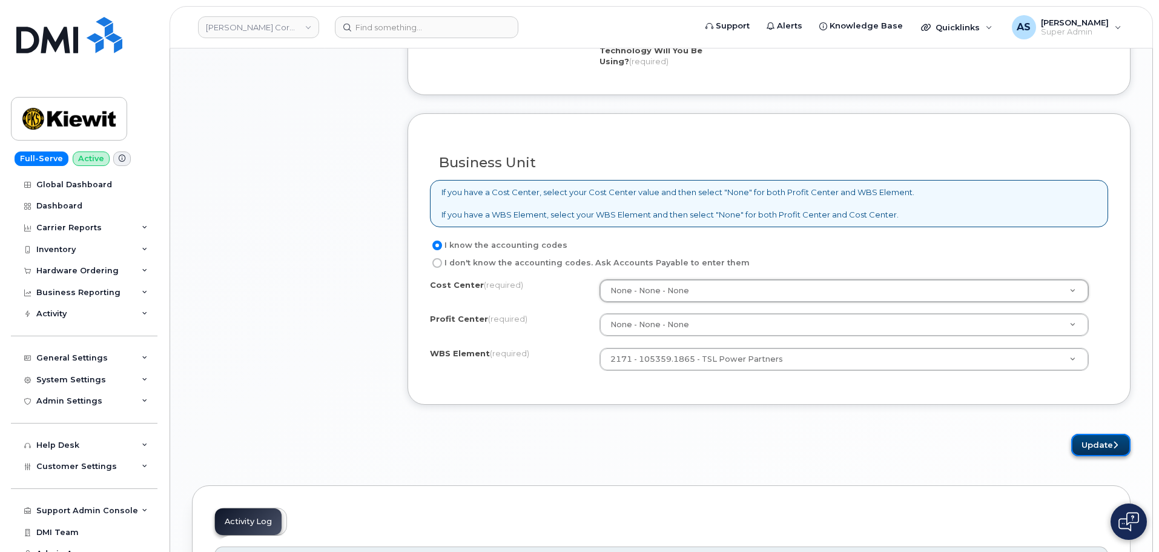
click at [1090, 446] on button "Update" at bounding box center [1100, 445] width 59 height 22
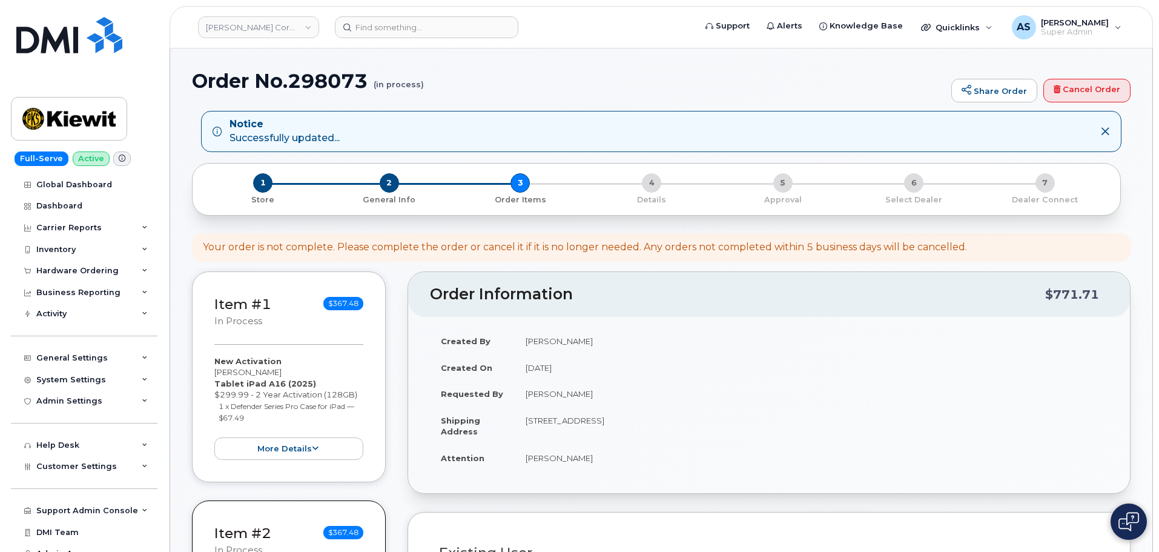
select select
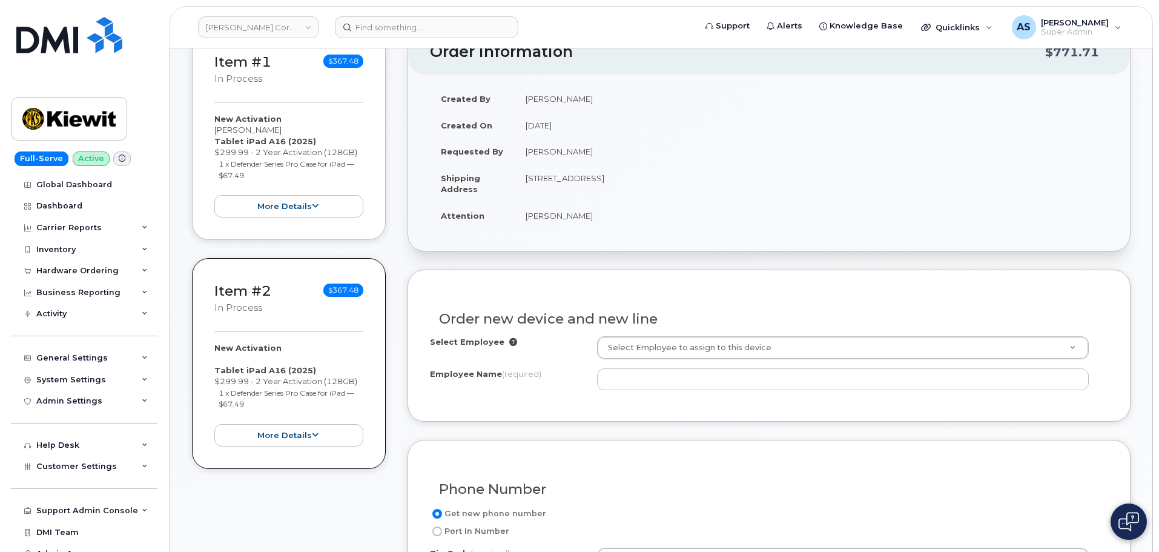
scroll to position [303, 0]
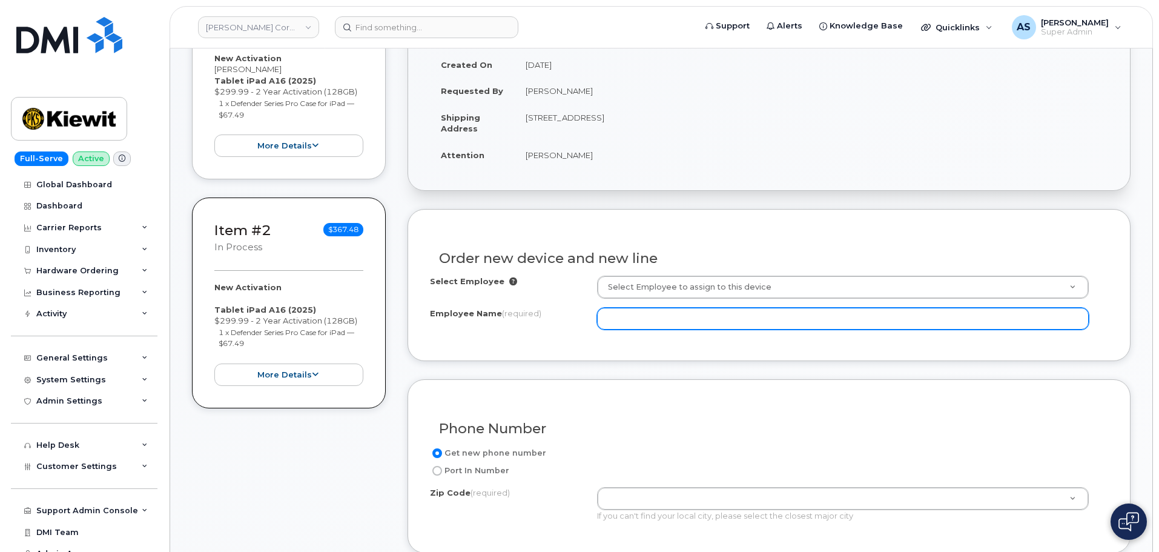
click at [689, 323] on input "Employee Name (required)" at bounding box center [843, 319] width 492 height 22
click at [606, 311] on input "Employee Name (required)" at bounding box center [843, 319] width 492 height 22
paste input "[PERSON_NAME][DATE]"
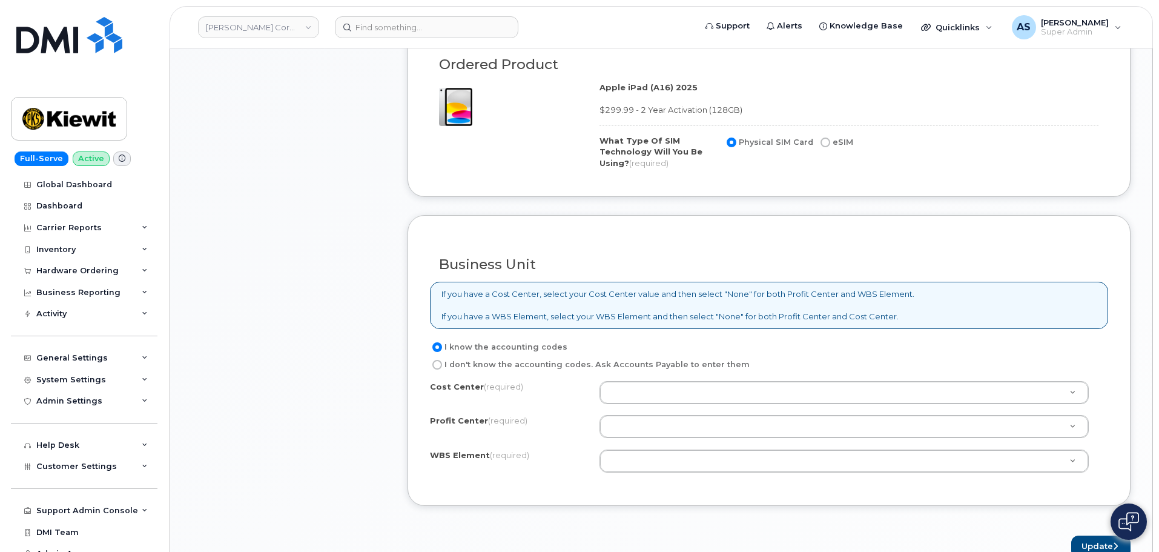
scroll to position [1029, 0]
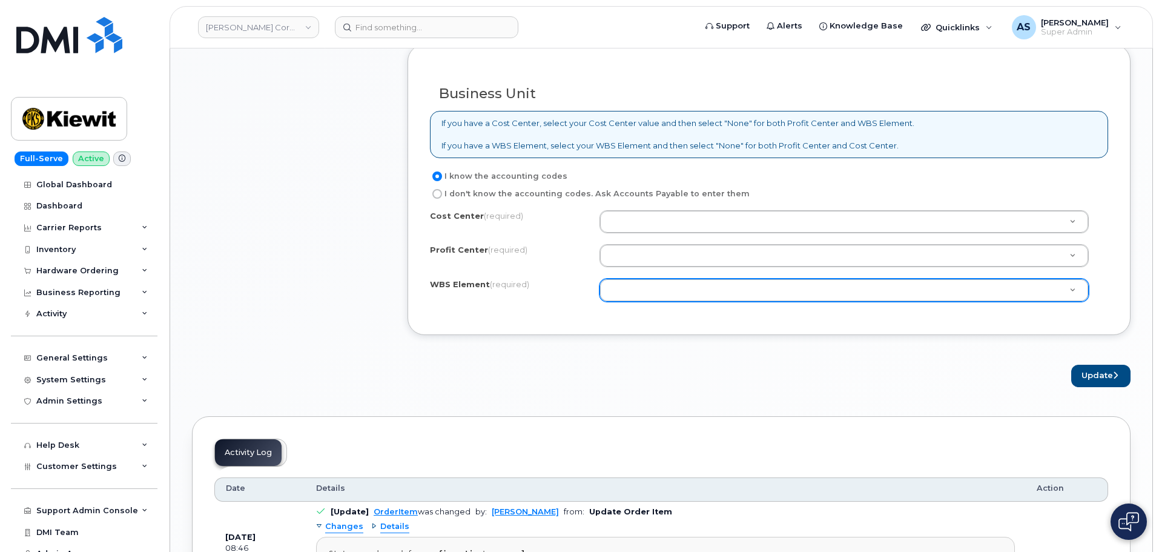
type input "[PERSON_NAME][DATE]"
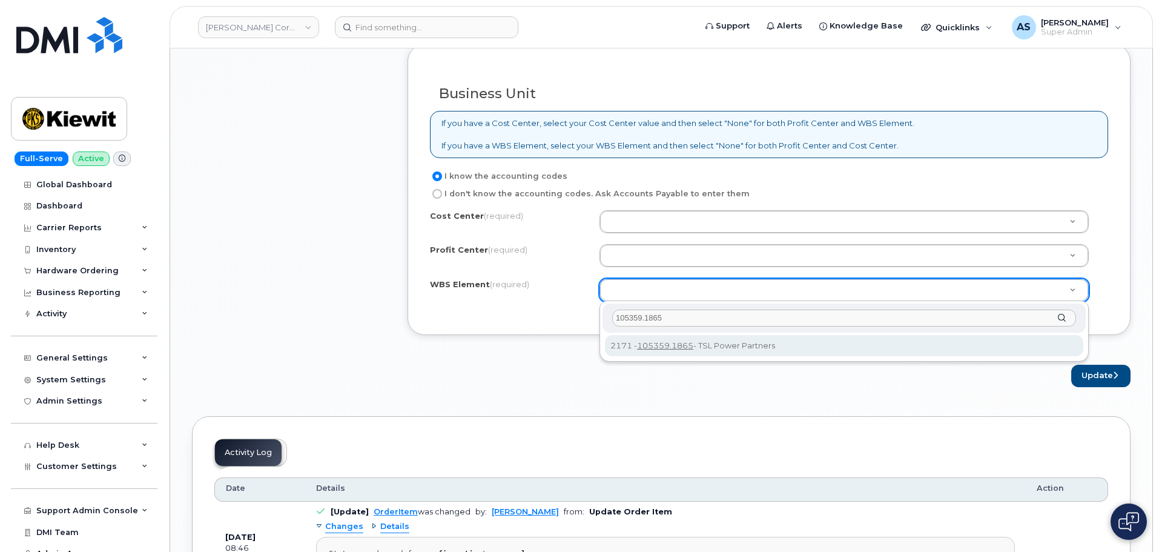
type input "105359.1865"
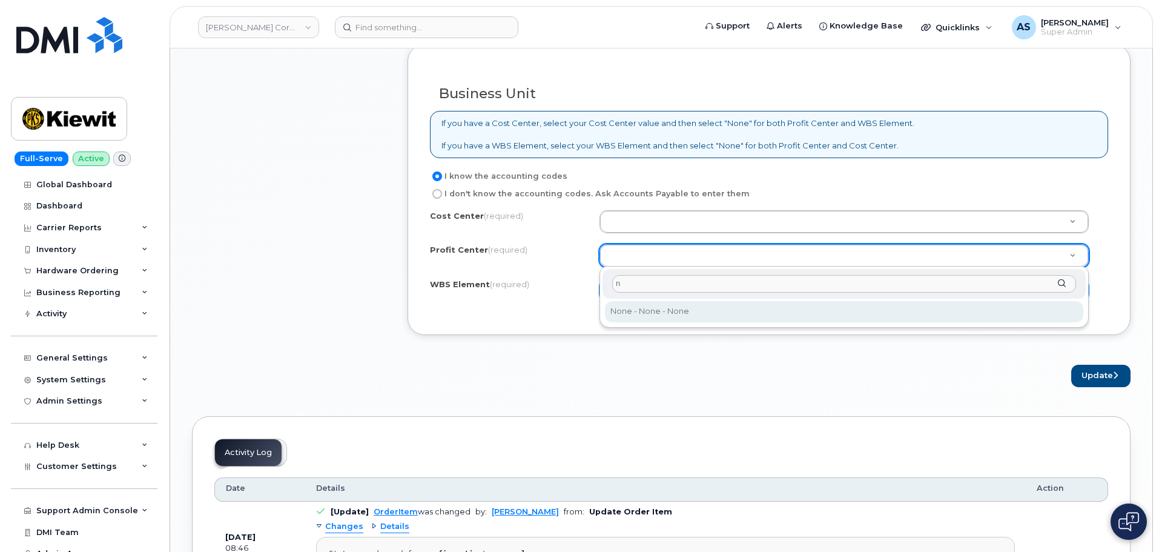
type input "n"
select select "None"
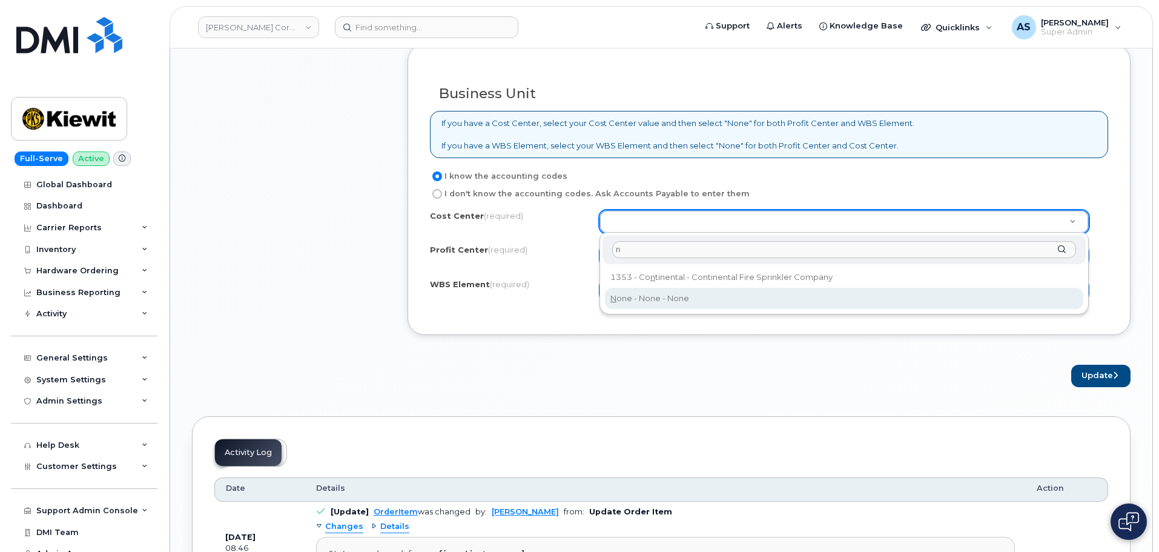
type input "n"
type input "None"
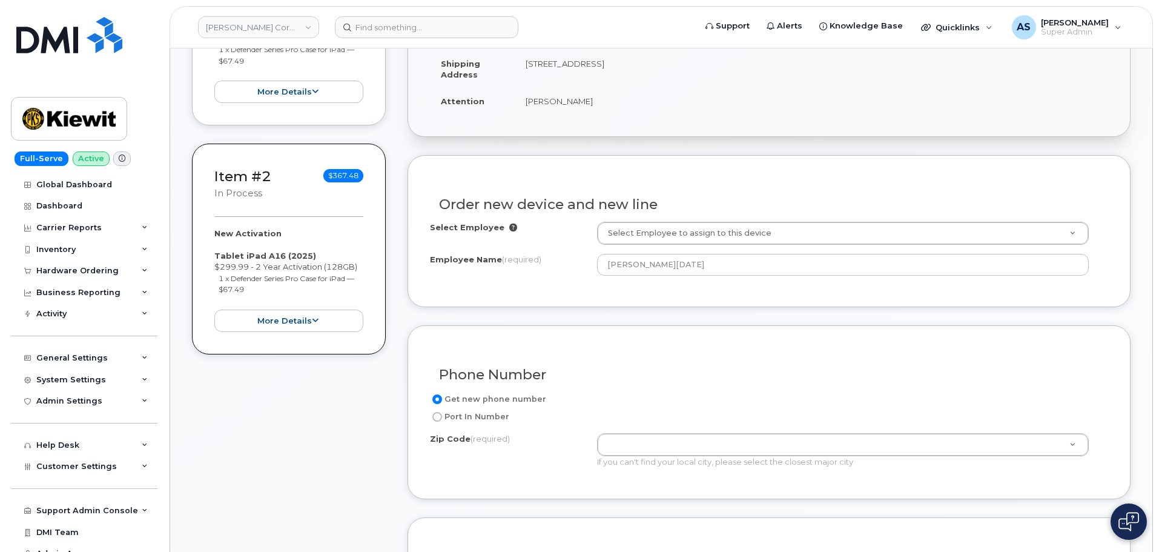
scroll to position [363, 0]
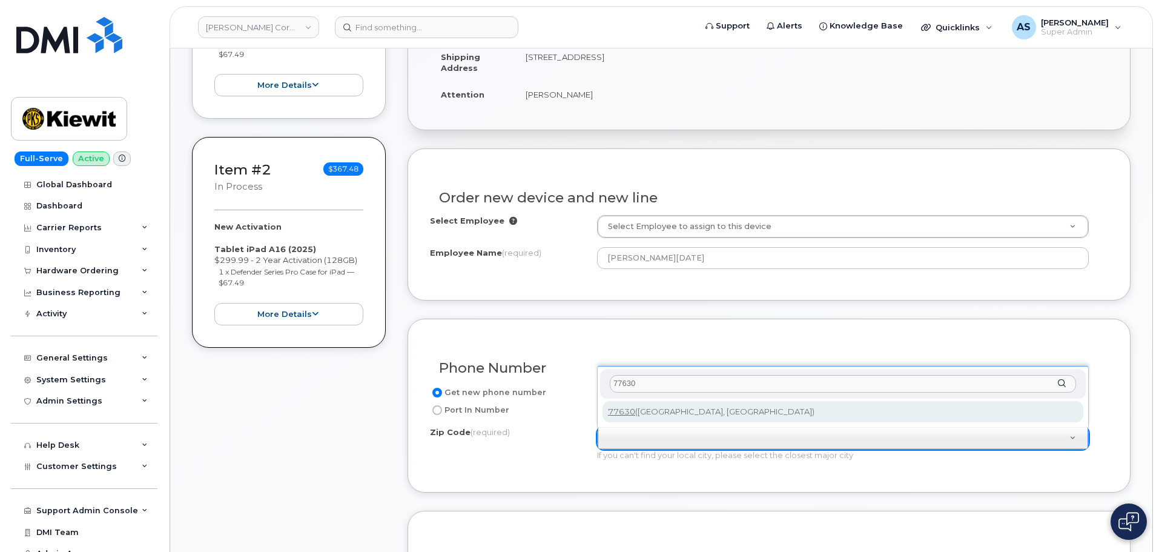
type input "77630"
type input "77630 ([GEOGRAPHIC_DATA], [GEOGRAPHIC_DATA])"
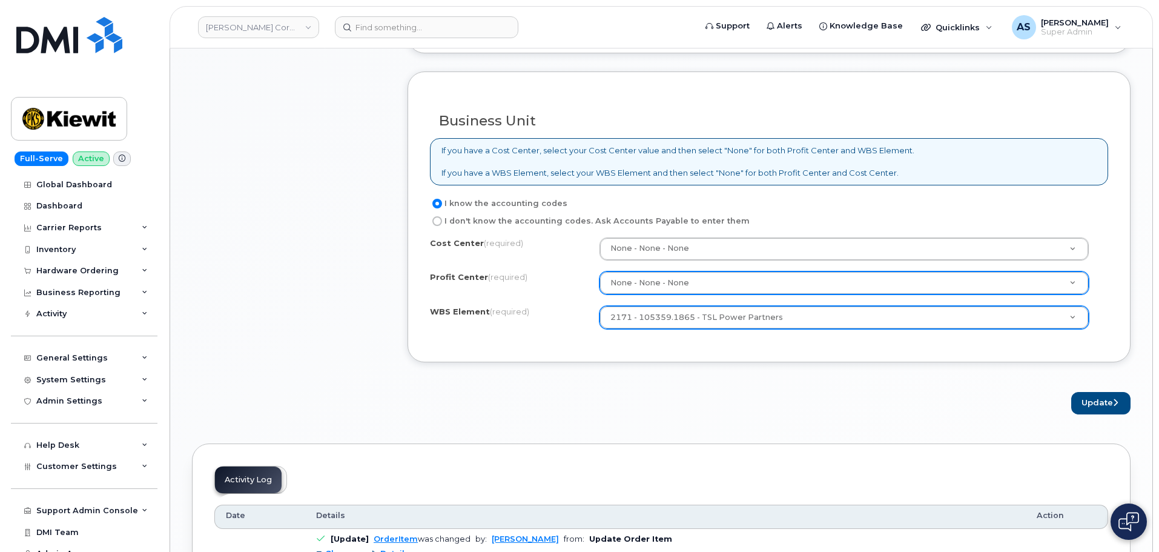
scroll to position [1029, 0]
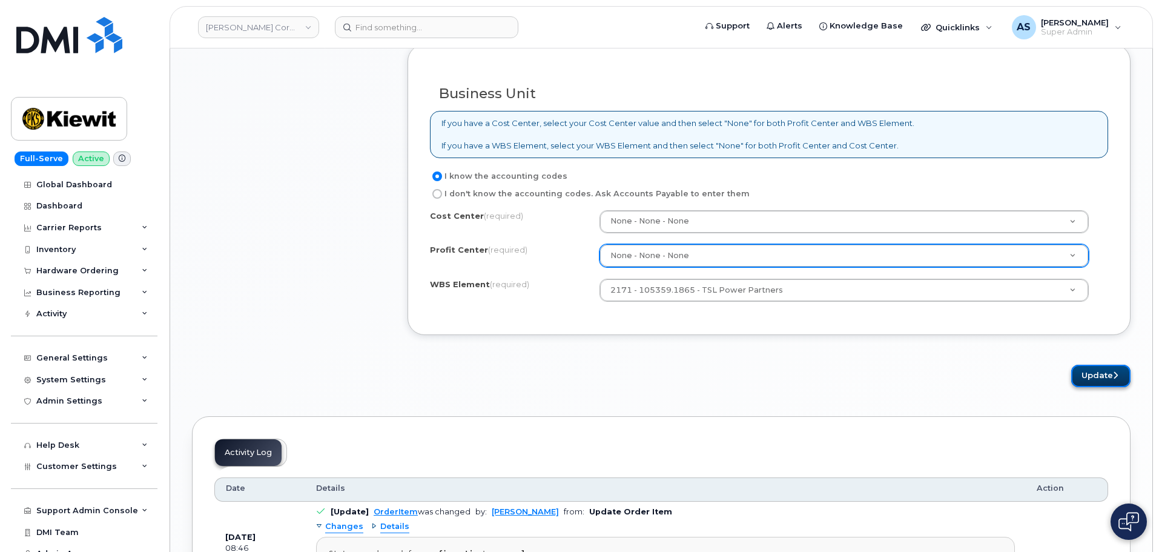
click at [1107, 375] on button "Update" at bounding box center [1100, 375] width 59 height 22
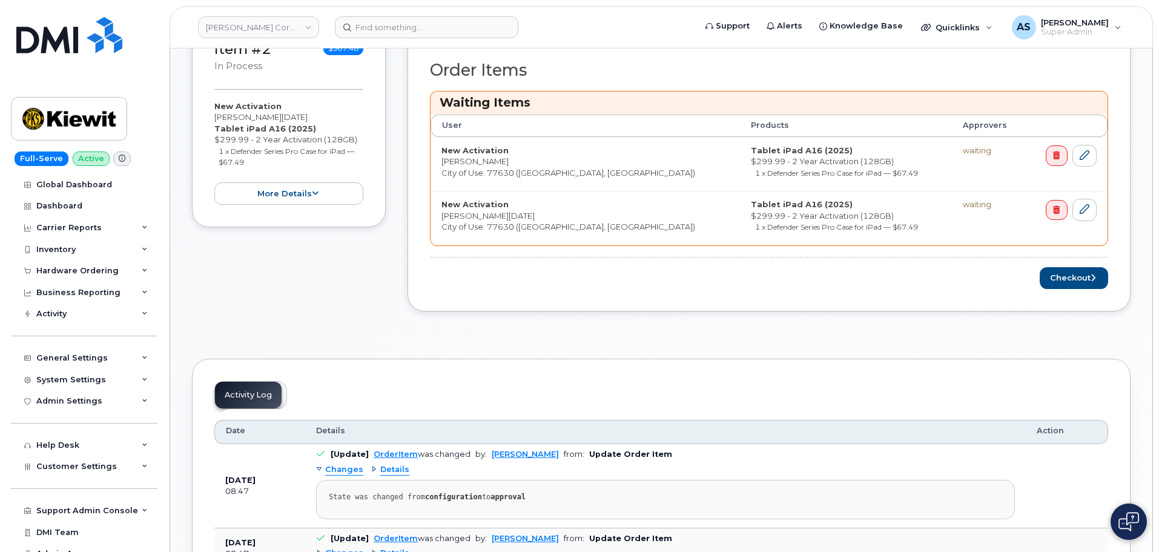
scroll to position [484, 0]
click at [1089, 279] on button "Checkout" at bounding box center [1074, 277] width 68 height 22
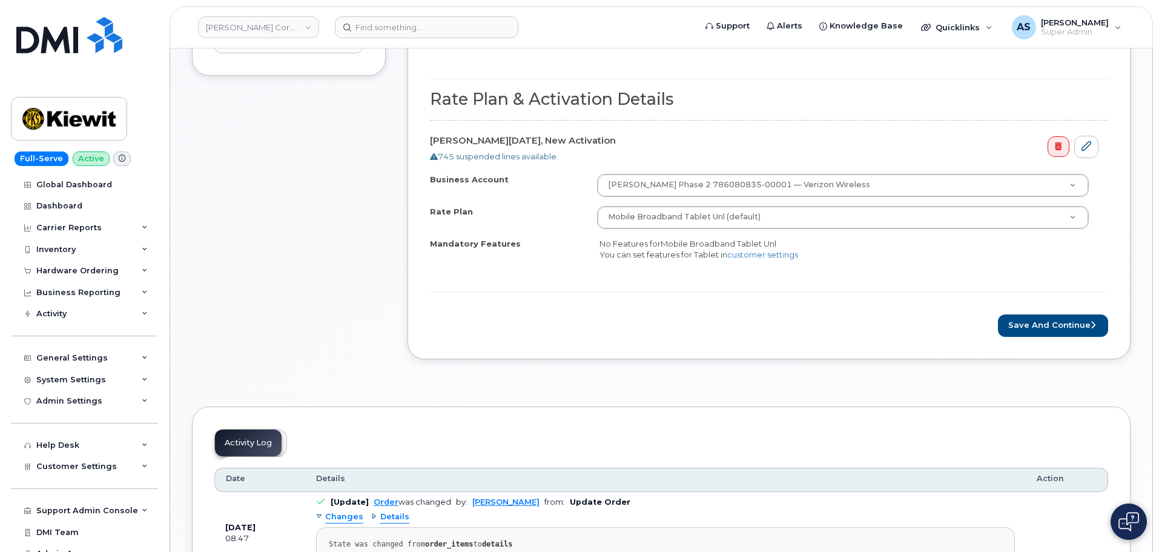
scroll to position [605, 0]
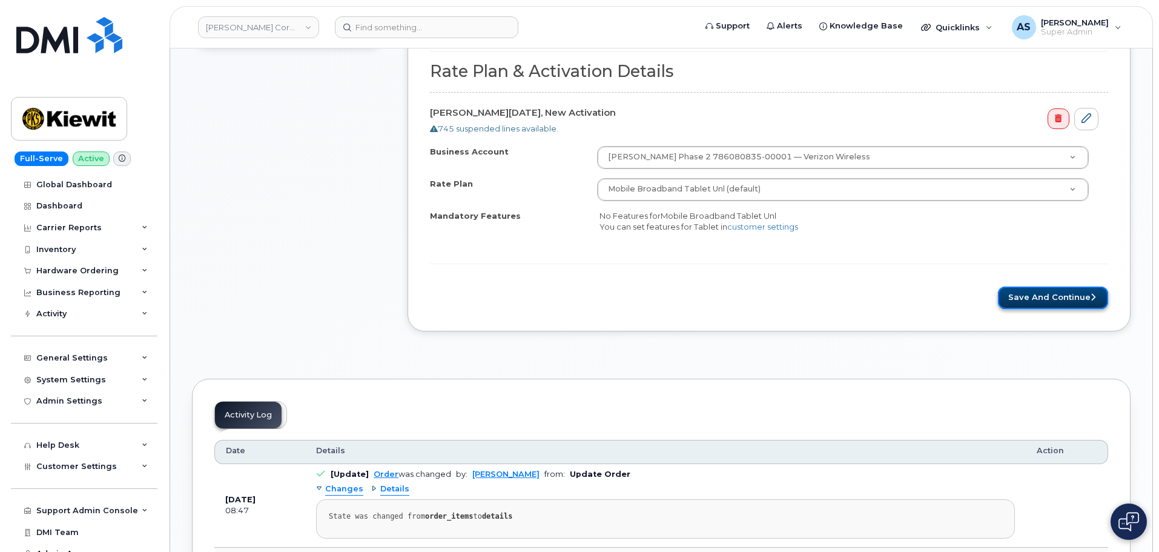
click at [1044, 292] on button "Save and Continue" at bounding box center [1053, 297] width 110 height 22
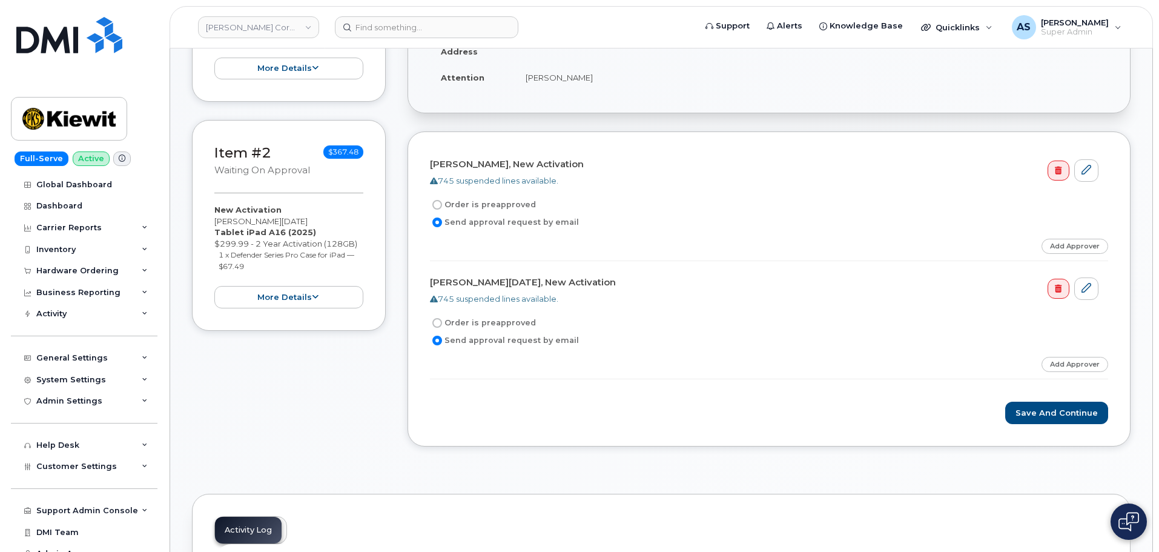
scroll to position [303, 0]
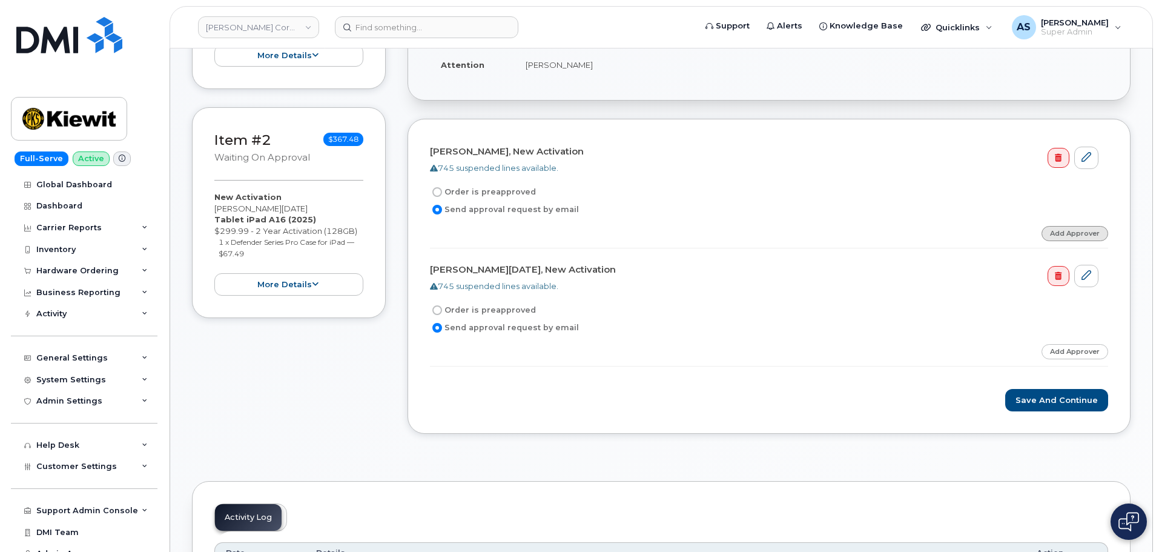
click at [1073, 236] on link "Add Approver" at bounding box center [1074, 233] width 67 height 15
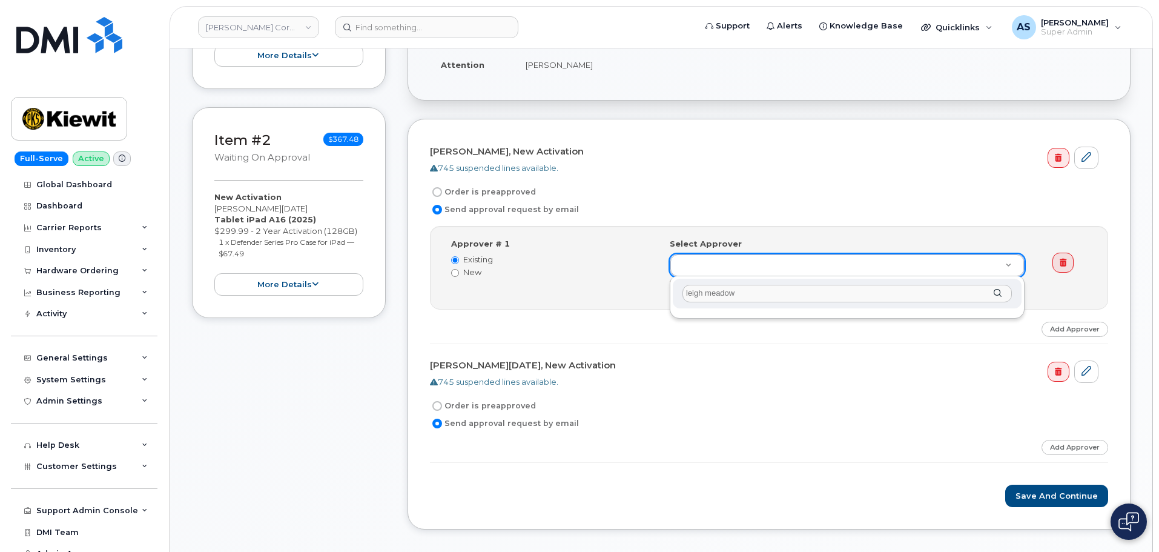
type input "[PERSON_NAME]"
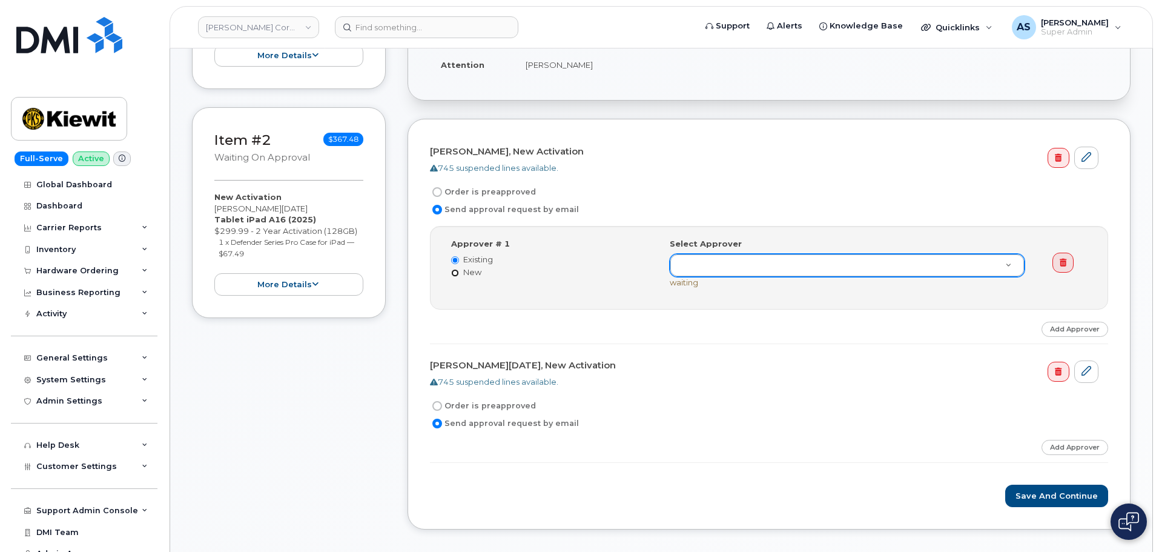
click at [456, 271] on input "New" at bounding box center [455, 273] width 8 height 8
radio input "true"
radio input "false"
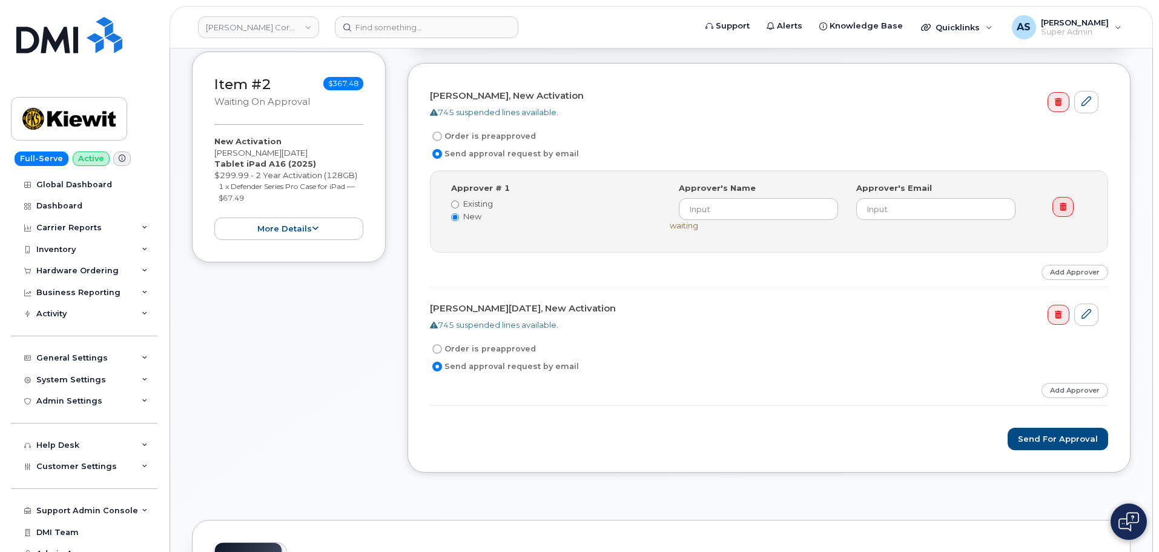
scroll to position [424, 0]
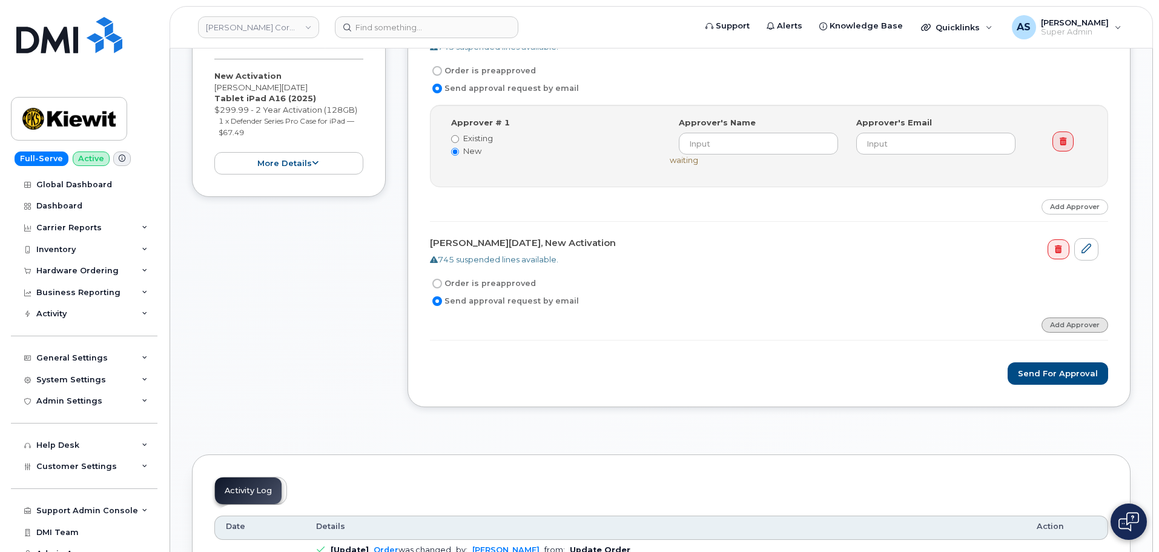
click at [1067, 328] on link "Add Approver" at bounding box center [1074, 324] width 67 height 15
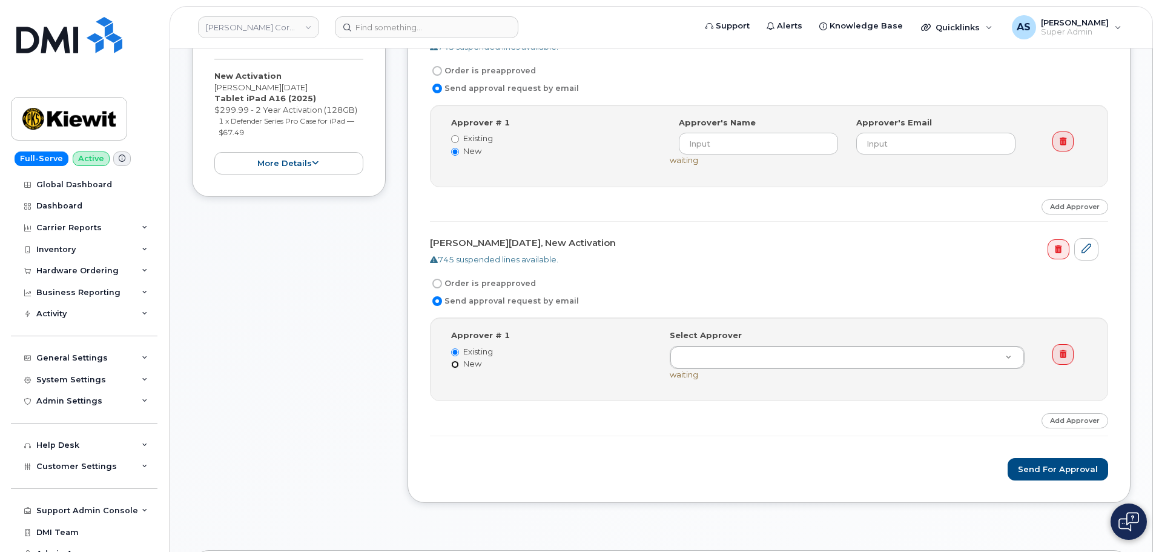
click at [456, 365] on input "New" at bounding box center [455, 364] width 8 height 8
radio input "true"
radio input "false"
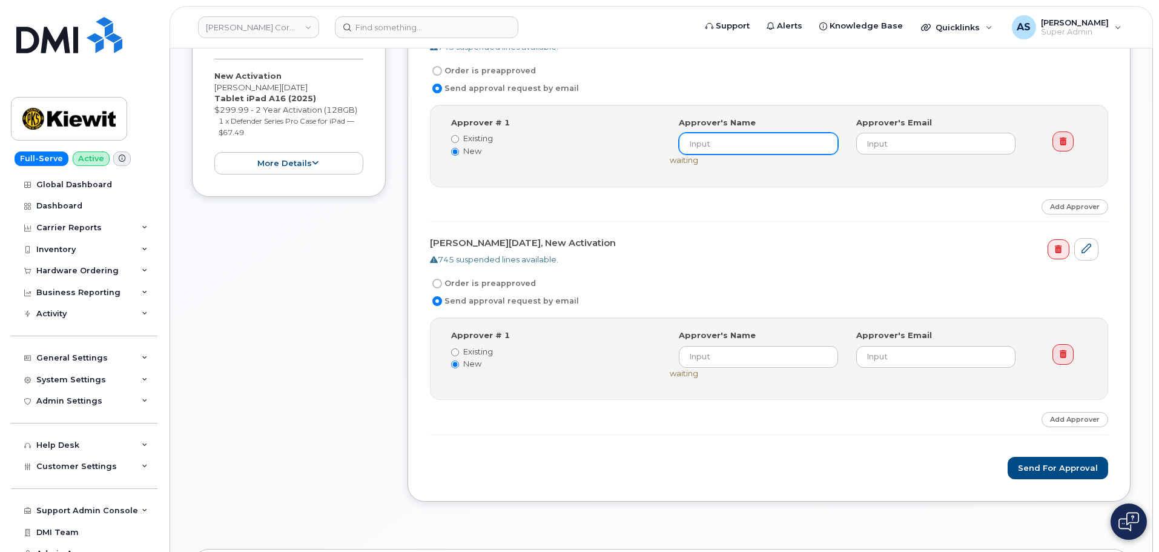
click at [752, 143] on input at bounding box center [758, 144] width 159 height 22
paste input "[PERSON_NAME]"
type input "[PERSON_NAME]"
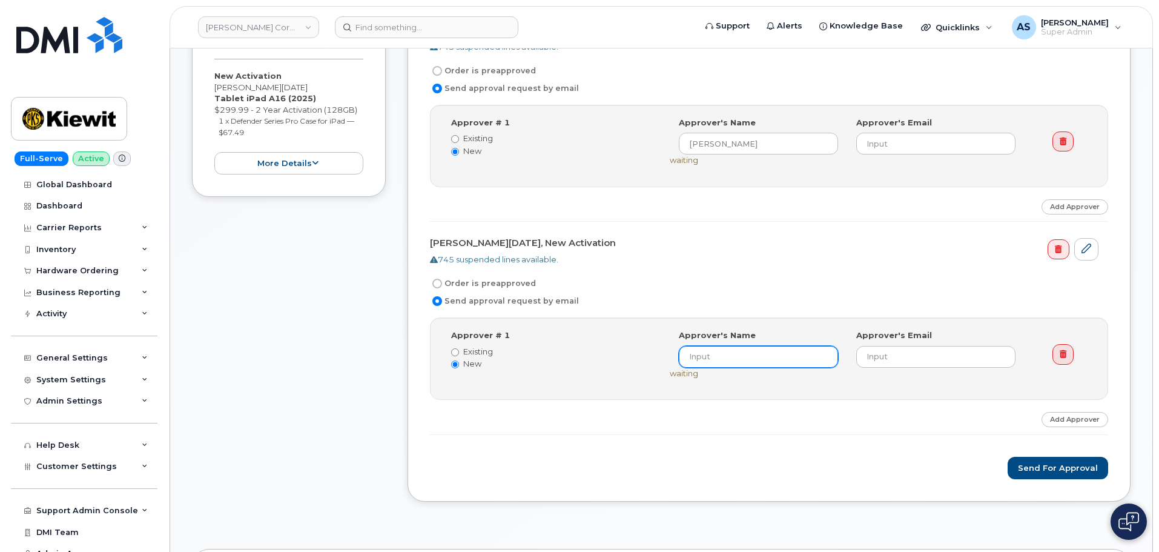
click at [748, 354] on input at bounding box center [758, 357] width 159 height 22
paste input "[PERSON_NAME]"
type input "[PERSON_NAME]"
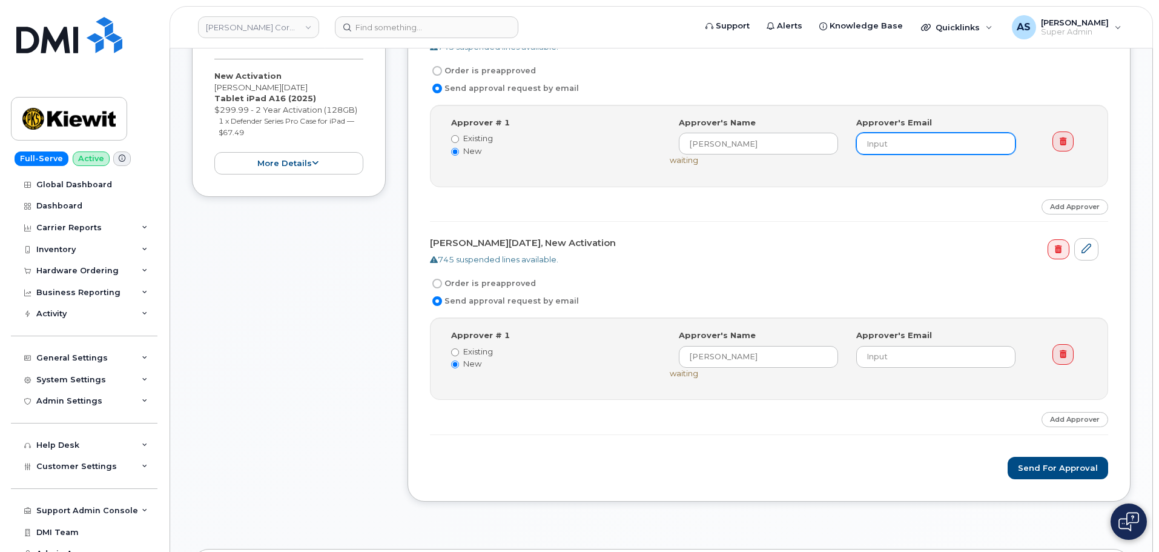
click at [906, 143] on input "email" at bounding box center [935, 144] width 159 height 22
drag, startPoint x: 986, startPoint y: 145, endPoint x: 816, endPoint y: 146, distance: 170.7
click at [815, 147] on div "Approver's Name [PERSON_NAME] Approver's Email [EMAIL_ADDRESS][PERSON_NAME][PER…" at bounding box center [847, 136] width 355 height 38
type input "[EMAIL_ADDRESS][PERSON_NAME][PERSON_NAME][DOMAIN_NAME]"
click at [922, 360] on input "email" at bounding box center [935, 357] width 159 height 22
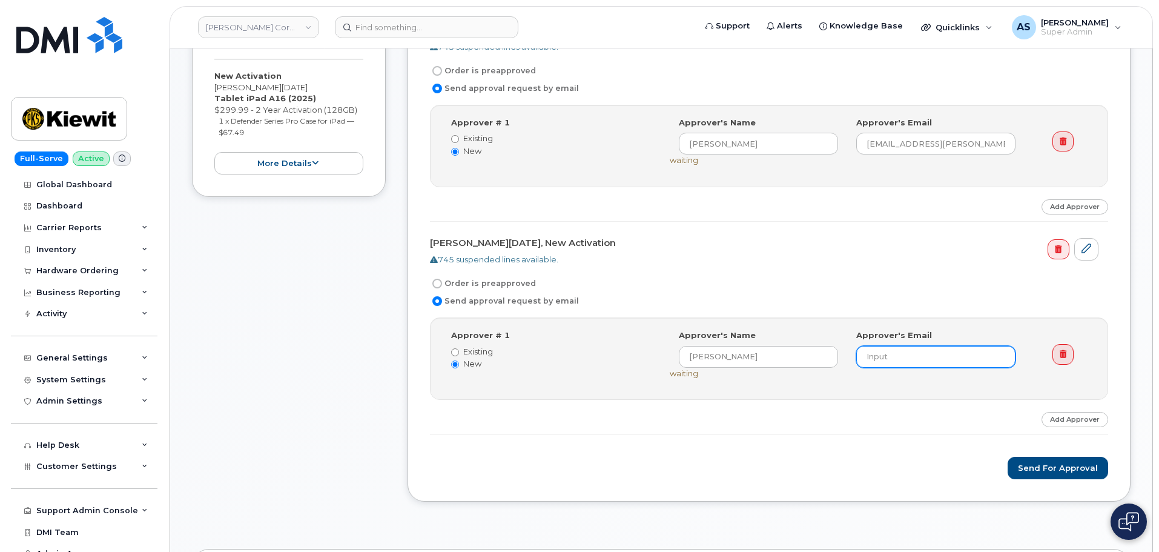
paste input "[EMAIL_ADDRESS][PERSON_NAME][PERSON_NAME][DOMAIN_NAME]"
type input "[EMAIL_ADDRESS][PERSON_NAME][PERSON_NAME][DOMAIN_NAME]"
click at [1079, 471] on button "Send for Approval" at bounding box center [1058, 468] width 101 height 22
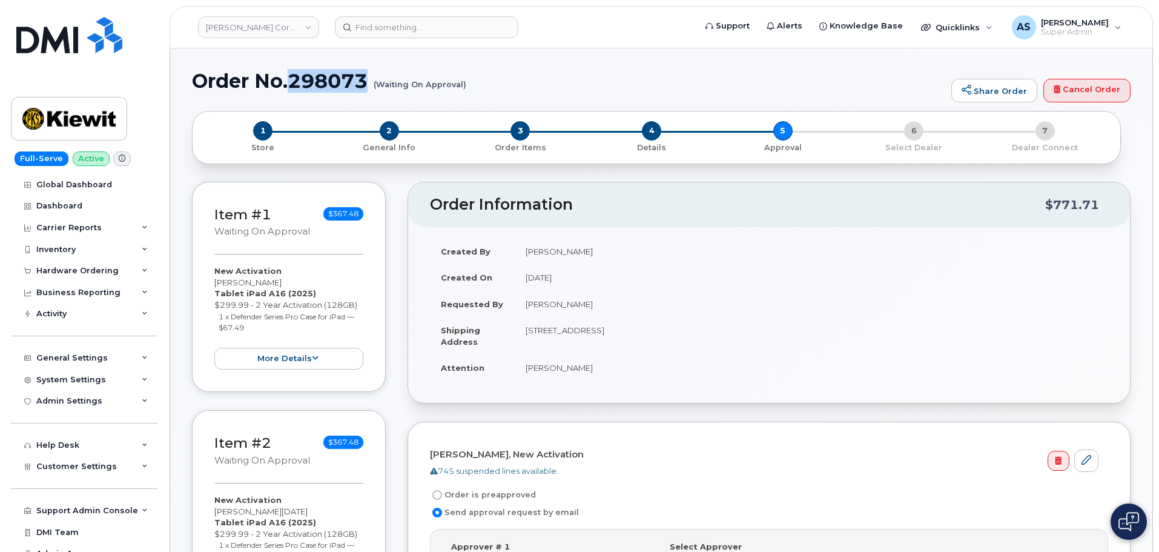
drag, startPoint x: 369, startPoint y: 81, endPoint x: 291, endPoint y: 83, distance: 77.5
click at [291, 83] on h1 "Order No.298073 (Waiting On Approval)" at bounding box center [568, 80] width 753 height 21
click at [518, 92] on div "Order No.298073 (Waiting On Approval) Share Order Cancel Order" at bounding box center [661, 90] width 938 height 41
drag, startPoint x: 369, startPoint y: 79, endPoint x: 292, endPoint y: 82, distance: 77.0
click at [292, 82] on h1 "Order No.298073 (Waiting On Approval)" at bounding box center [568, 80] width 753 height 21
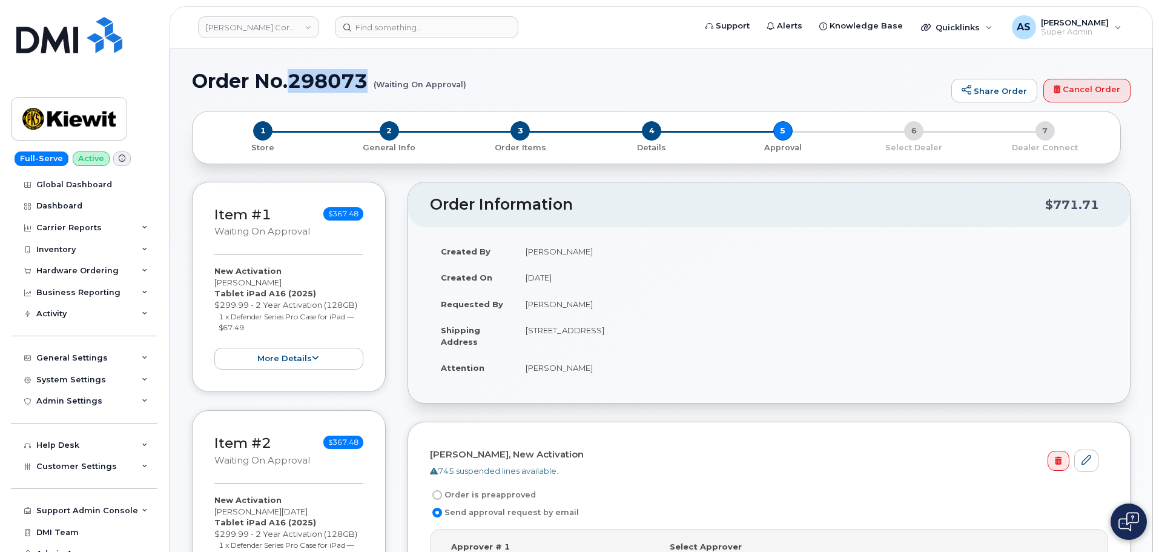
copy h1 "298073"
